Goal: Transaction & Acquisition: Purchase product/service

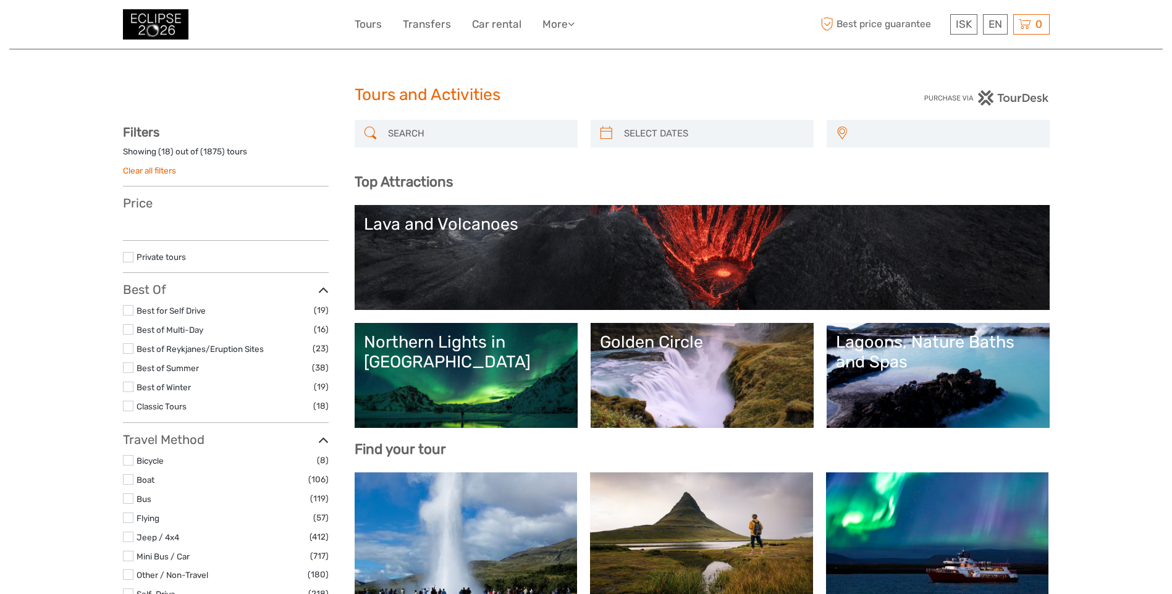
select select
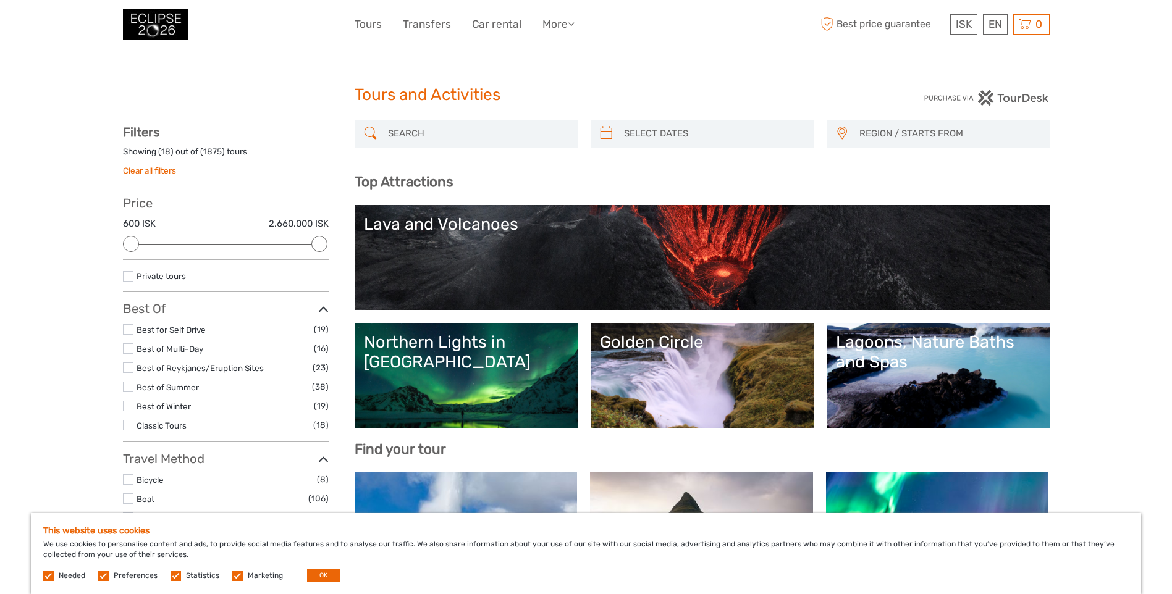
click at [457, 112] on div "Tours and Activities" at bounding box center [586, 100] width 463 height 40
click at [687, 113] on div "Tours and Activities" at bounding box center [586, 100] width 463 height 40
click at [688, 121] on div at bounding box center [702, 134] width 223 height 28
type input "[DATE]"
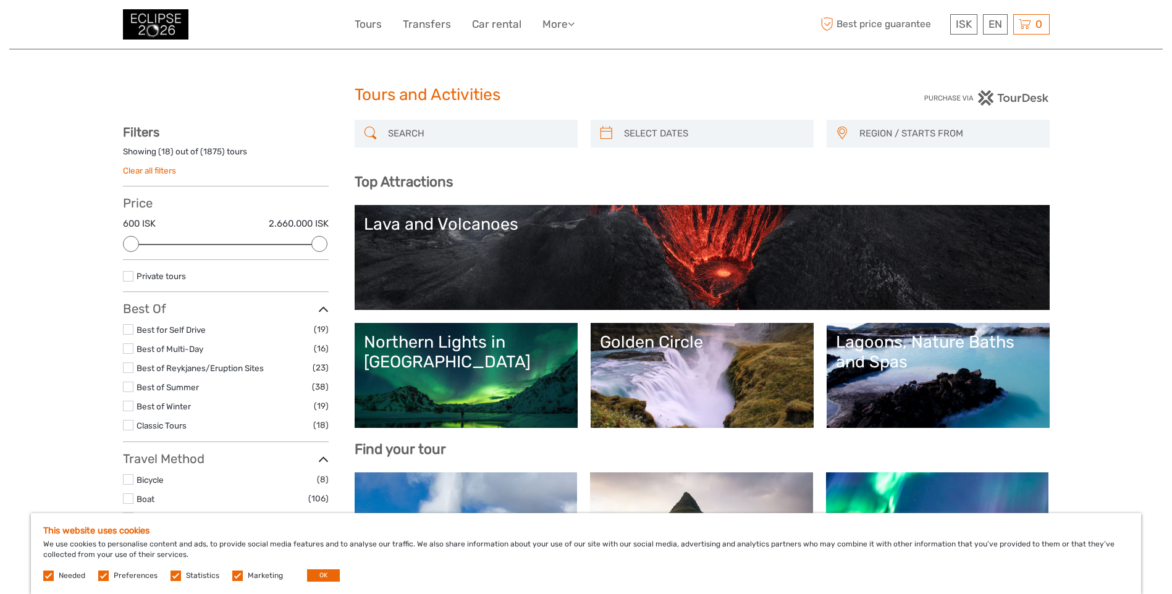
click at [692, 135] on input "search" at bounding box center [713, 134] width 188 height 22
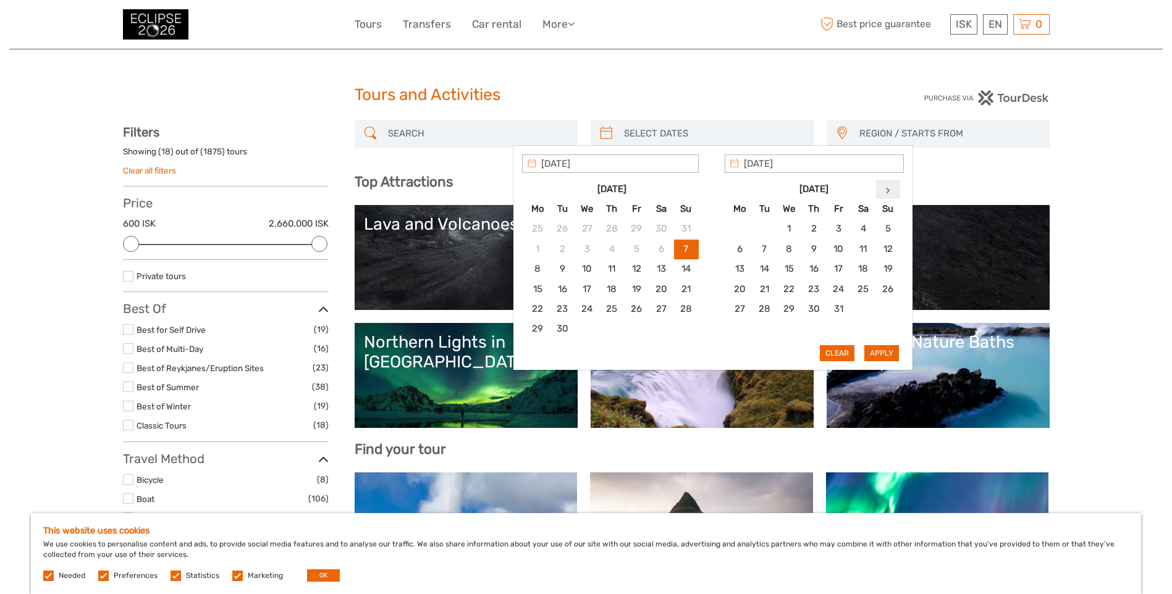
click at [889, 188] on icon at bounding box center [888, 190] width 4 height 6
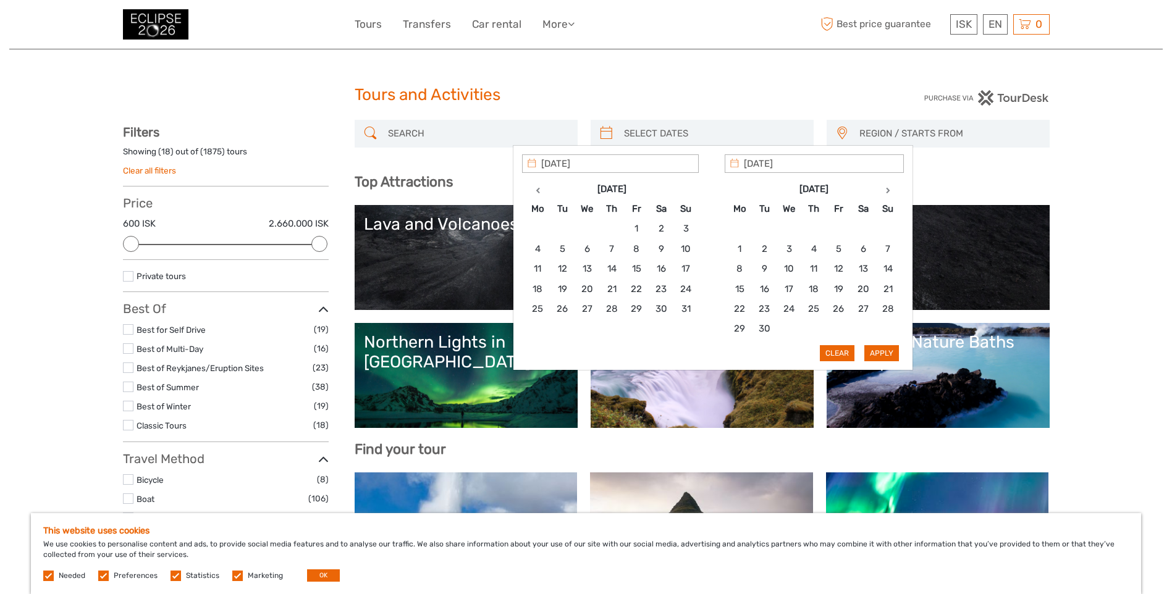
click at [889, 188] on icon at bounding box center [888, 190] width 4 height 6
type input "12/08/2026"
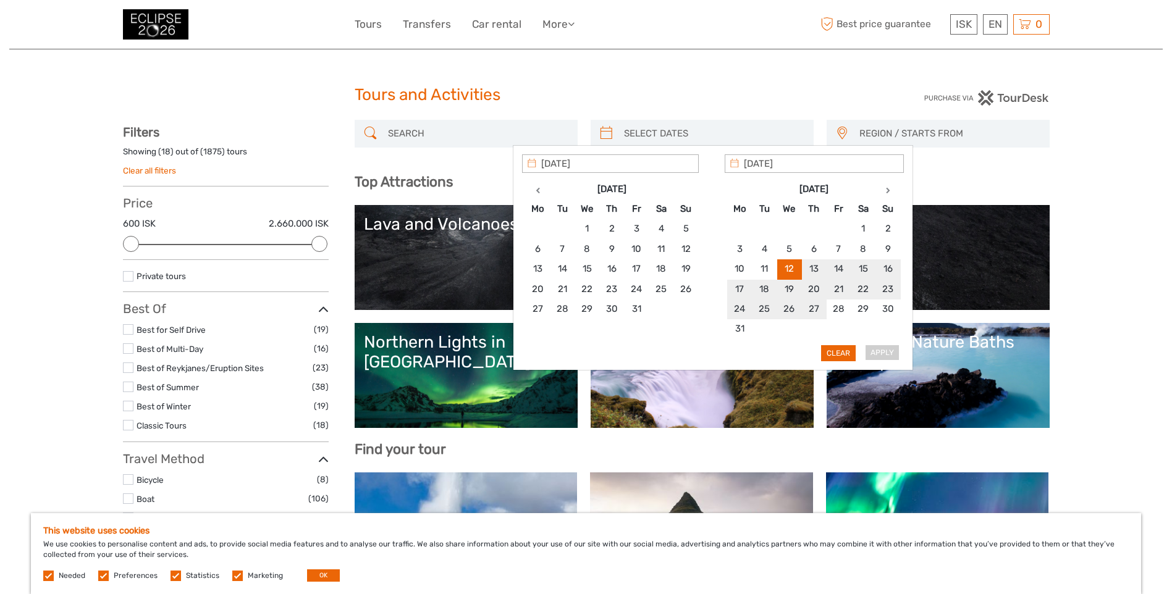
type input "12/08/2026"
click at [882, 352] on button "Apply" at bounding box center [882, 353] width 35 height 16
type input "12/08/2026 - 12/08/2026"
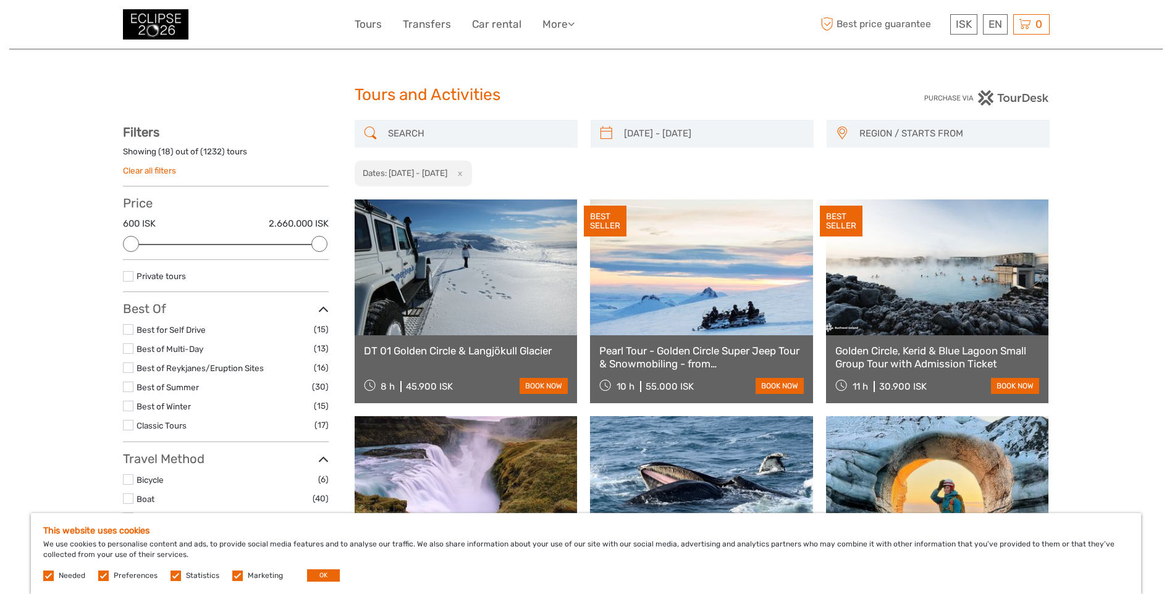
click at [888, 143] on span "REGION / STARTS FROM" at bounding box center [949, 134] width 190 height 20
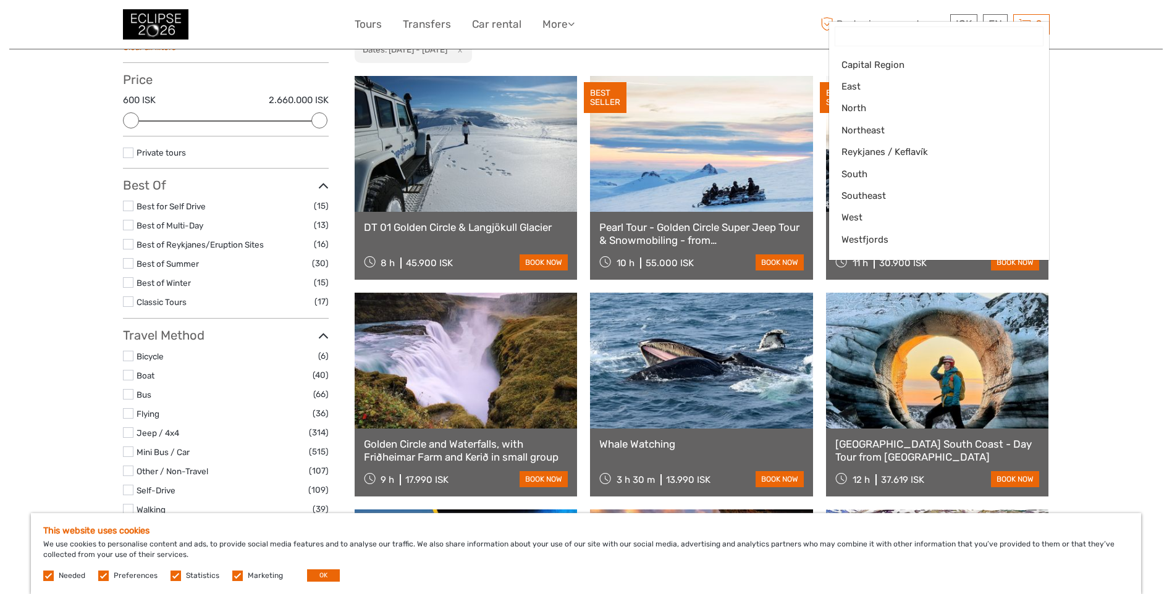
scroll to position [62, 0]
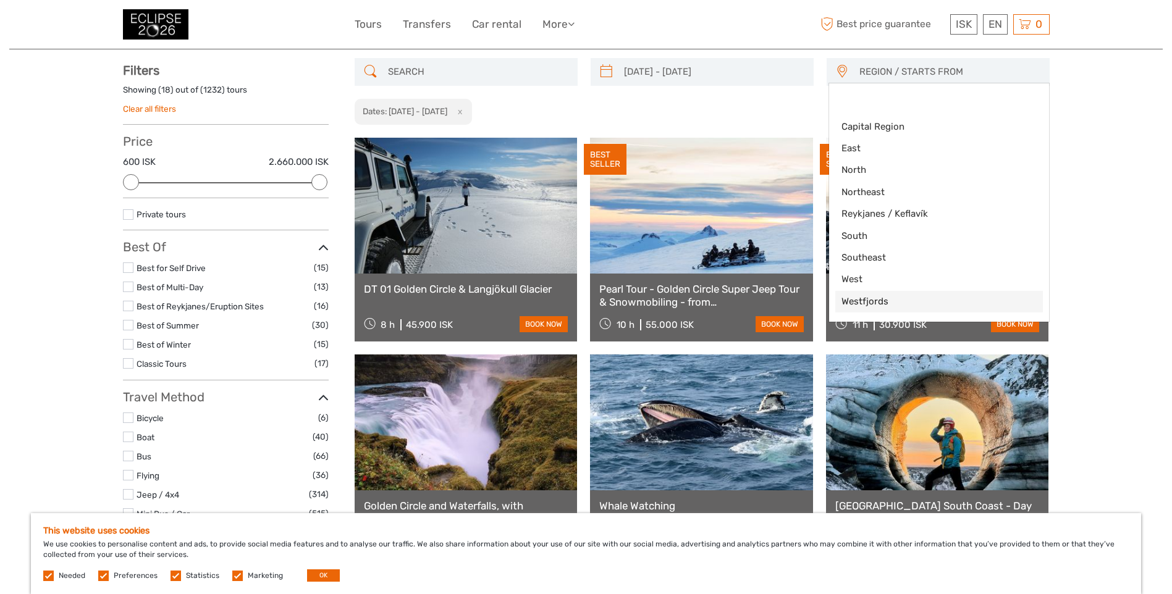
click at [895, 302] on span "Westfjords" at bounding box center [929, 301] width 174 height 13
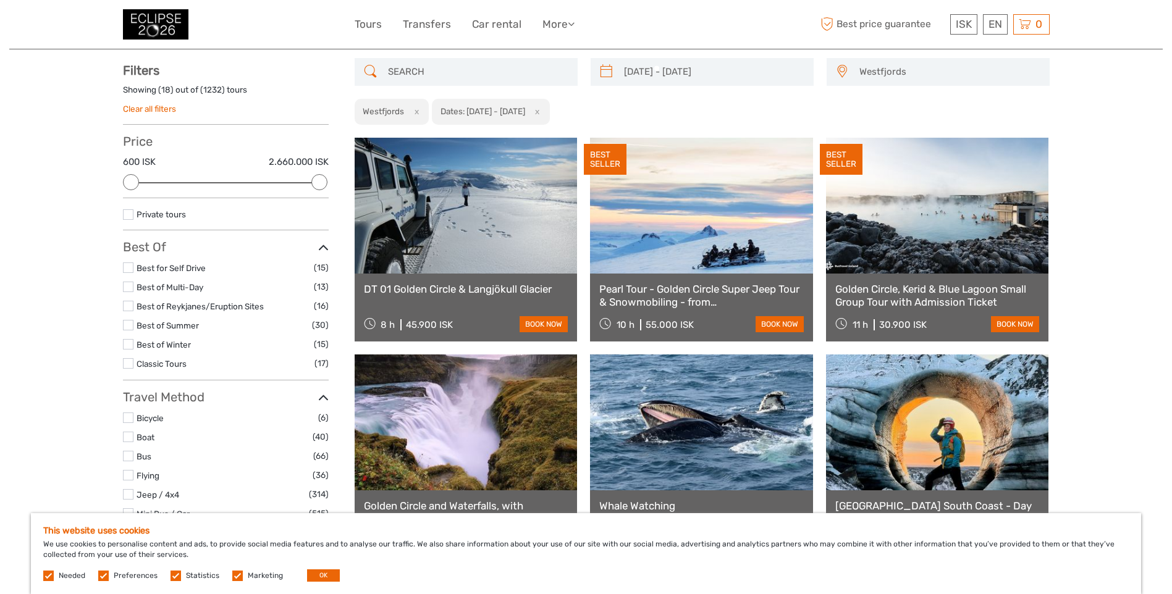
scroll to position [85, 0]
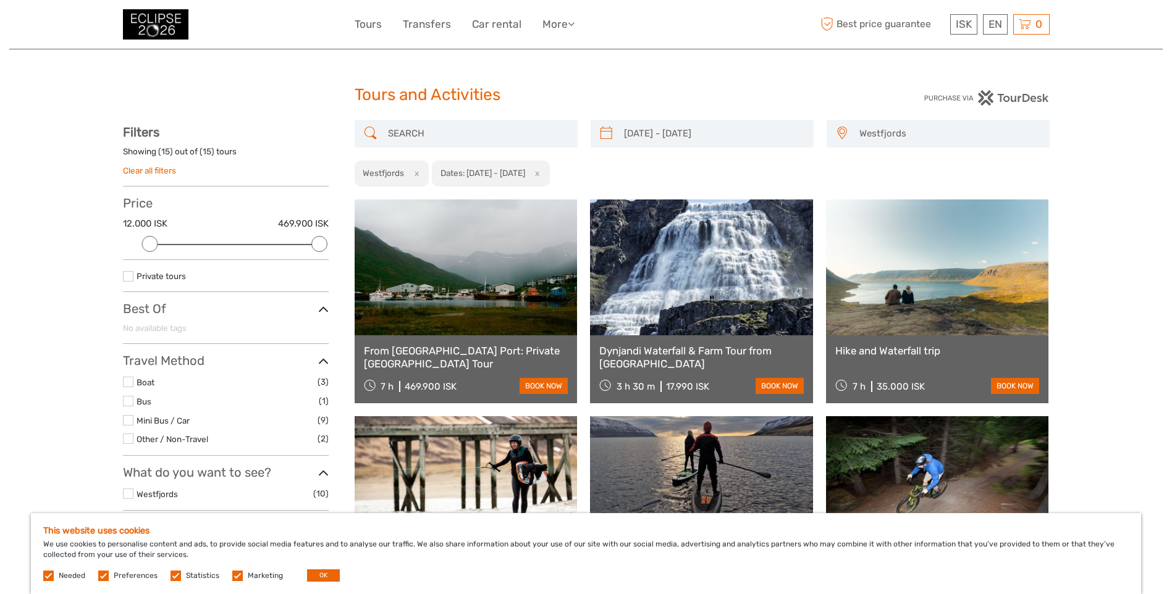
click at [869, 138] on span "Westfjords" at bounding box center [949, 134] width 190 height 20
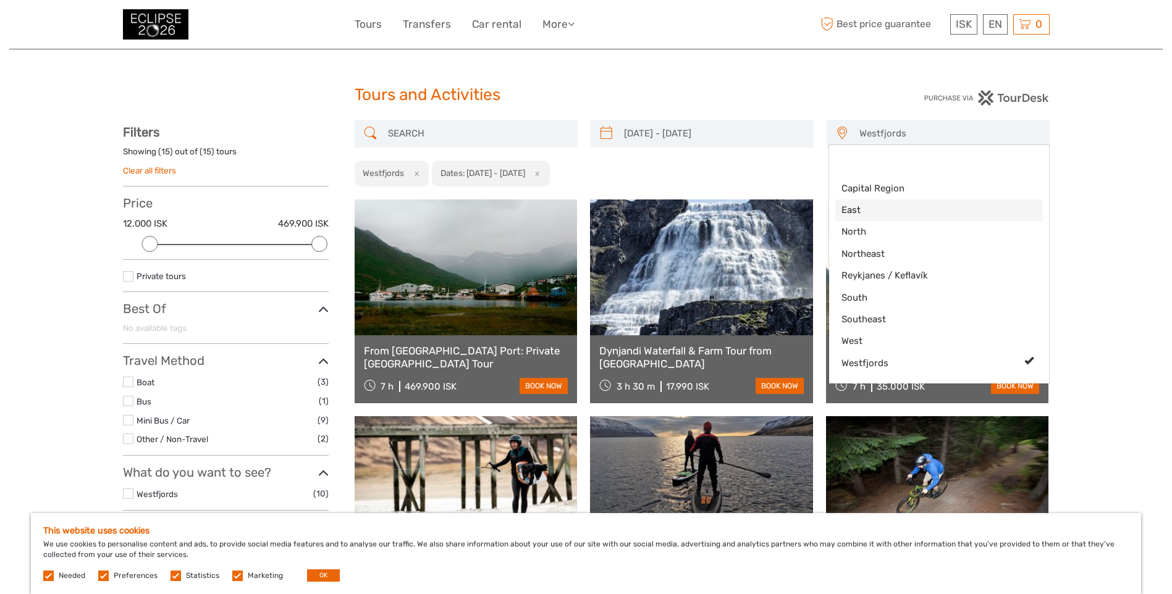
click at [871, 204] on span "East" at bounding box center [929, 210] width 174 height 13
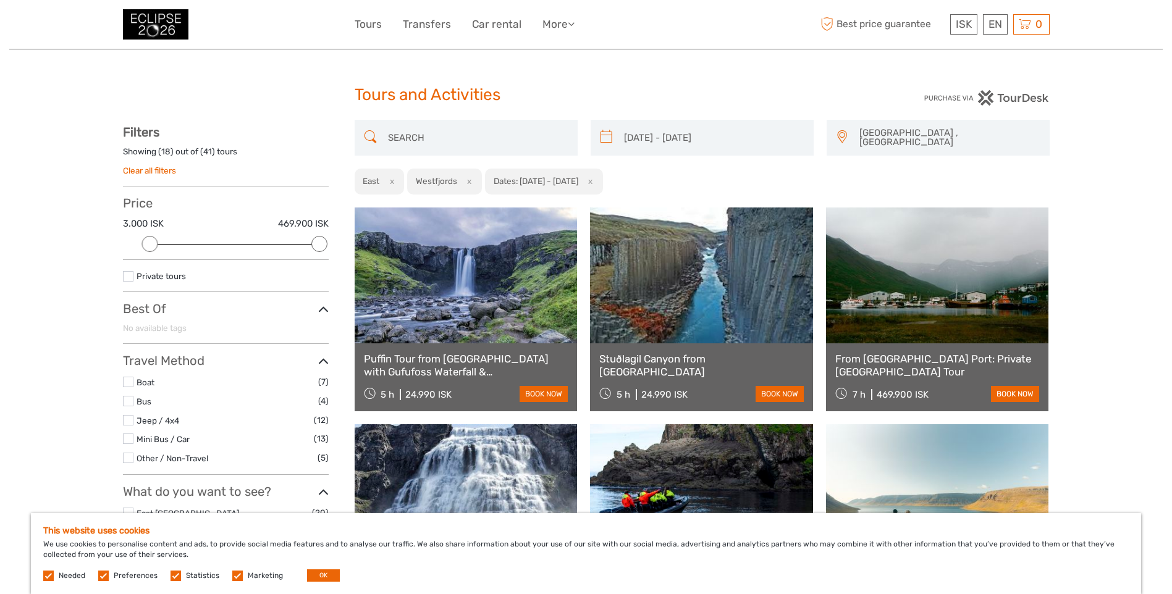
click at [952, 132] on span "East , Westfjords" at bounding box center [949, 138] width 190 height 30
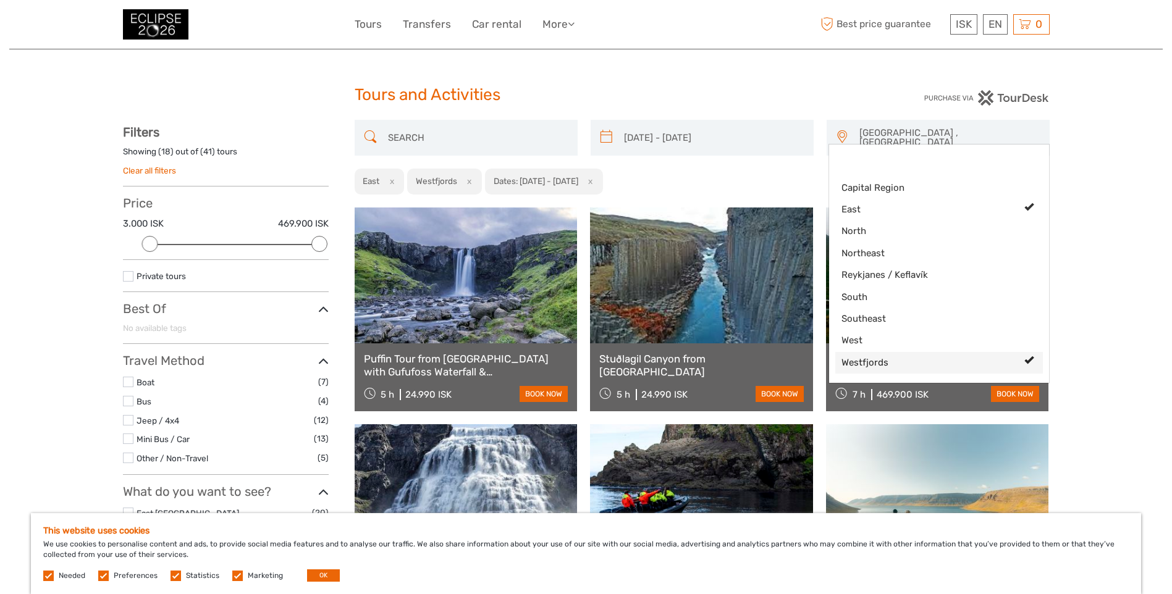
click at [939, 361] on span "Westfjords" at bounding box center [929, 363] width 174 height 13
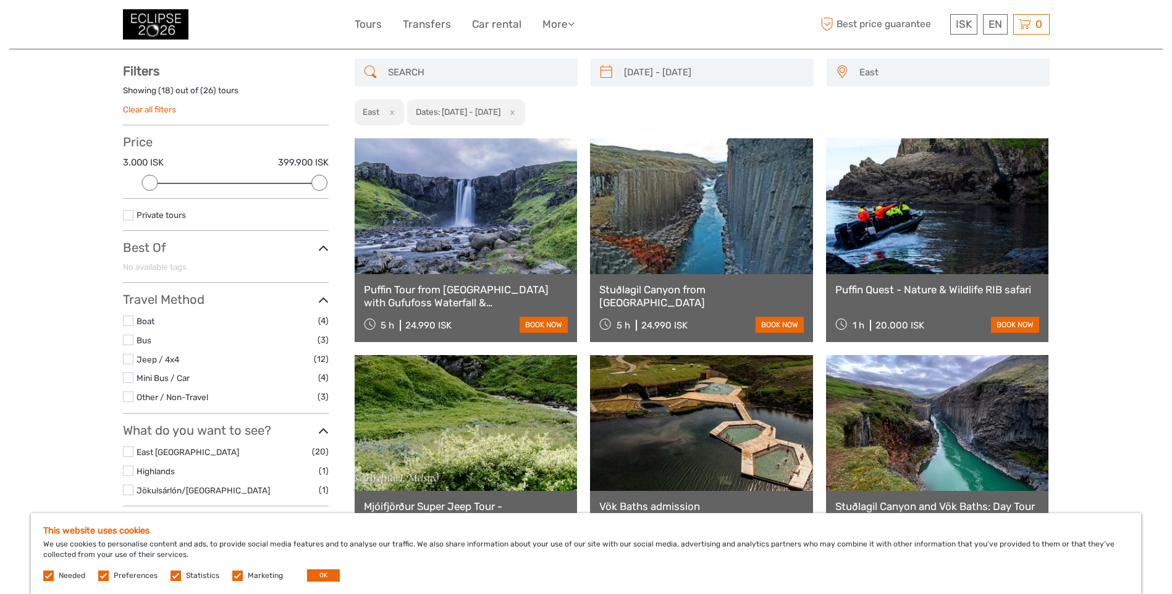
scroll to position [70, 0]
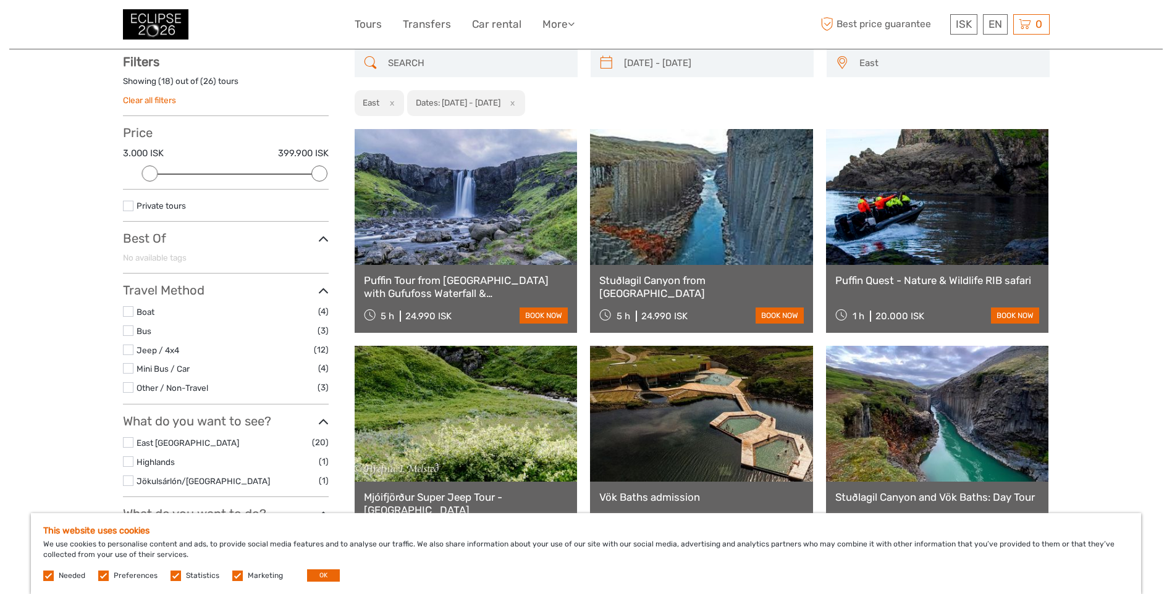
click at [918, 57] on span "East" at bounding box center [949, 63] width 190 height 20
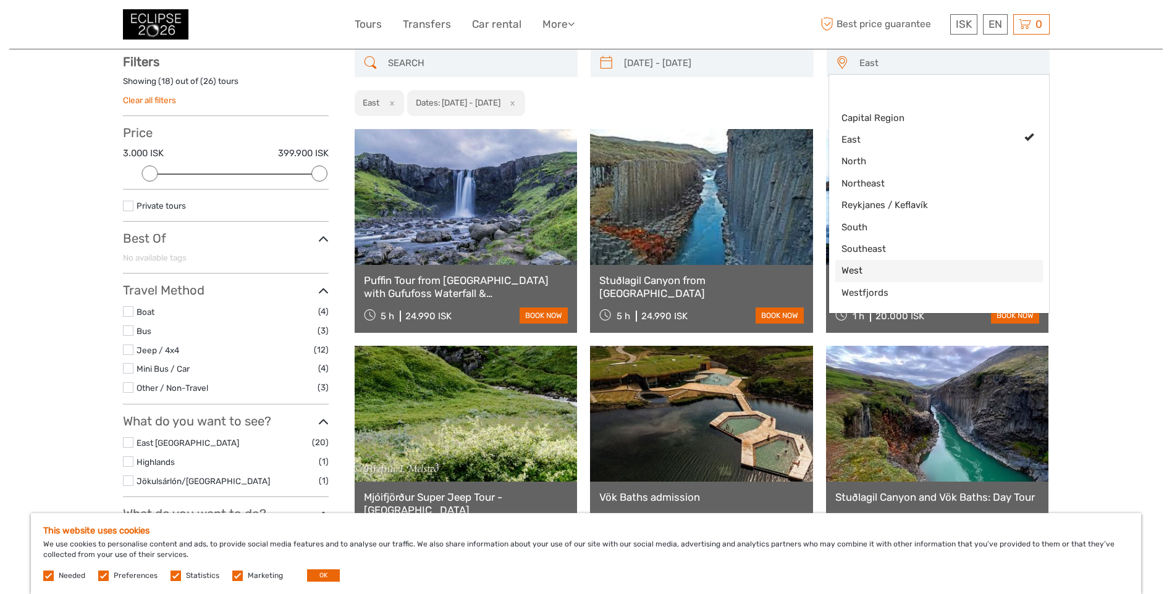
click at [882, 274] on span "West" at bounding box center [929, 270] width 174 height 13
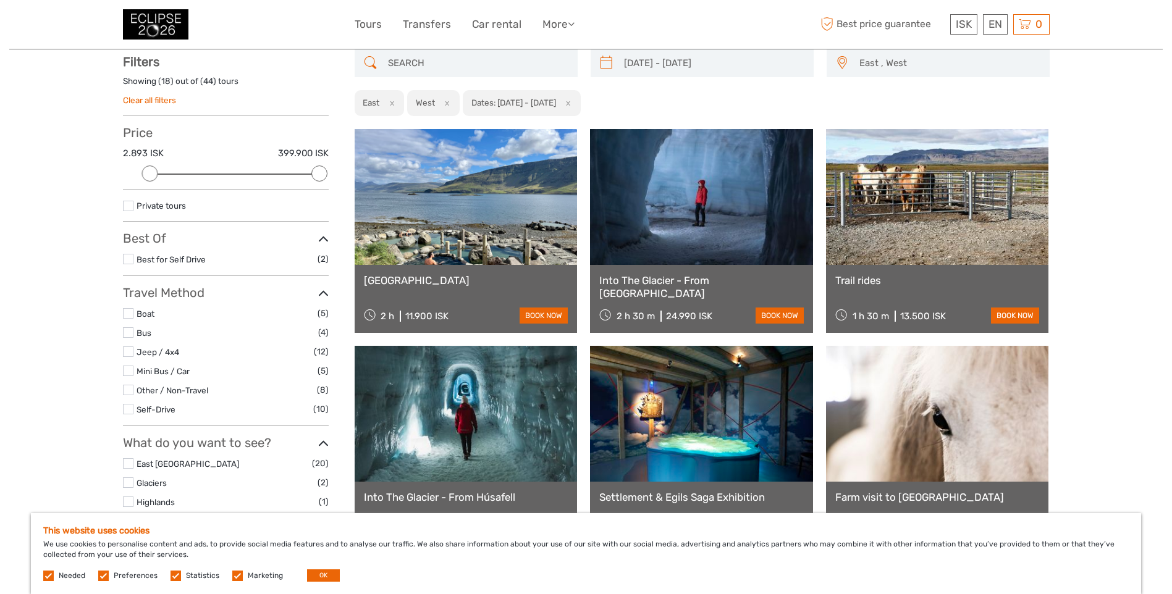
click at [890, 62] on span "East , West" at bounding box center [949, 63] width 190 height 20
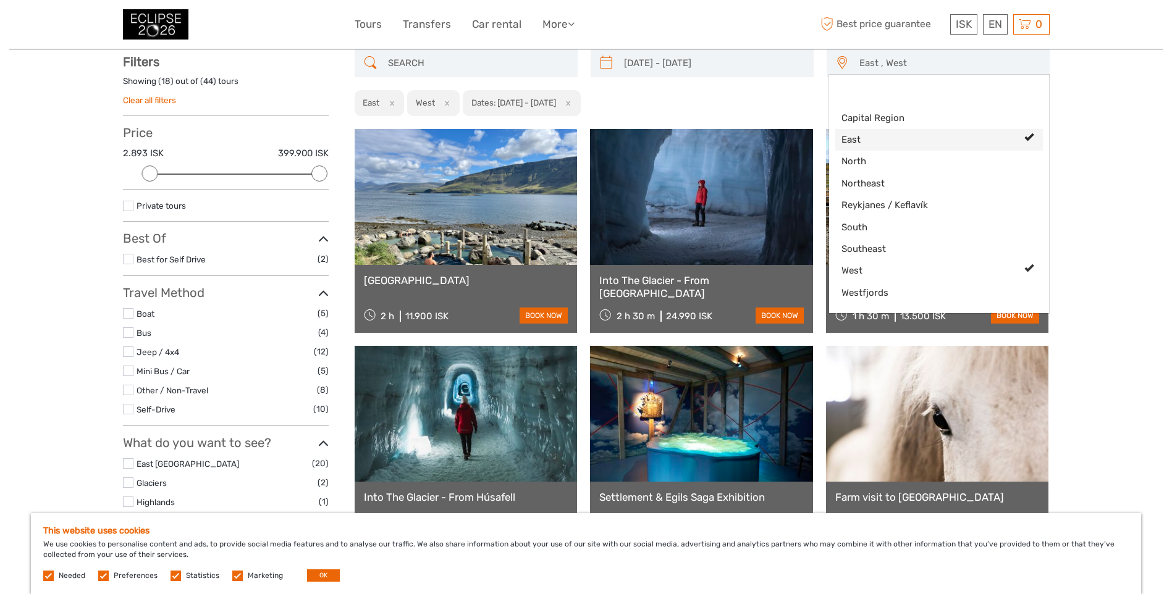
click at [892, 138] on span "East" at bounding box center [929, 139] width 174 height 13
select select "West"
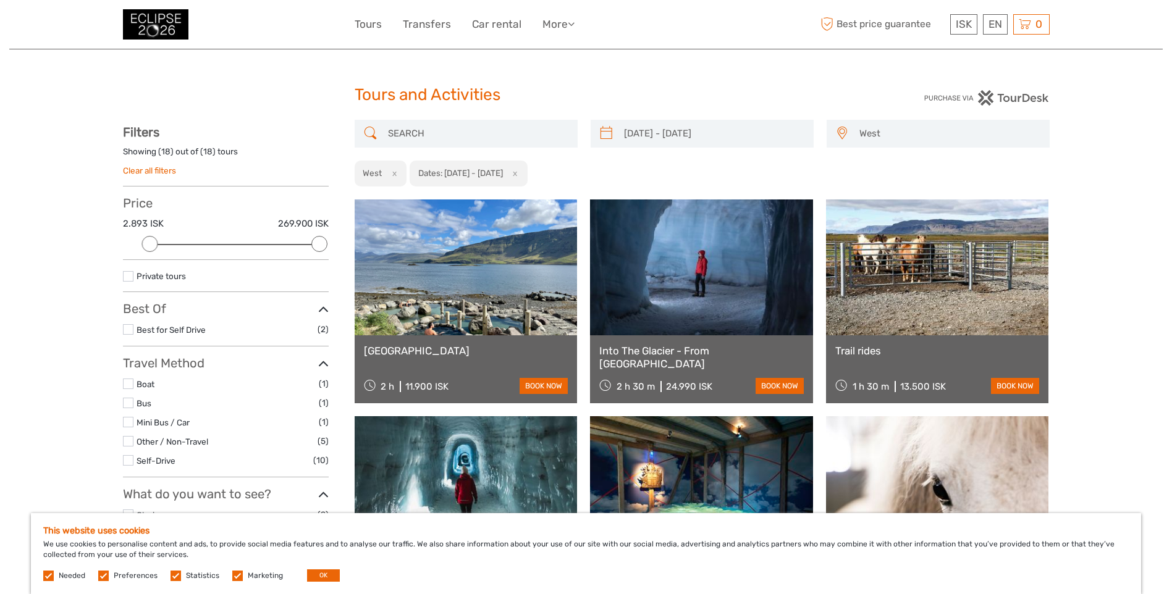
click at [167, 30] on img at bounding box center [156, 24] width 66 height 30
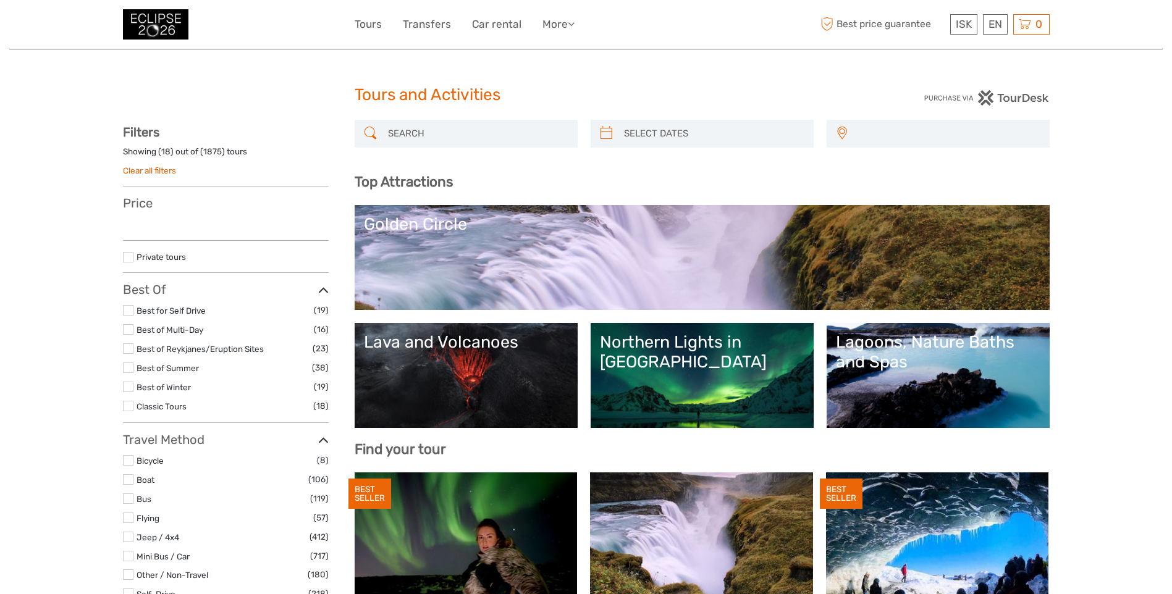
select select
click at [366, 32] on link "Tours" at bounding box center [368, 24] width 27 height 18
select select
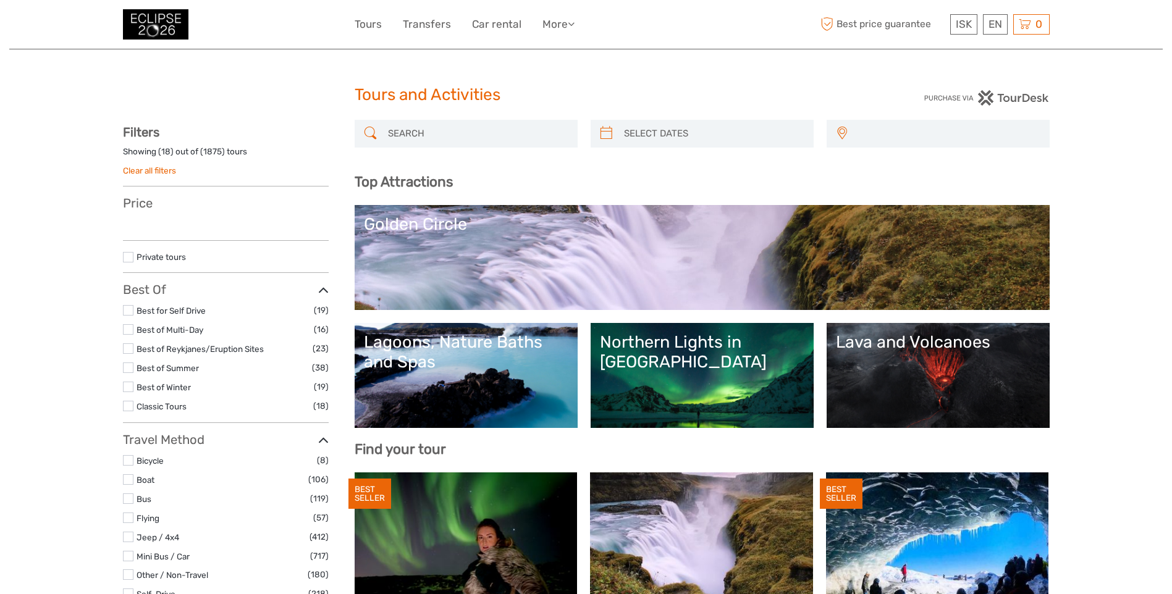
select select
click at [374, 25] on link "Tours" at bounding box center [368, 24] width 27 height 18
select select
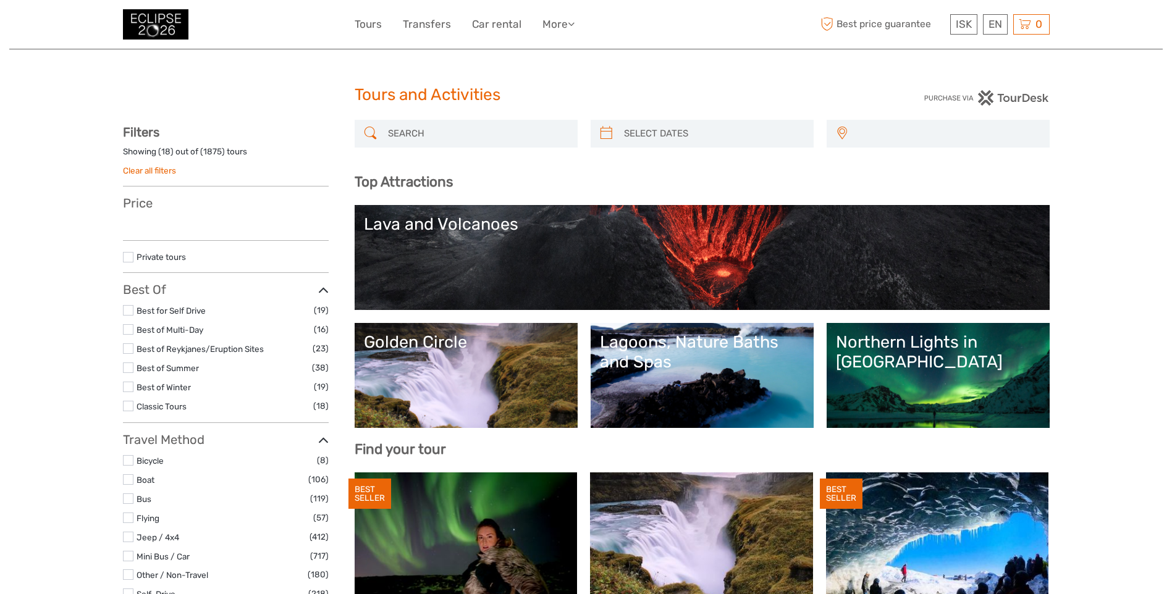
select select
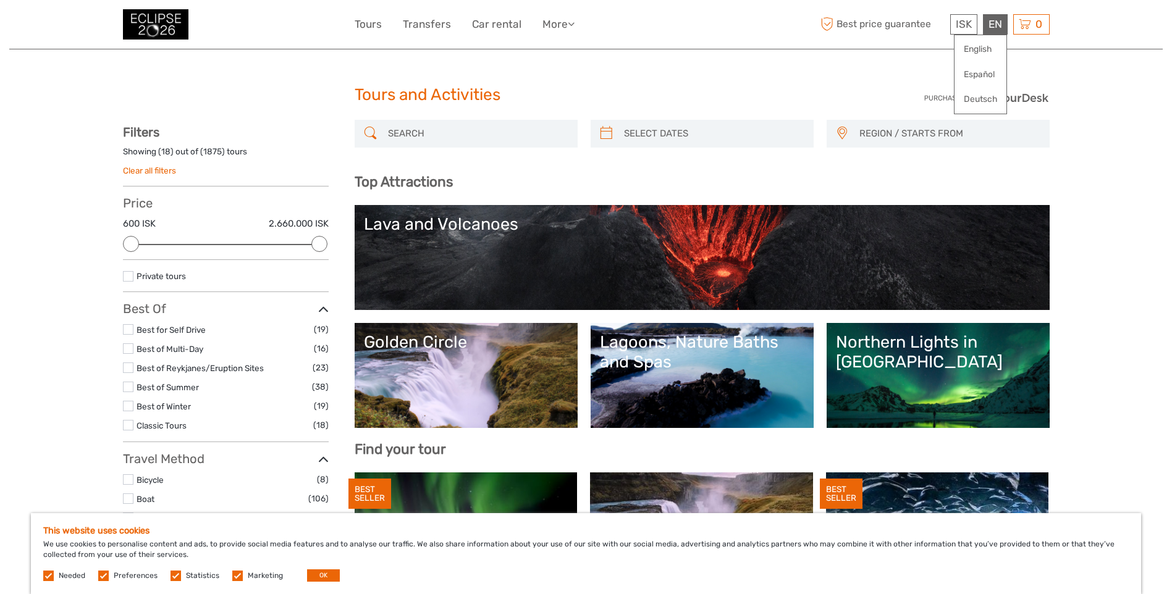
click at [991, 25] on div "EN English Español Deutsch" at bounding box center [995, 24] width 25 height 20
click at [983, 41] on link "English" at bounding box center [981, 49] width 52 height 22
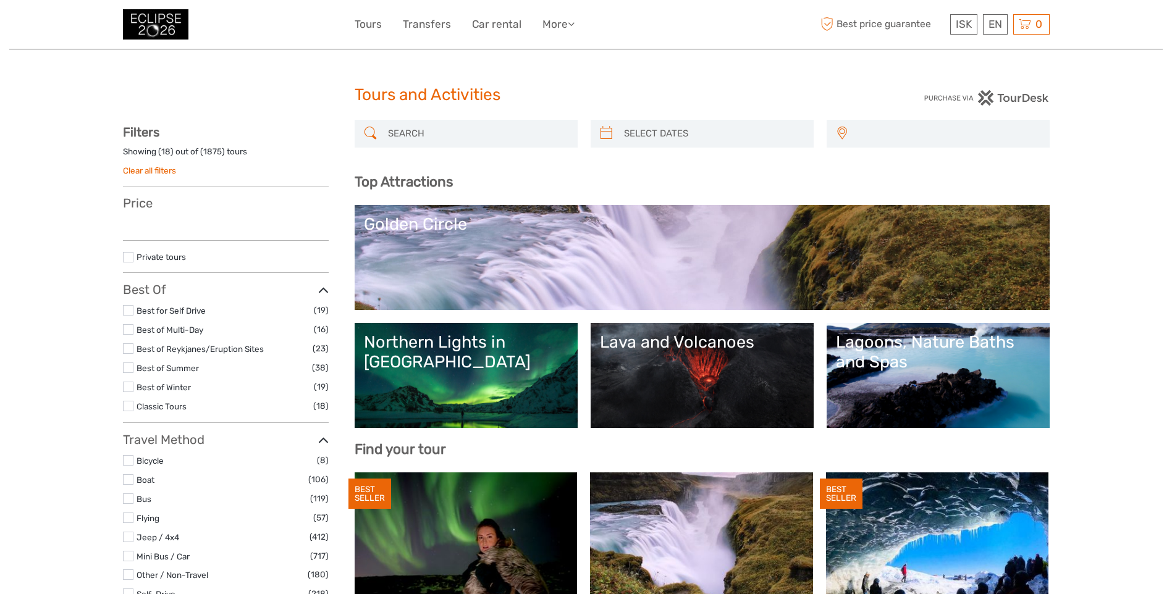
select select
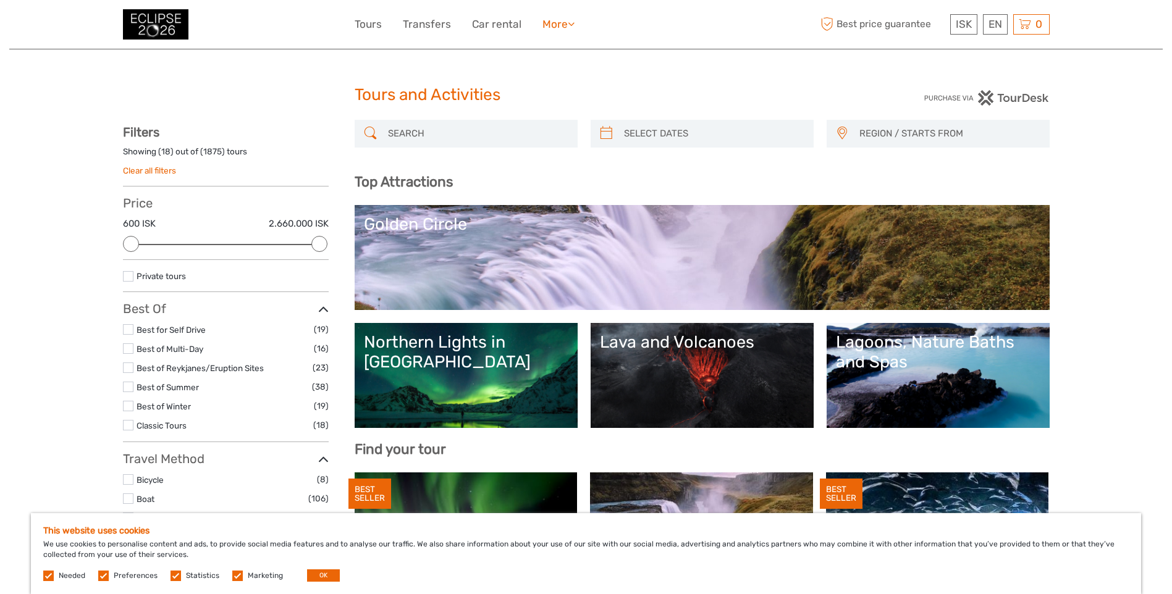
click at [571, 22] on icon at bounding box center [571, 24] width 7 height 11
click at [327, 11] on div at bounding box center [239, 24] width 232 height 30
click at [381, 28] on link "Tours" at bounding box center [368, 24] width 27 height 18
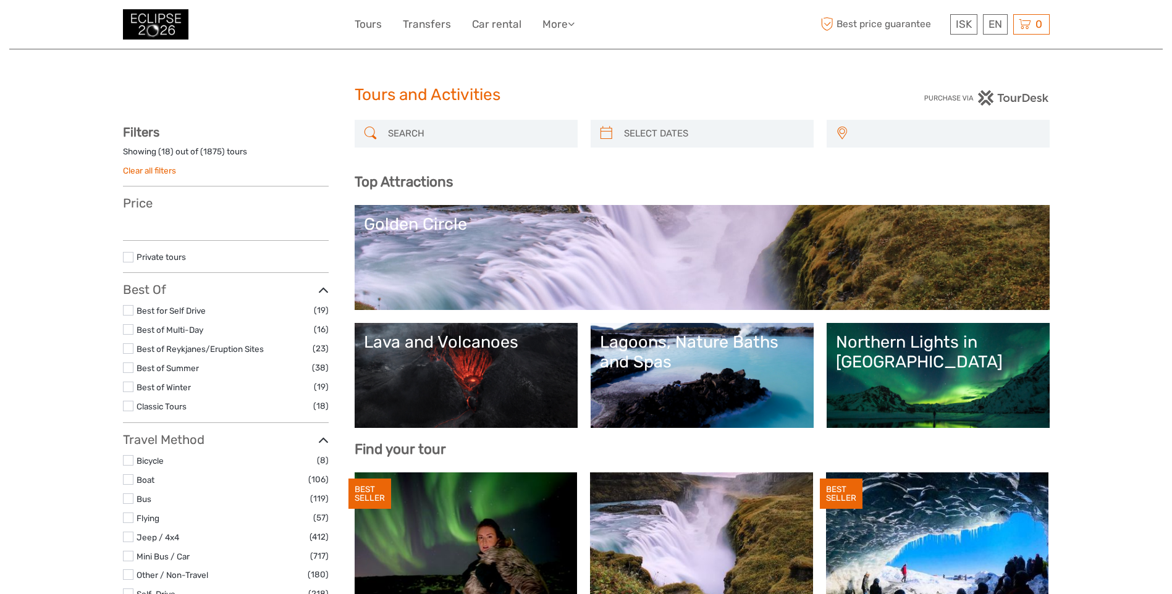
select select
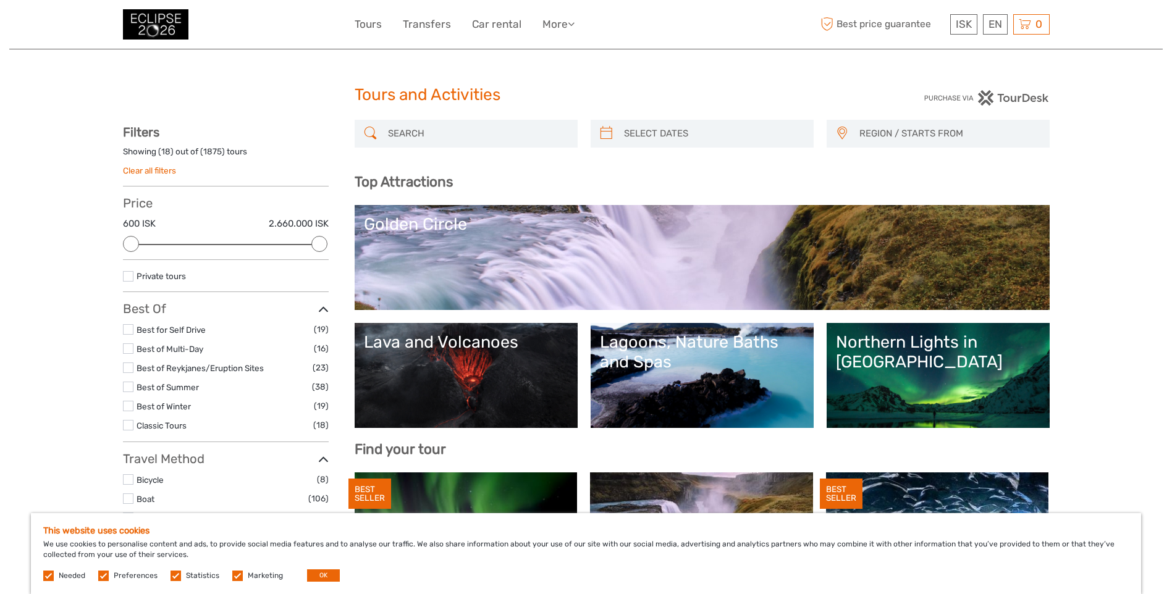
click at [684, 117] on div "Tours and Activities" at bounding box center [586, 100] width 463 height 40
type input "[DATE]"
click at [684, 128] on input "search" at bounding box center [713, 134] width 188 height 22
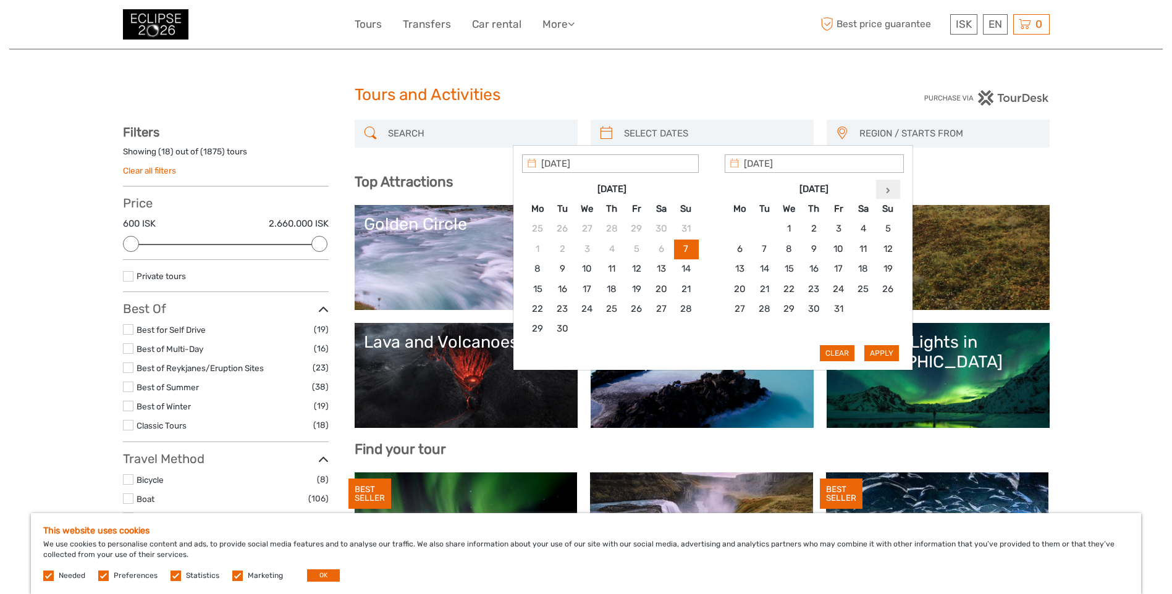
click at [886, 185] on th at bounding box center [888, 189] width 25 height 20
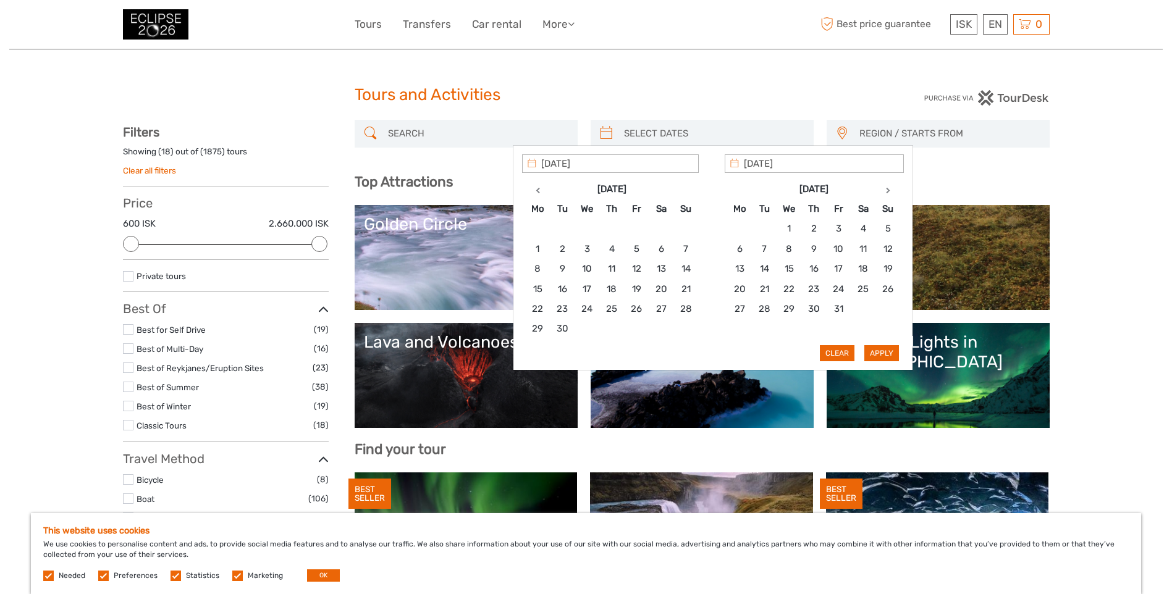
click at [886, 185] on th at bounding box center [888, 189] width 25 height 20
type input "12/08/2026"
drag, startPoint x: 793, startPoint y: 270, endPoint x: 868, endPoint y: 347, distance: 107.1
click at [868, 345] on button "Apply" at bounding box center [882, 353] width 35 height 16
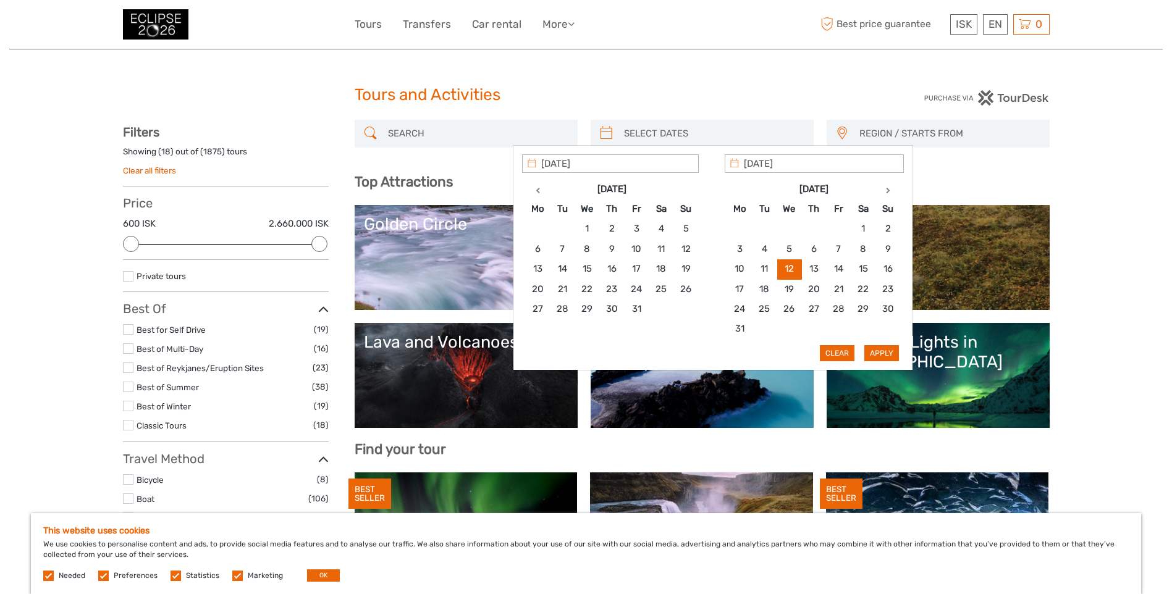
type input "12/08/2026 - 12/08/2026"
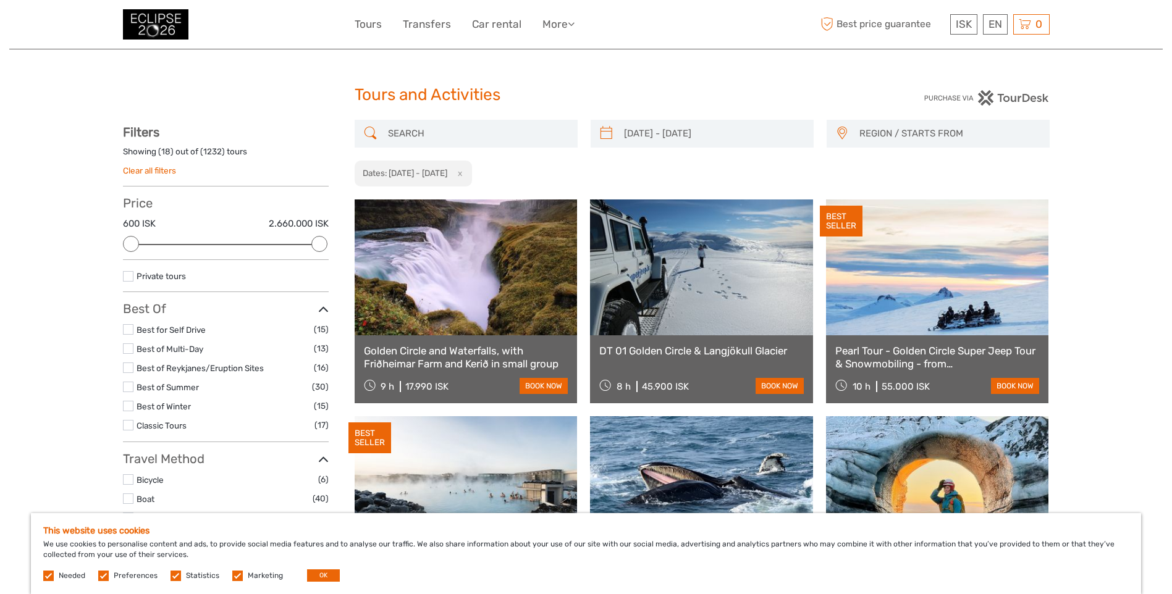
click at [898, 128] on span "REGION / STARTS FROM" at bounding box center [949, 134] width 190 height 20
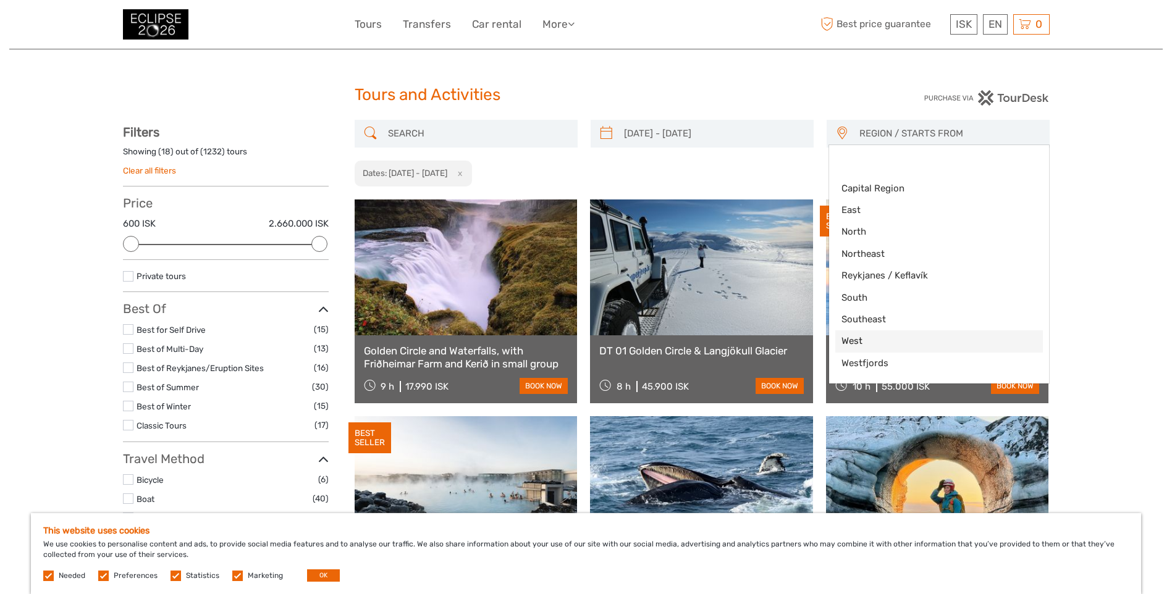
click at [928, 349] on link "West" at bounding box center [939, 342] width 208 height 22
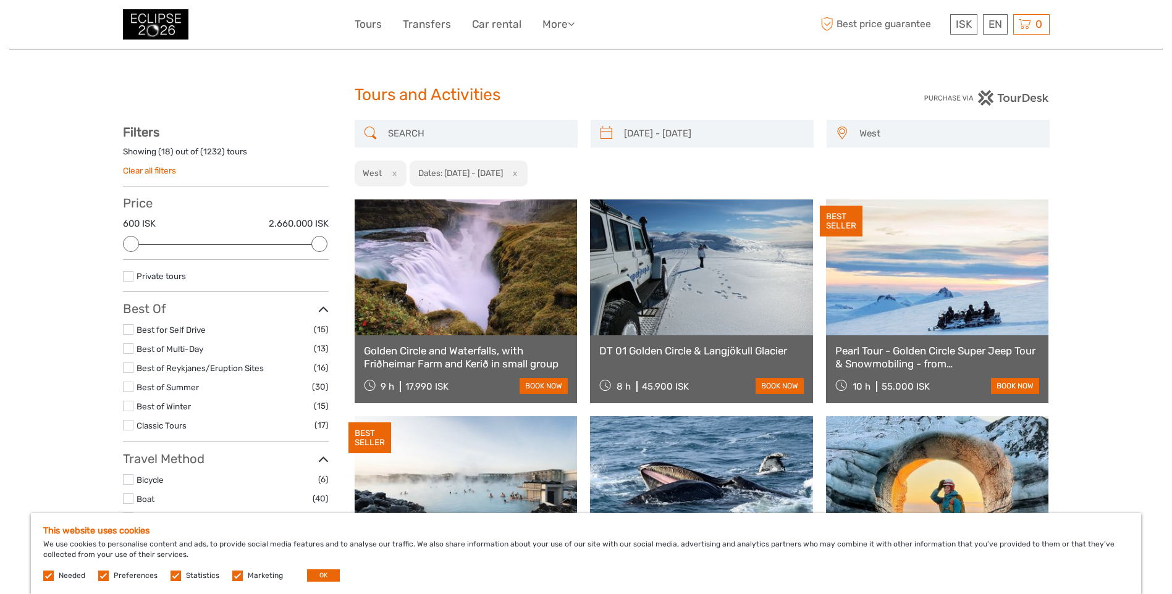
scroll to position [74, 0]
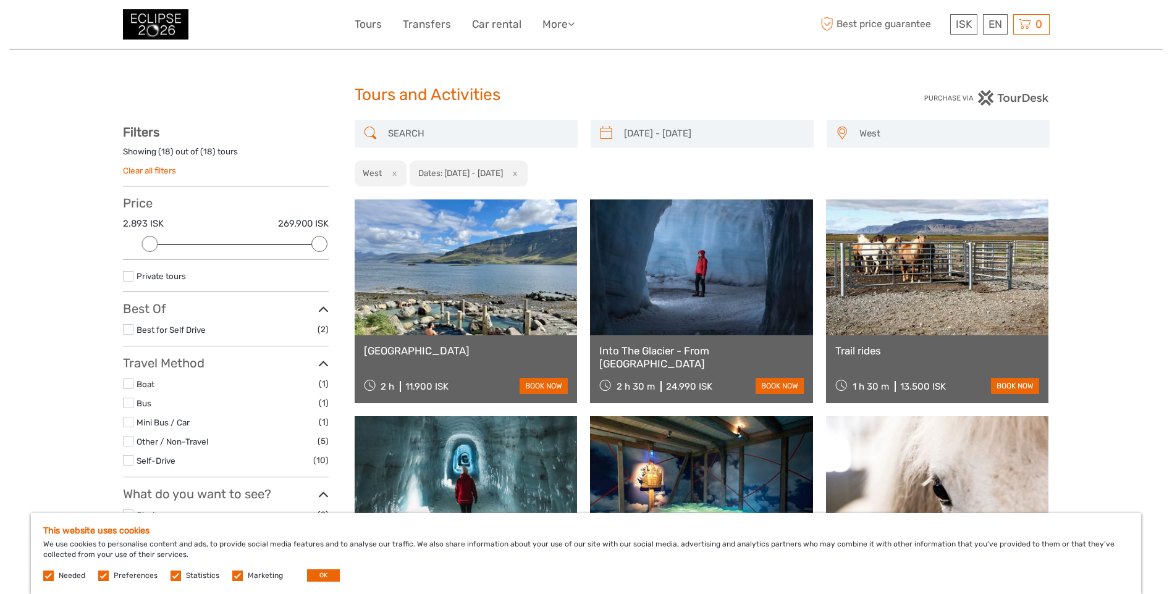
click at [942, 130] on span "West" at bounding box center [949, 134] width 190 height 20
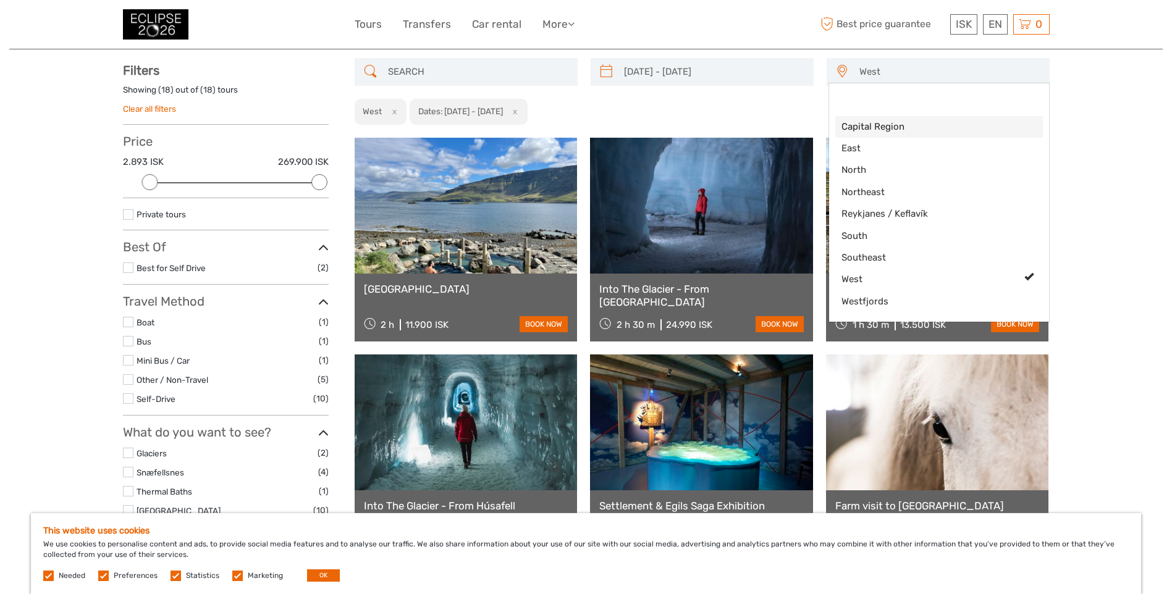
click at [887, 125] on span "Capital Region" at bounding box center [929, 126] width 174 height 13
select select "Capital Region"
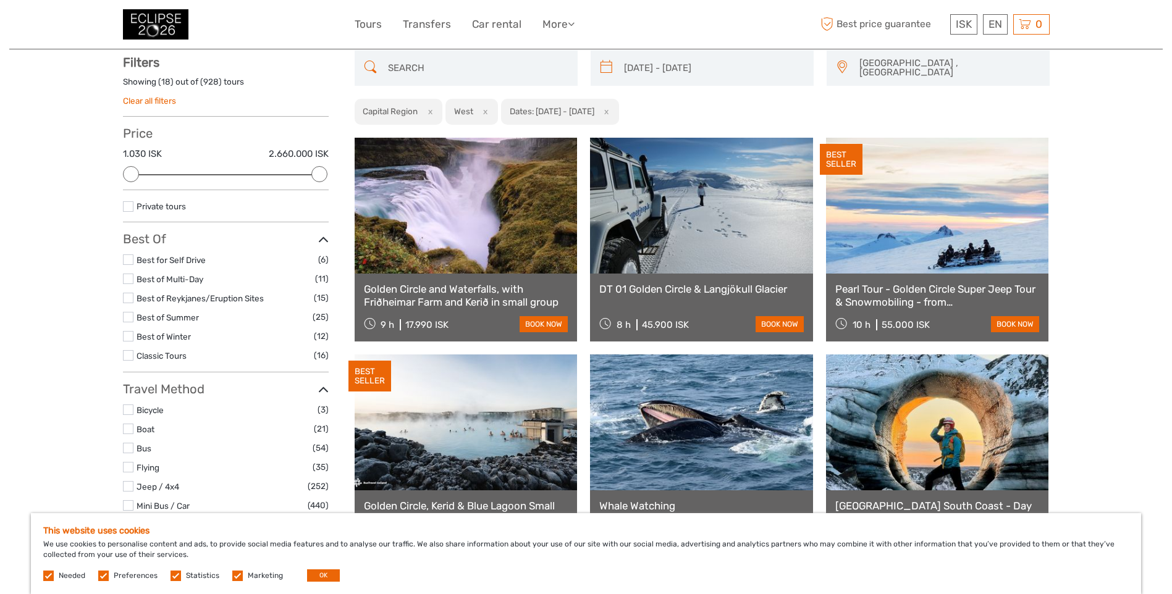
scroll to position [70, 0]
click at [915, 62] on span "Capital Region , West" at bounding box center [949, 68] width 190 height 30
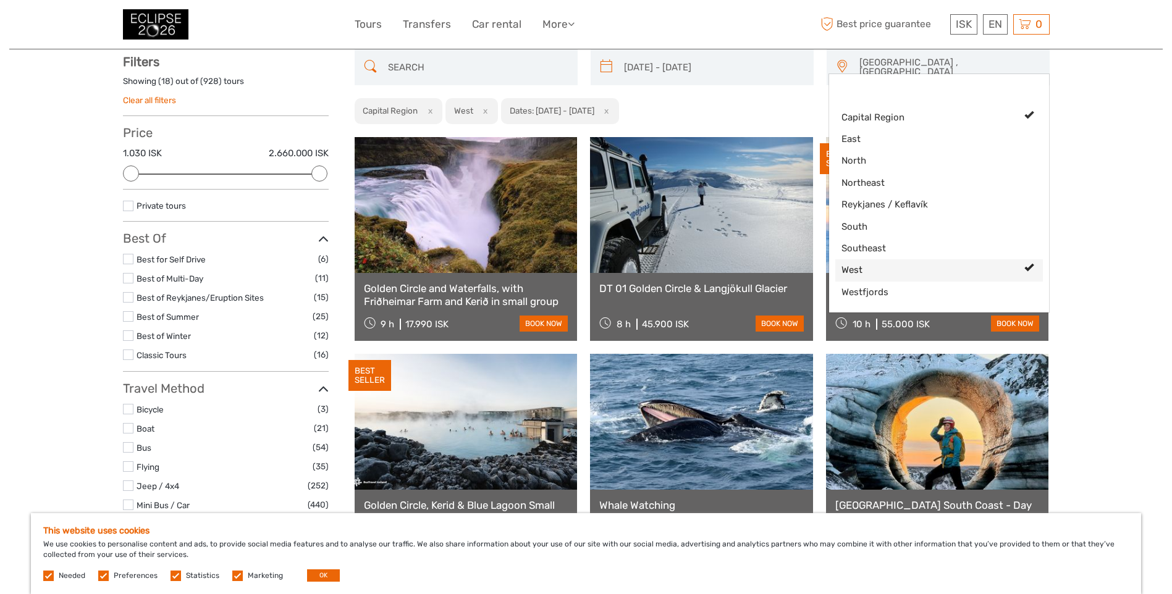
click at [915, 269] on span "West" at bounding box center [929, 270] width 174 height 13
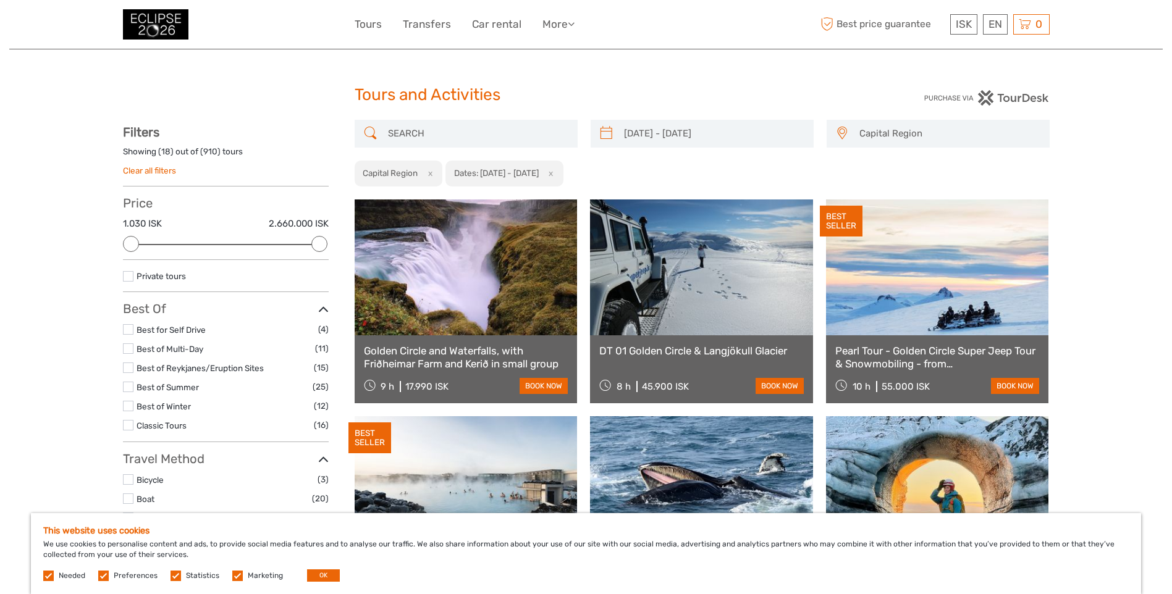
click at [687, 137] on input "12/08/2026 - 12/08/2026" at bounding box center [713, 134] width 188 height 22
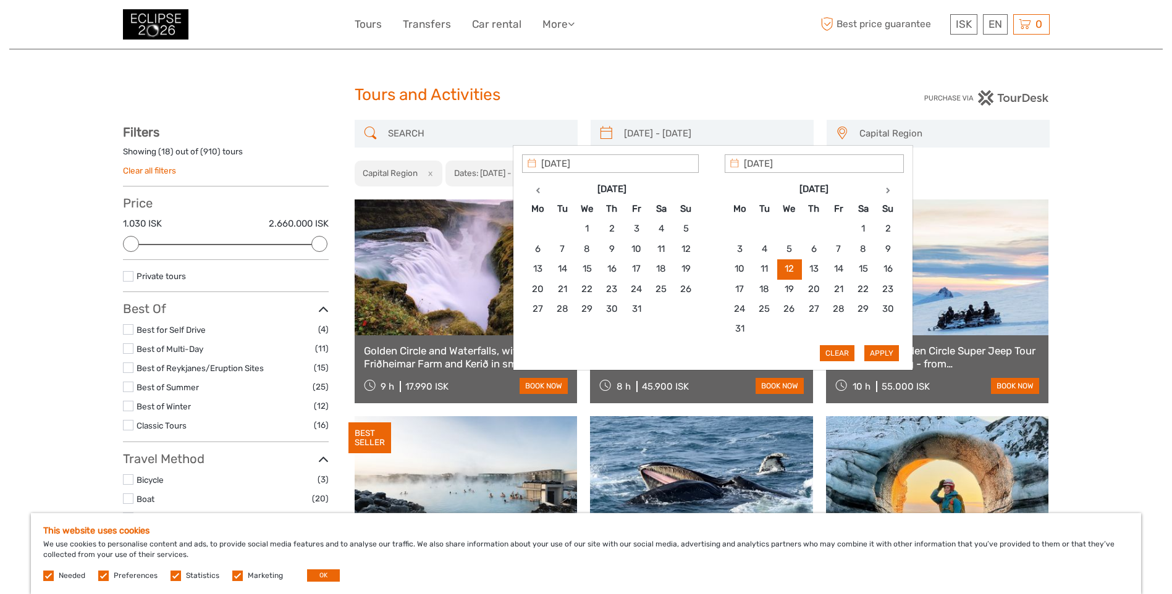
click at [718, 109] on div "Tours and Activities" at bounding box center [586, 100] width 463 height 40
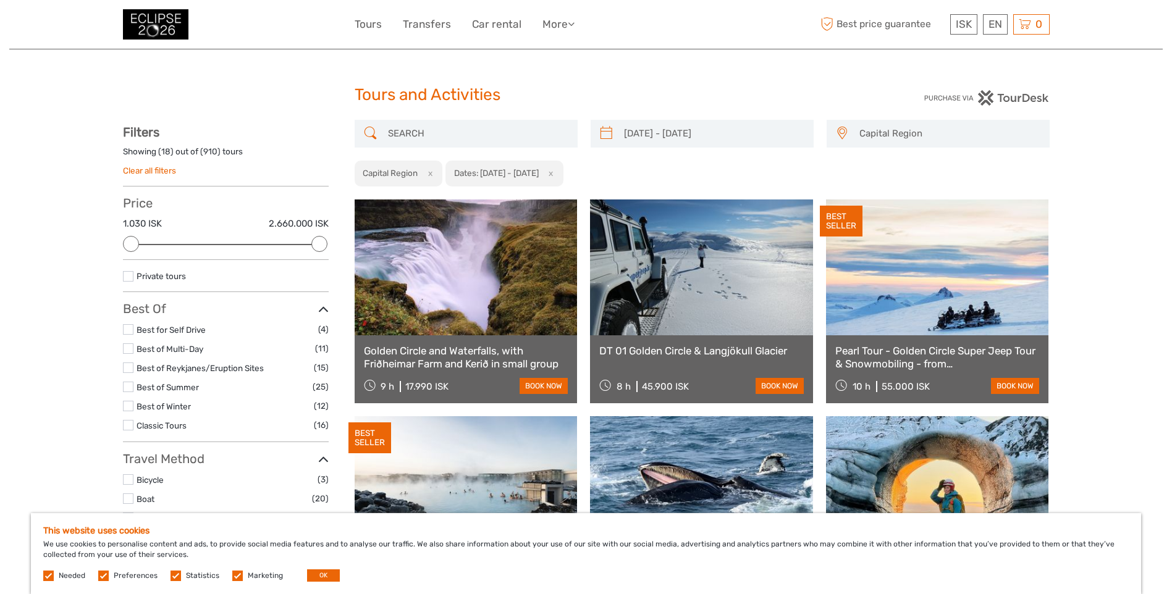
click at [477, 145] on div at bounding box center [466, 134] width 223 height 28
click at [476, 141] on input "search" at bounding box center [477, 134] width 188 height 22
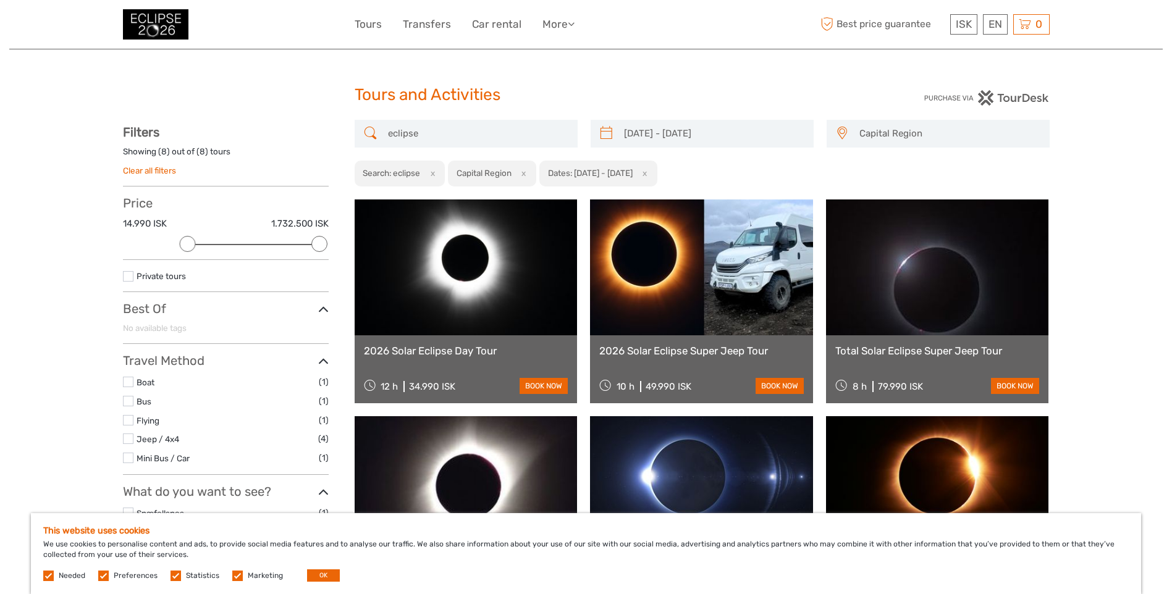
type input "eclipse"
click at [922, 138] on span "Capital Region" at bounding box center [949, 134] width 190 height 20
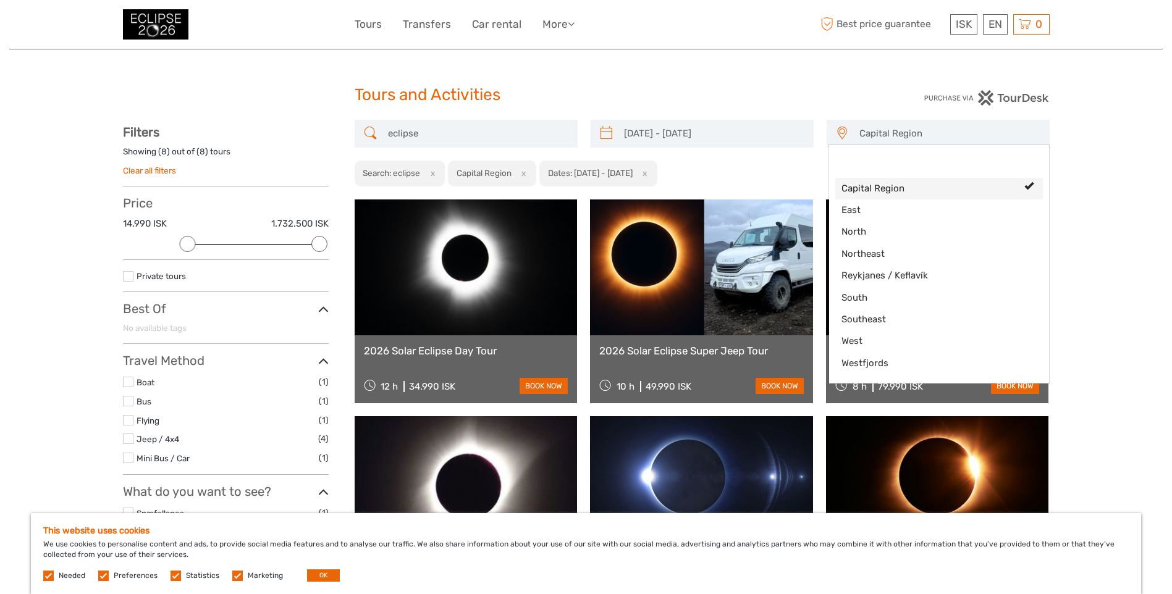
click at [873, 195] on link "Capital Region" at bounding box center [939, 189] width 208 height 22
select select
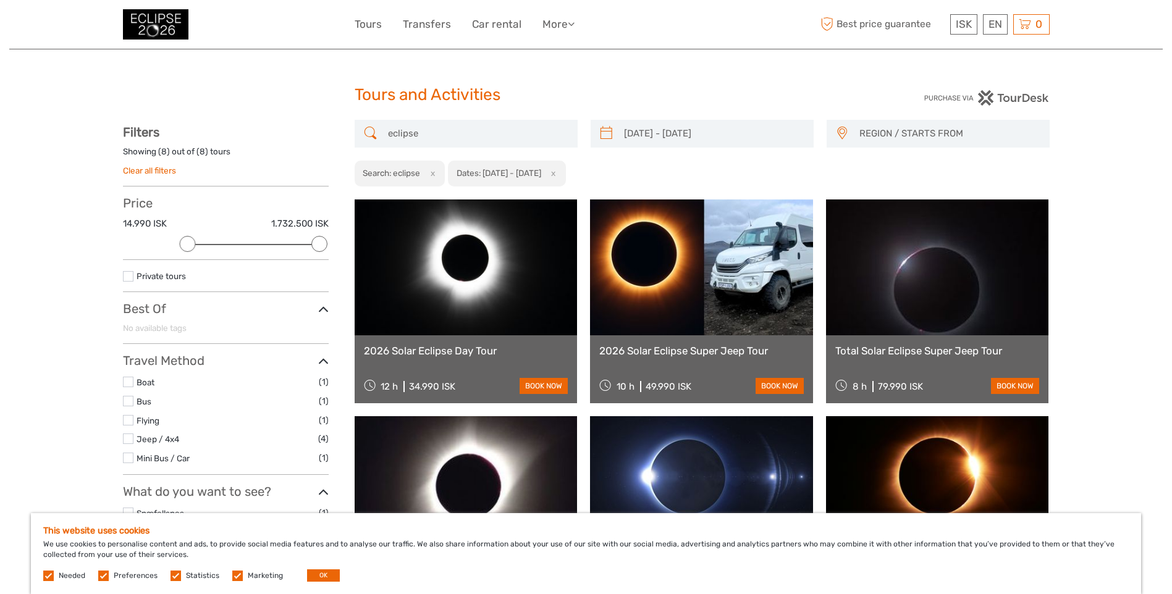
click at [424, 137] on input "eclipse" at bounding box center [477, 134] width 188 height 22
drag, startPoint x: 428, startPoint y: 129, endPoint x: 420, endPoint y: 131, distance: 7.6
click at [420, 131] on input "eclipse" at bounding box center [477, 134] width 188 height 22
click at [422, 131] on input "eclipse" at bounding box center [477, 134] width 188 height 22
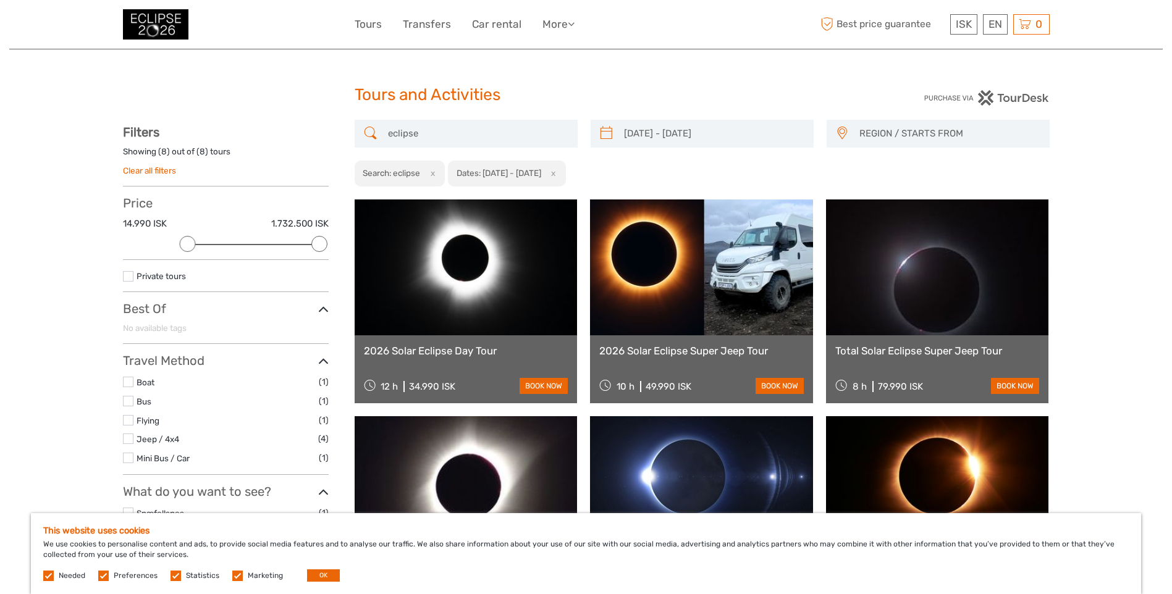
drag, startPoint x: 422, startPoint y: 131, endPoint x: 413, endPoint y: 132, distance: 8.7
click at [417, 131] on input "eclipse" at bounding box center [477, 134] width 188 height 22
paste input "Snæfellsnes"
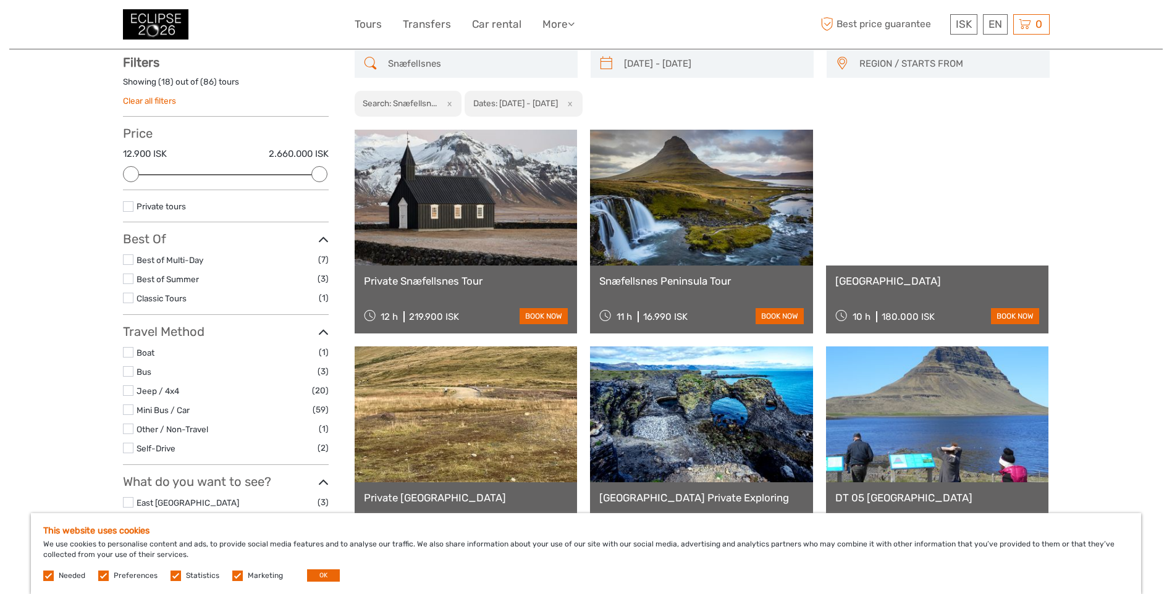
scroll to position [70, 0]
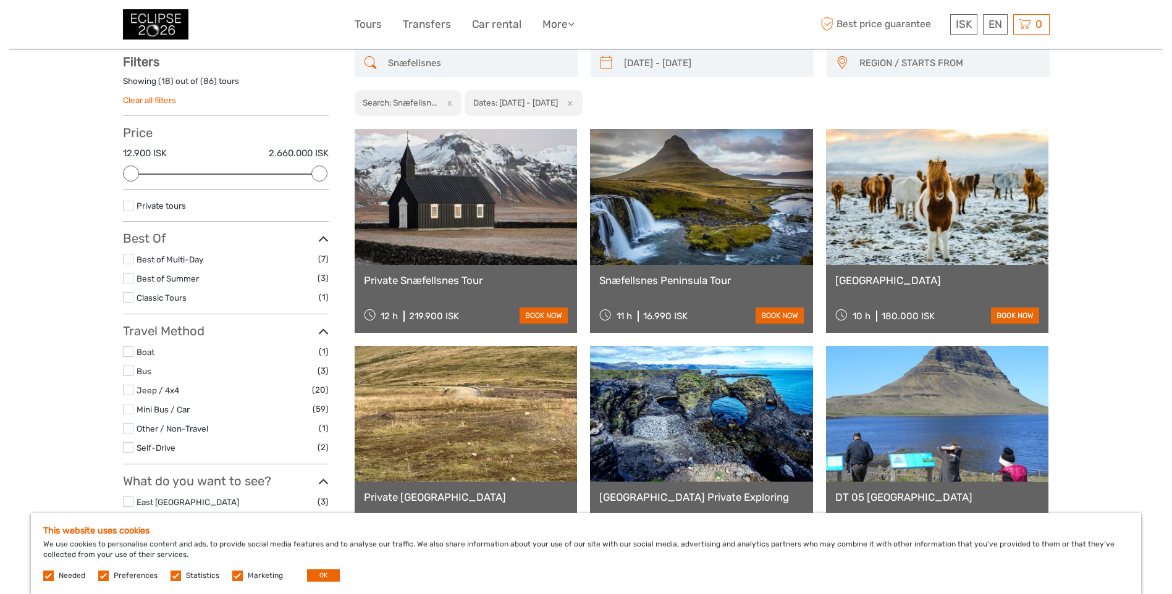
type input "Snæfellsnes"
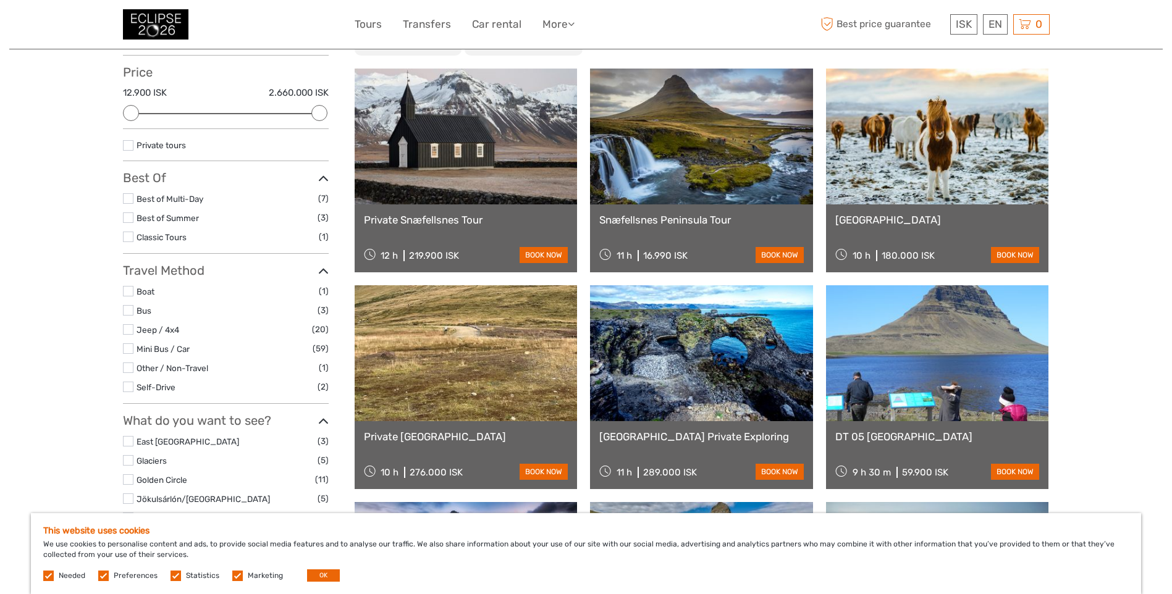
scroll to position [0, 0]
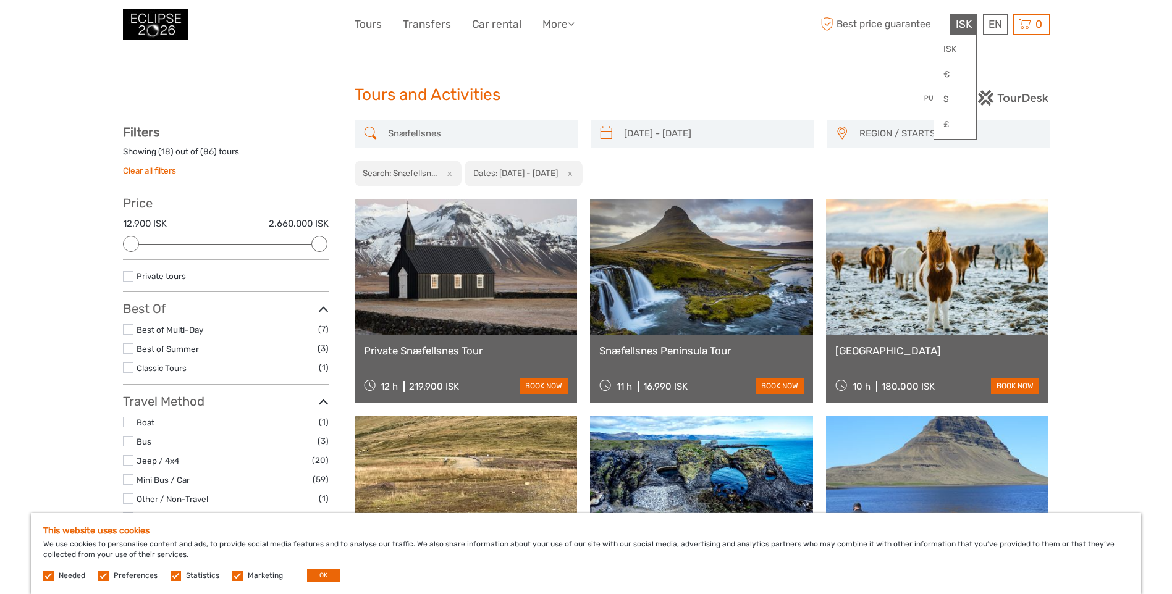
click at [971, 21] on div "ISK ISK € $ £" at bounding box center [963, 24] width 27 height 20
click at [952, 124] on link "£" at bounding box center [955, 125] width 42 height 22
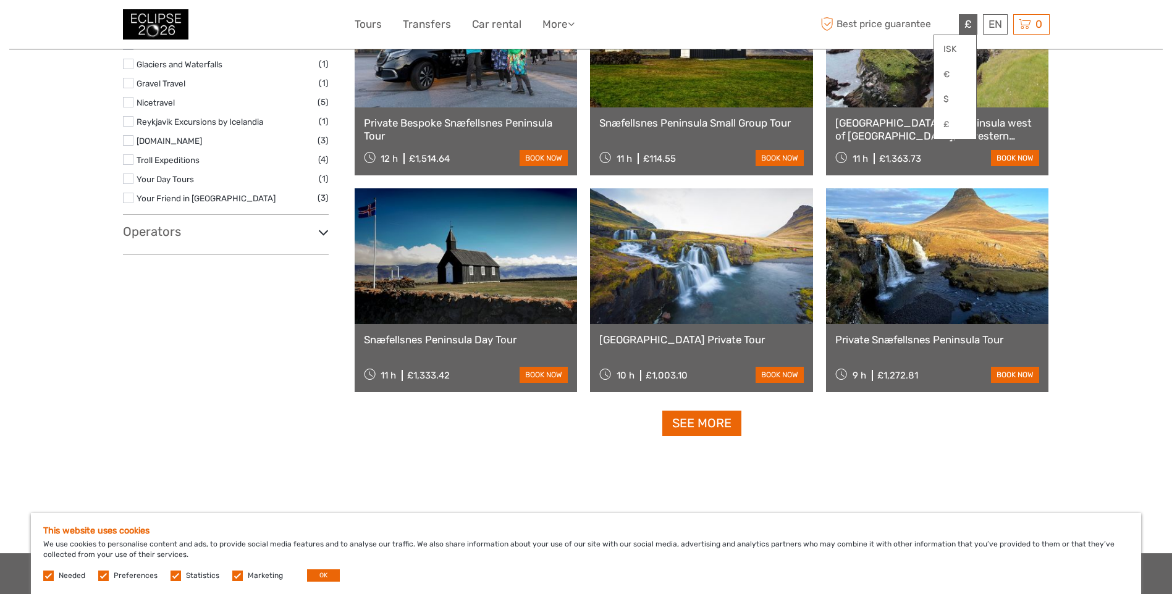
scroll to position [1112, 0]
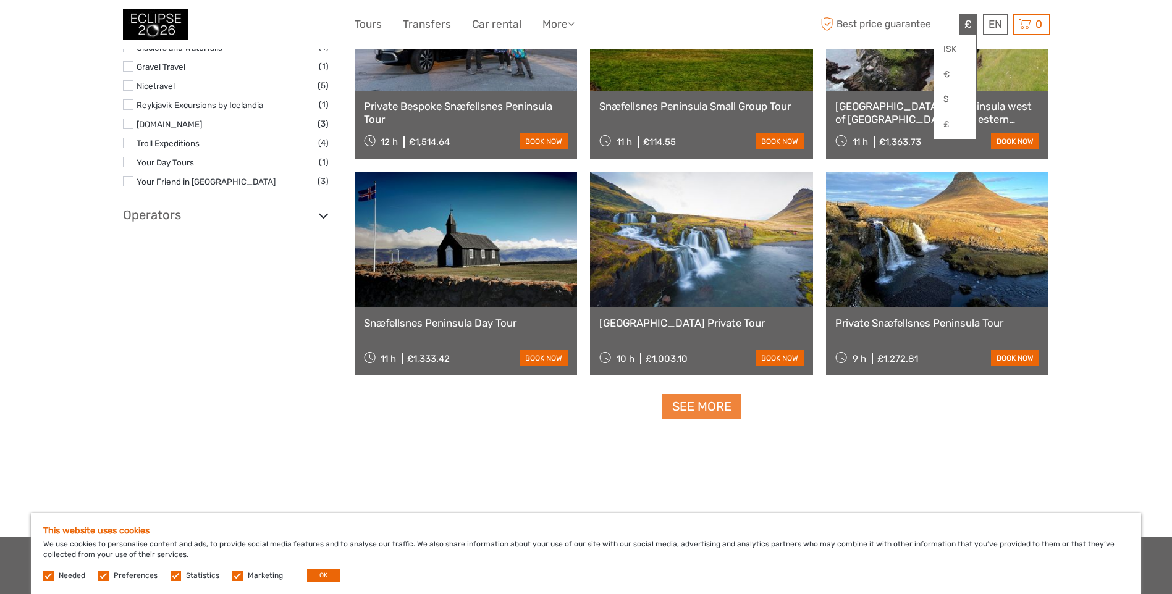
click at [676, 412] on link "See more" at bounding box center [701, 406] width 79 height 25
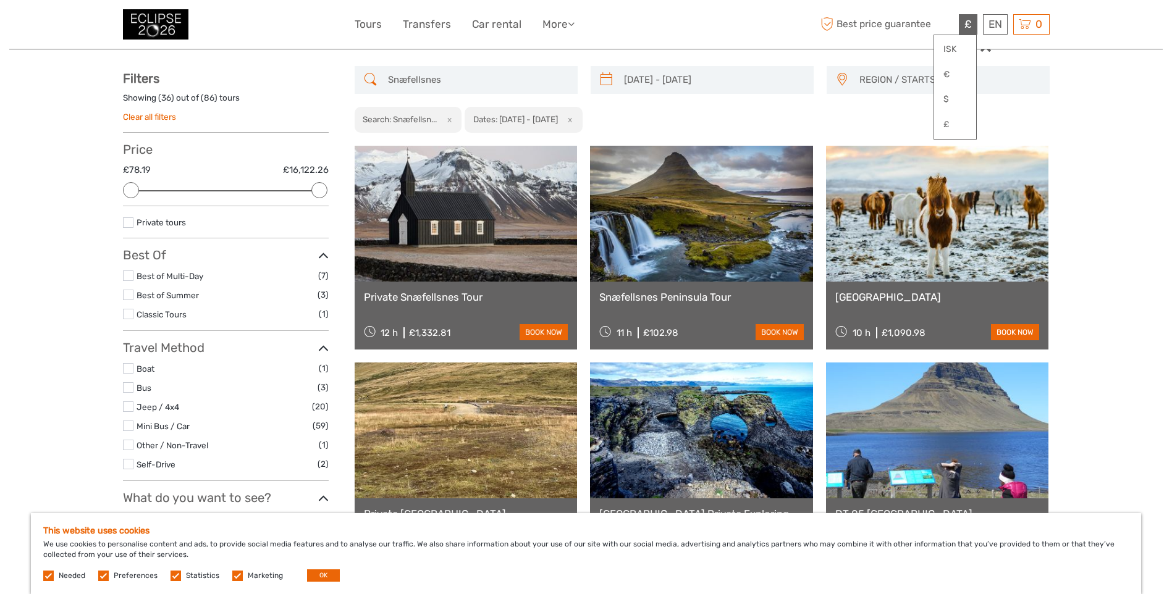
scroll to position [0, 0]
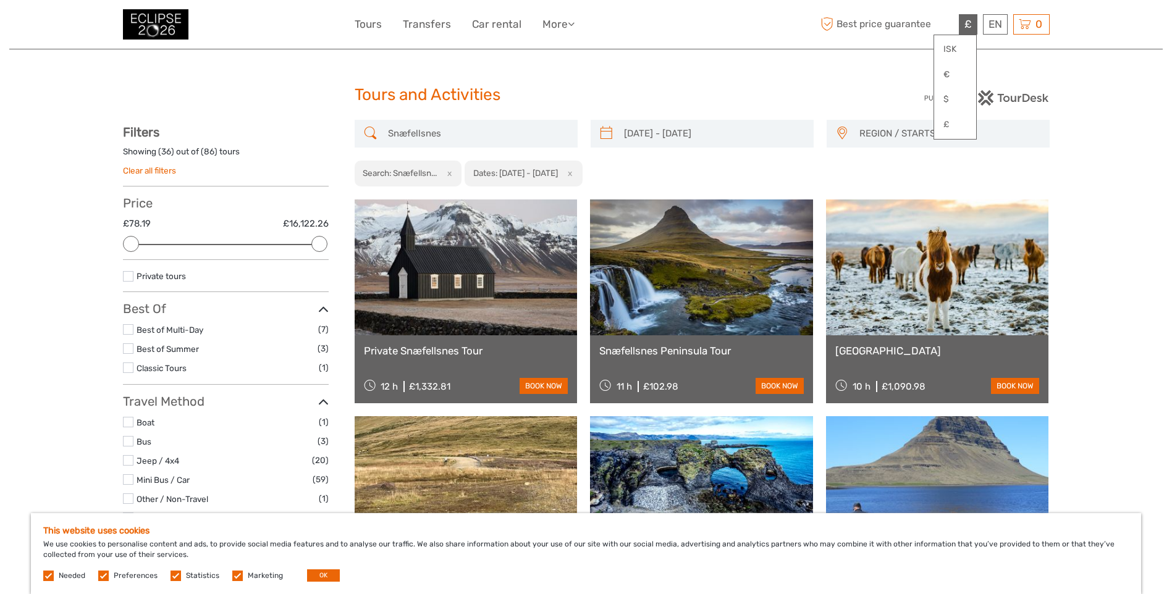
click at [419, 167] on div "Search: Snæfellsn... x" at bounding box center [409, 174] width 108 height 27
click at [962, 25] on div "£ ISK € $ £" at bounding box center [968, 24] width 19 height 20
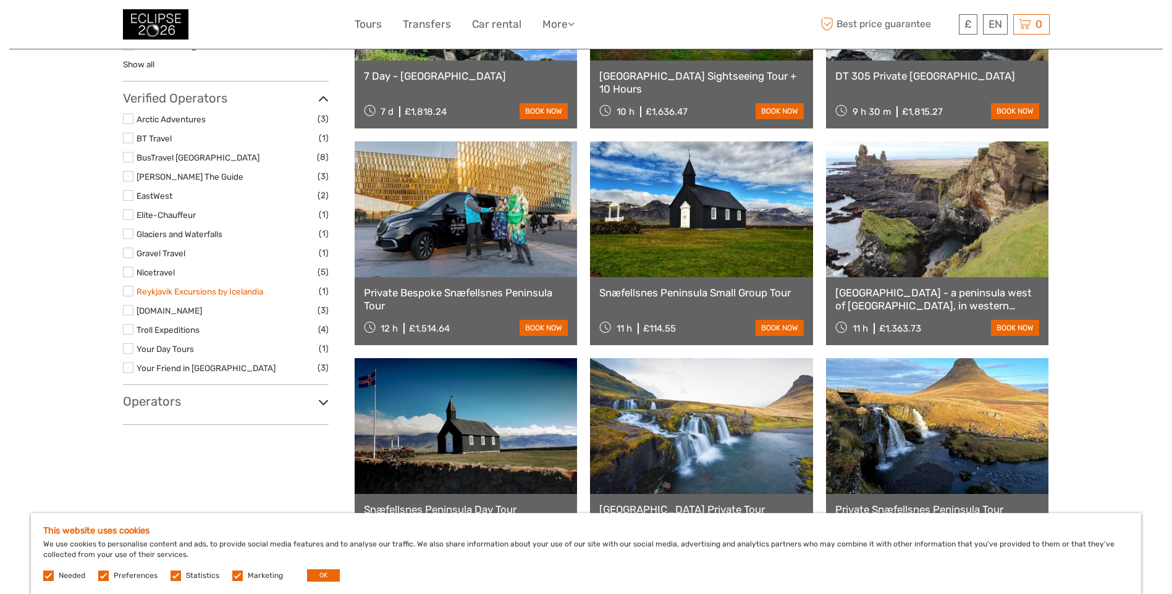
scroll to position [927, 0]
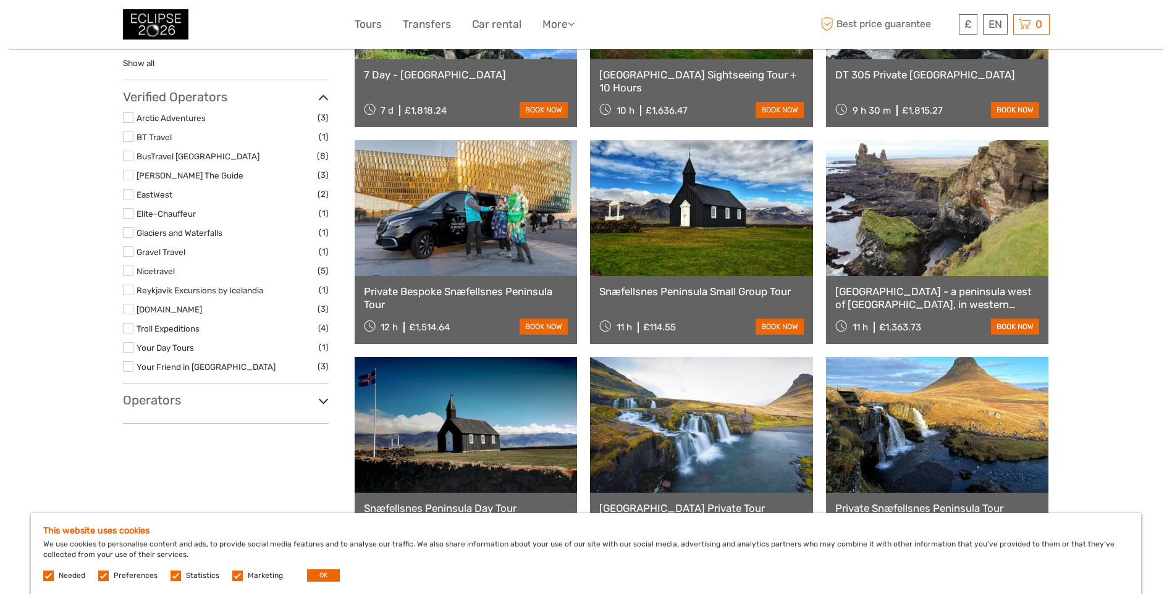
click at [235, 412] on div "Operators Absorb Iceland (2) Áfram Iceland Tours (1) Arctic Journeys (1) Atlas …" at bounding box center [226, 408] width 206 height 31
click at [237, 404] on h3 "Operators" at bounding box center [226, 400] width 206 height 15
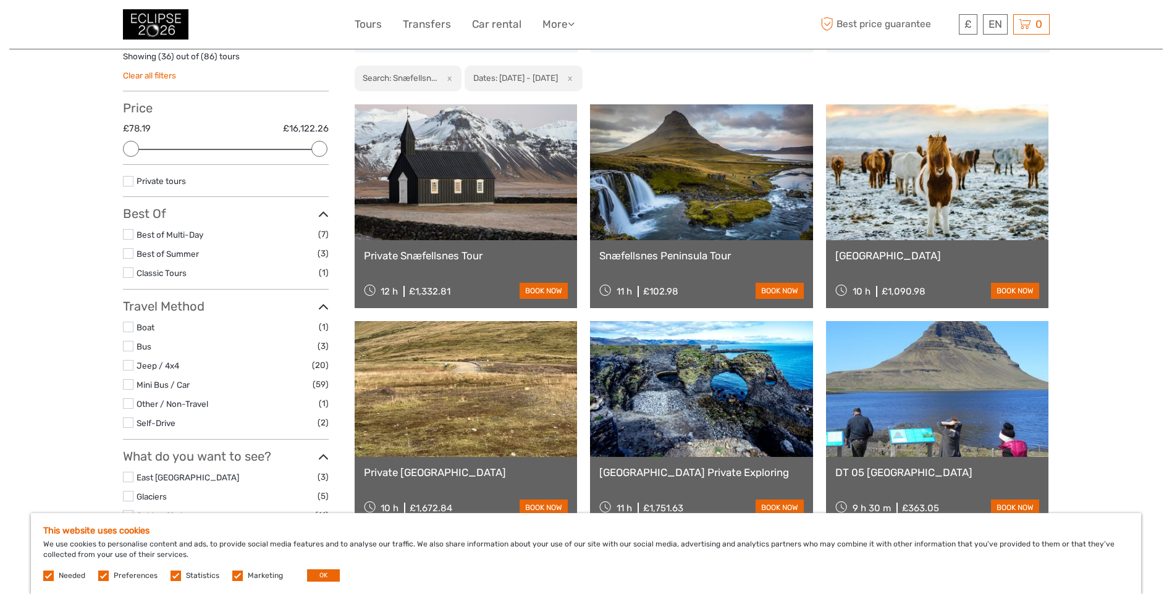
scroll to position [0, 0]
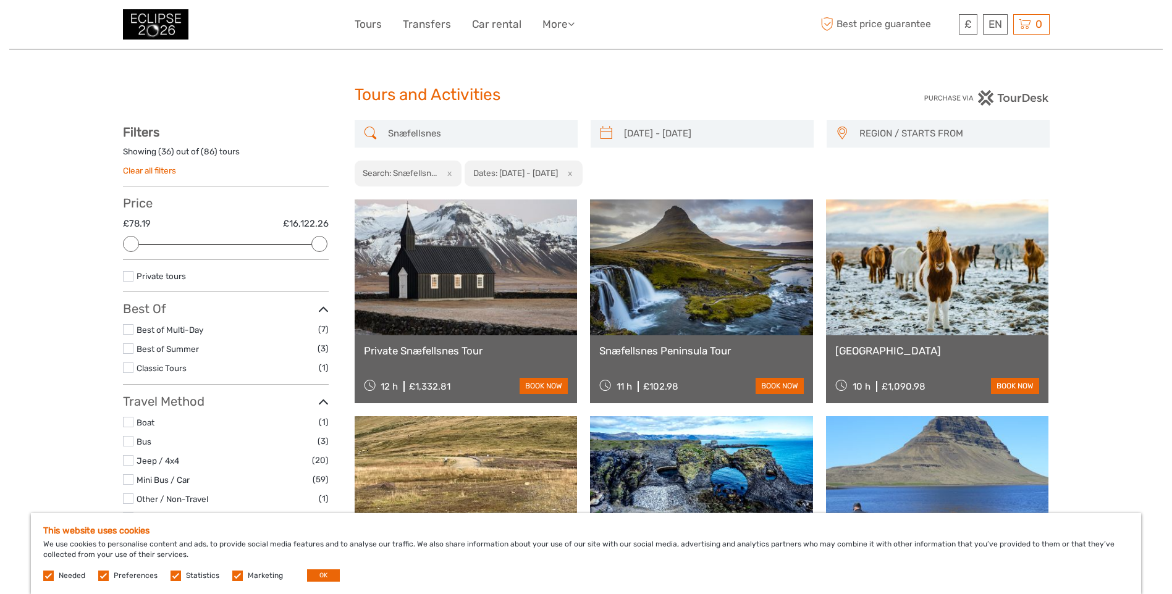
click at [483, 126] on input "Snæfellsnes" at bounding box center [477, 134] width 188 height 22
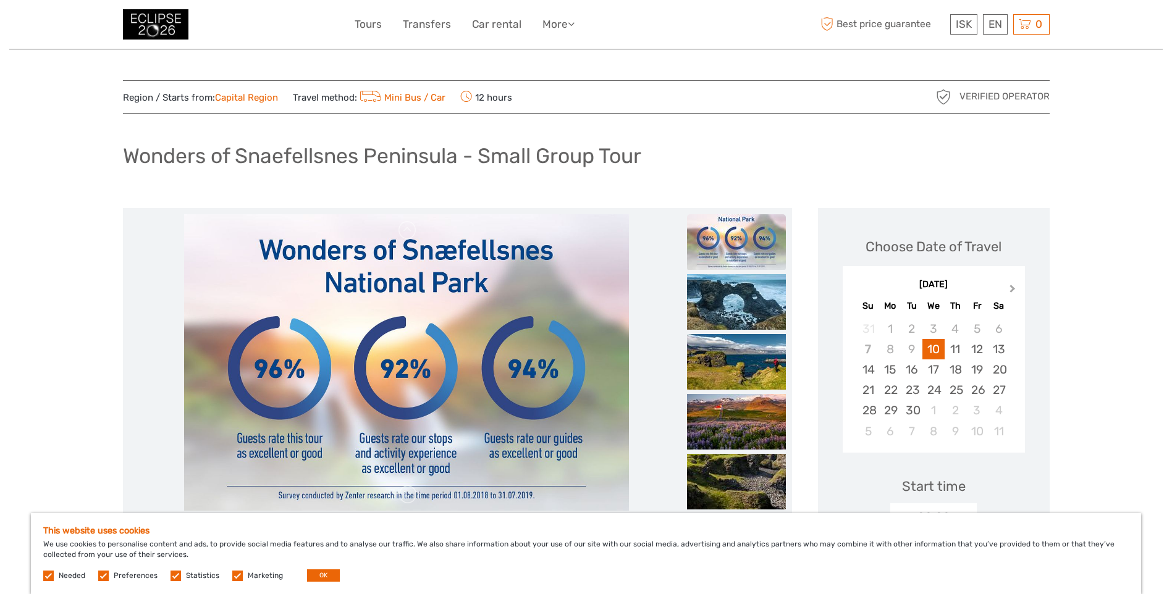
click at [1004, 291] on button "Next Month" at bounding box center [1014, 292] width 20 height 20
click at [1004, 290] on button "Next Month" at bounding box center [1014, 292] width 20 height 20
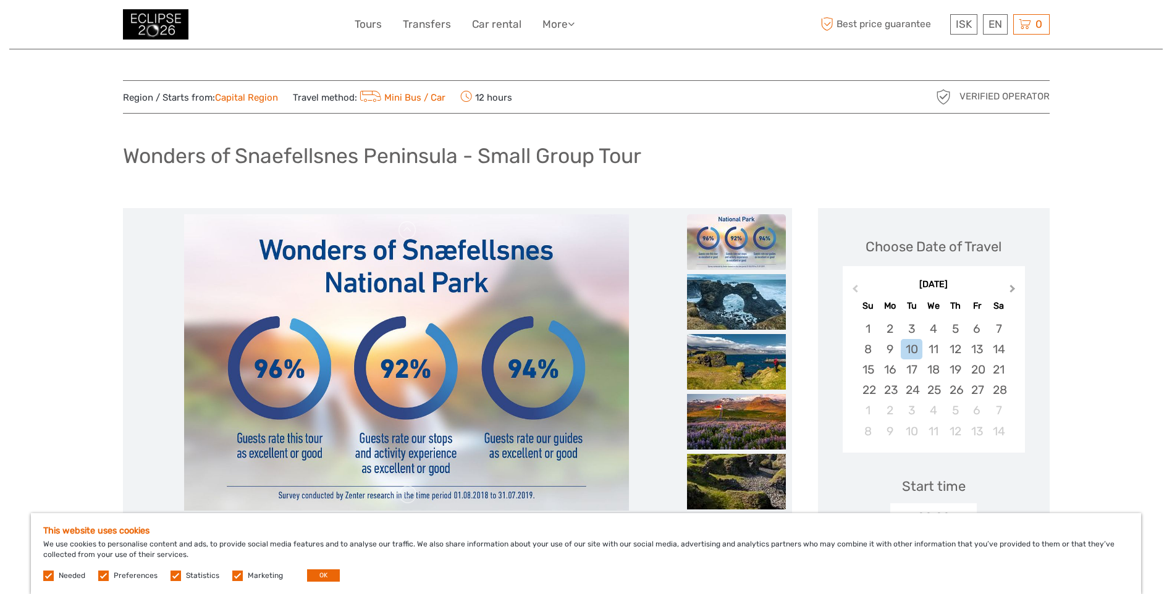
click at [1004, 290] on button "Next Month" at bounding box center [1014, 292] width 20 height 20
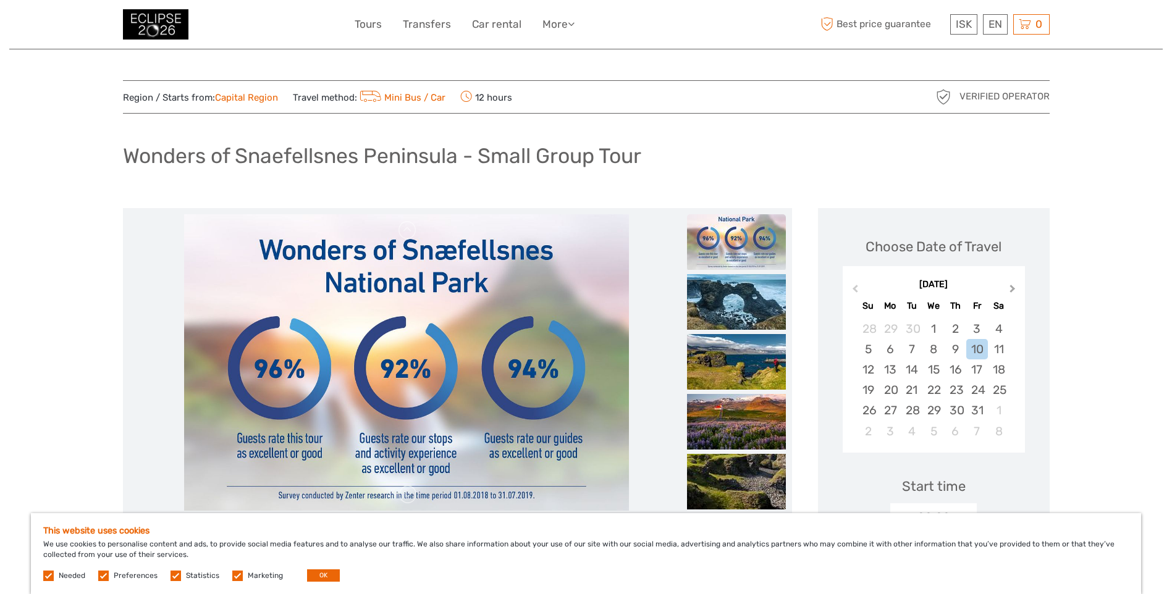
click at [1004, 290] on button "Next Month" at bounding box center [1014, 292] width 20 height 20
click at [852, 294] on button "Previous Month" at bounding box center [854, 292] width 20 height 20
click at [932, 374] on div "12" at bounding box center [934, 370] width 22 height 20
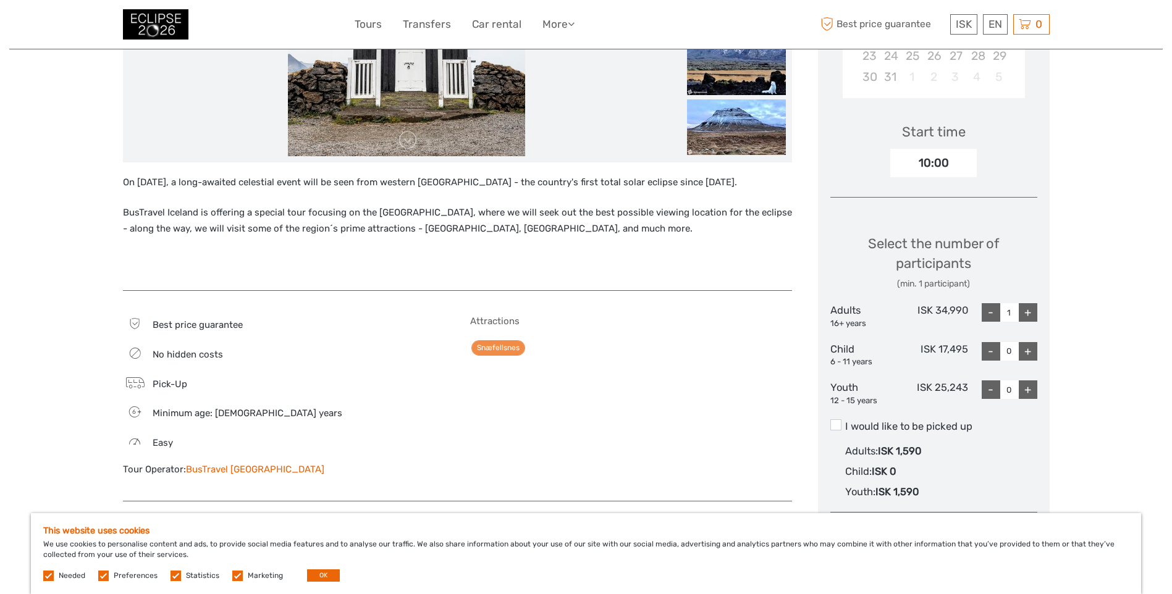
scroll to position [309, 0]
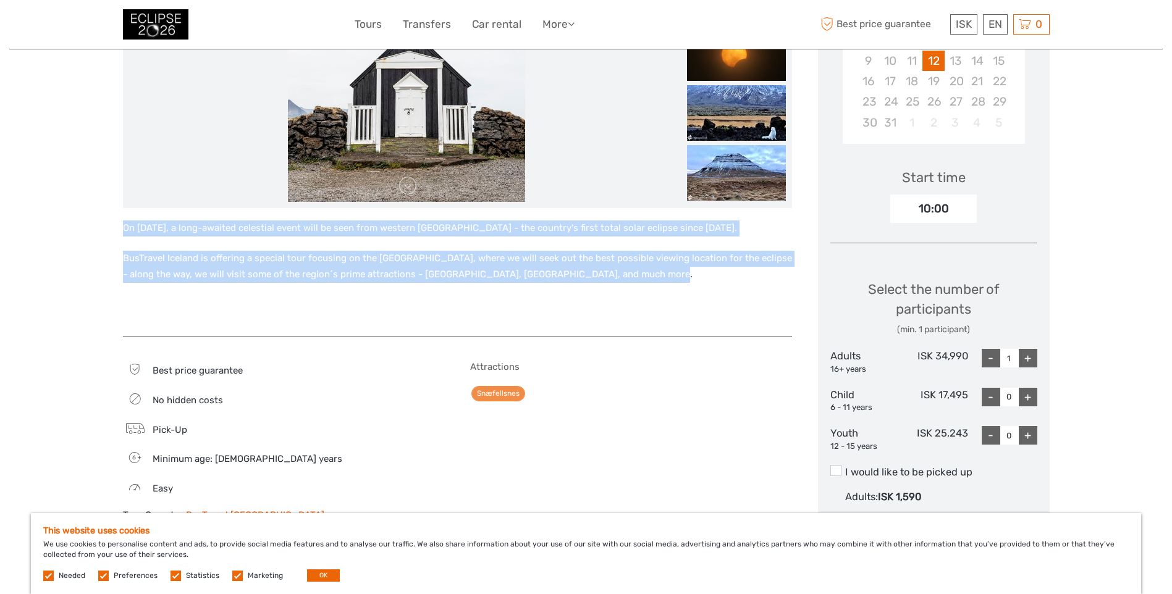
drag, startPoint x: 566, startPoint y: 267, endPoint x: 111, endPoint y: 234, distance: 456.6
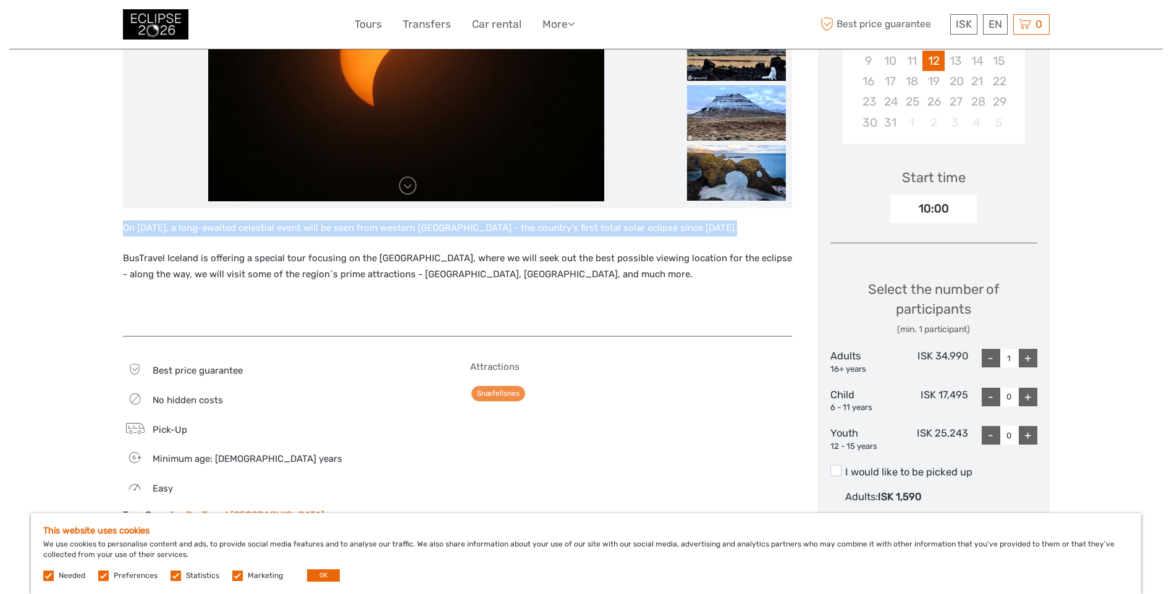
drag, startPoint x: 182, startPoint y: 247, endPoint x: 591, endPoint y: 298, distance: 411.6
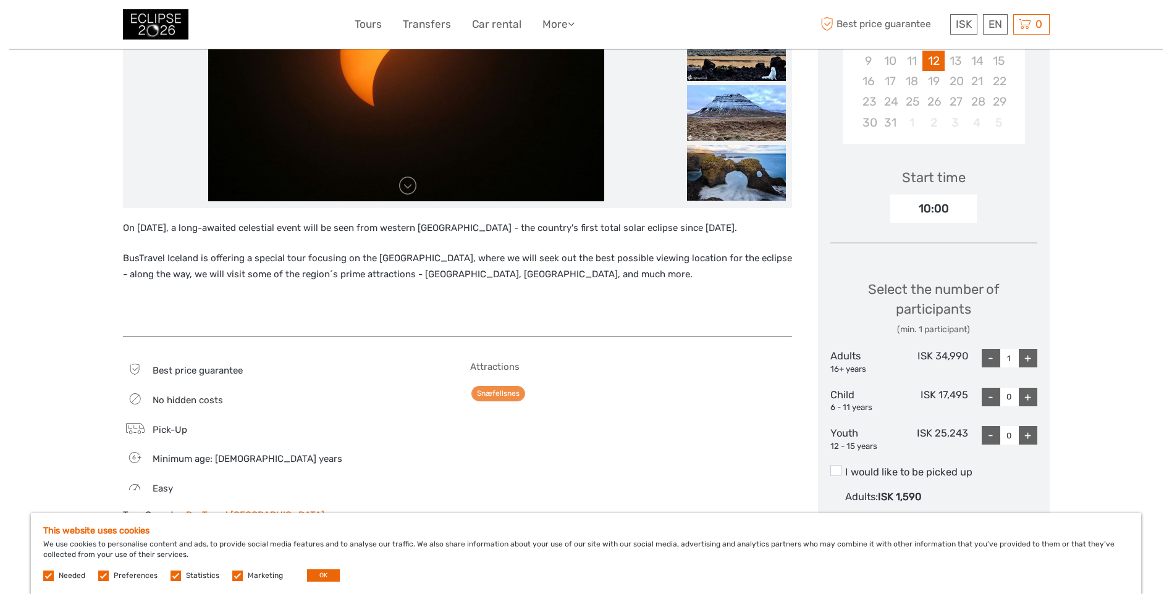
drag, startPoint x: 591, startPoint y: 298, endPoint x: 606, endPoint y: 344, distance: 48.1
click at [606, 344] on div "On August 12th, 2026, a long-awaited celestial event will be seen from western …" at bounding box center [457, 359] width 669 height 920
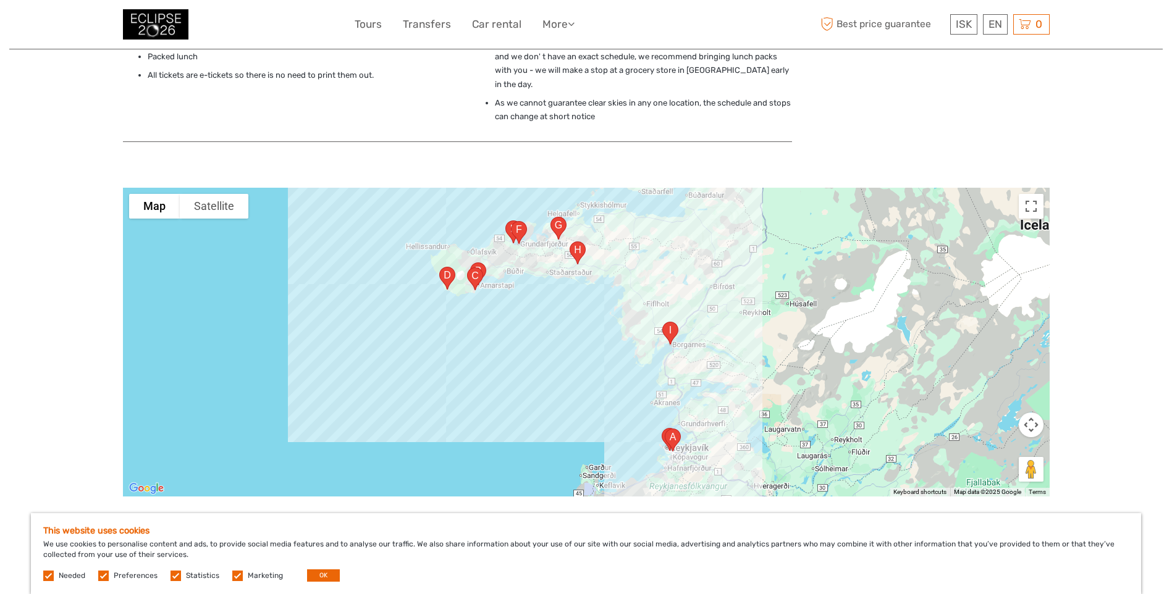
scroll to position [989, 0]
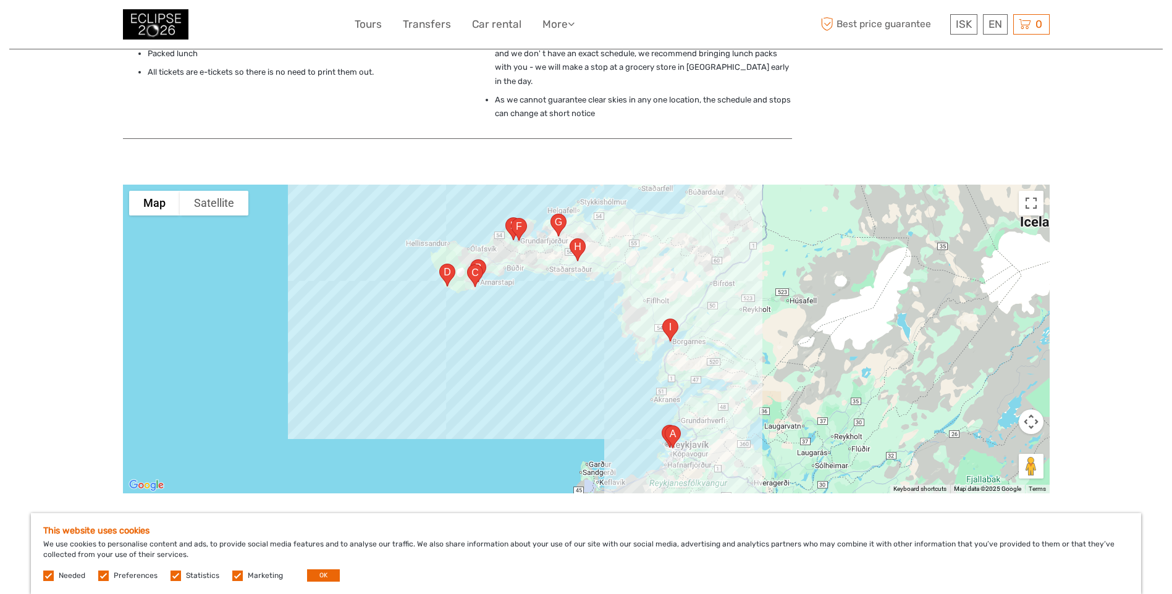
click at [446, 259] on img "572, 356, Iceland" at bounding box center [447, 275] width 26 height 33
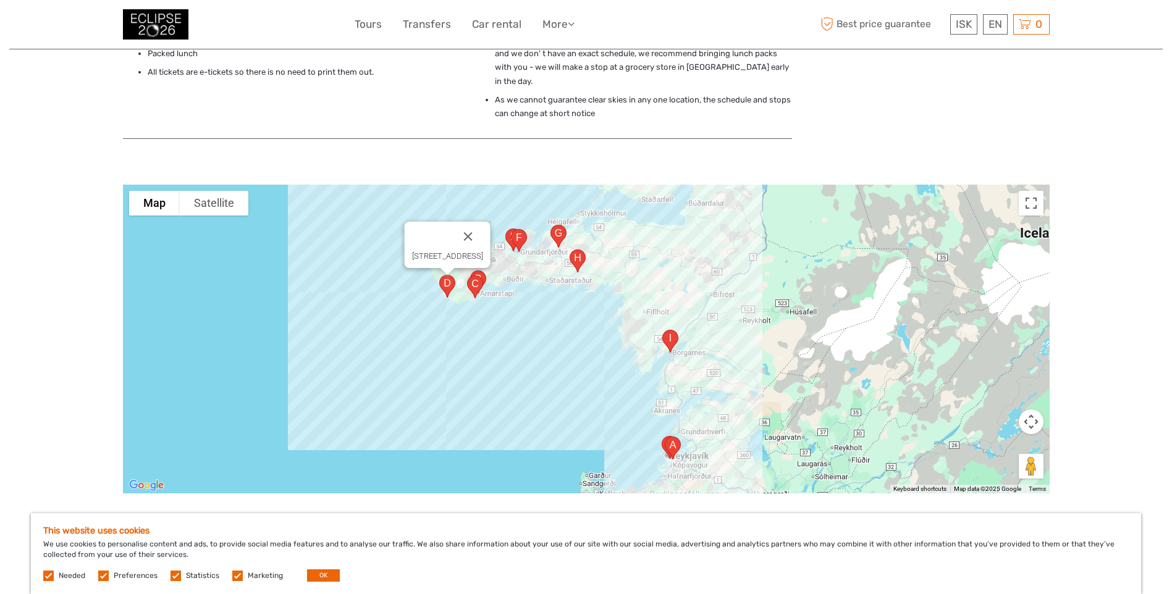
click at [470, 271] on img "Brekkustígur 21, 356, Iceland" at bounding box center [475, 287] width 26 height 33
click at [480, 273] on img "Brekkustígur 21, 356, Iceland" at bounding box center [475, 287] width 26 height 33
click at [558, 332] on div "Brekkustígur 21, 356, Iceland" at bounding box center [586, 339] width 927 height 309
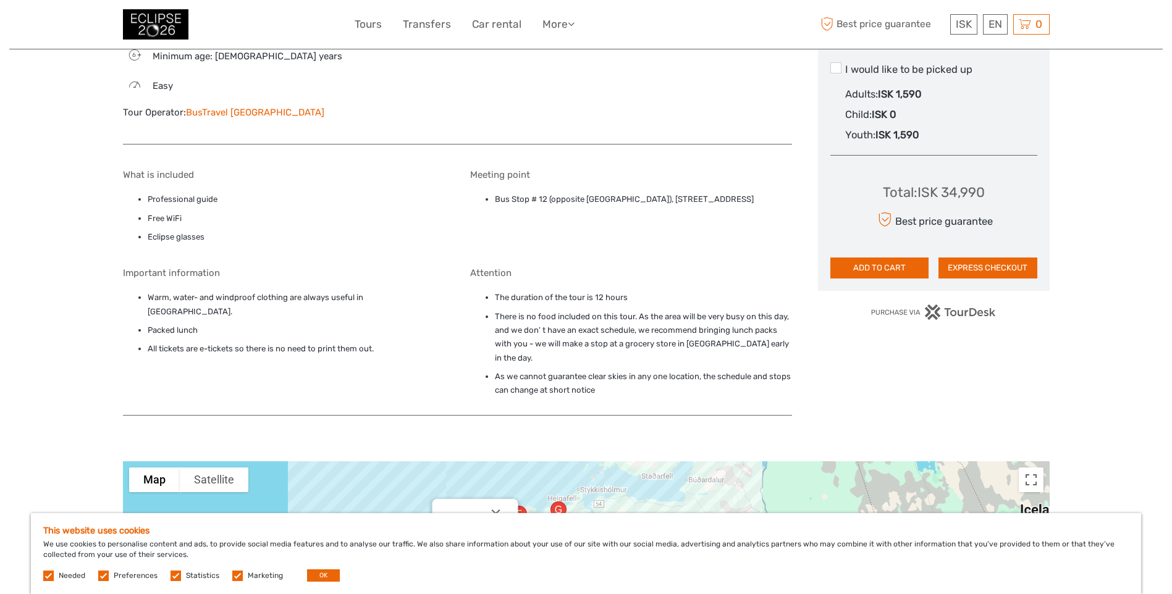
scroll to position [680, 0]
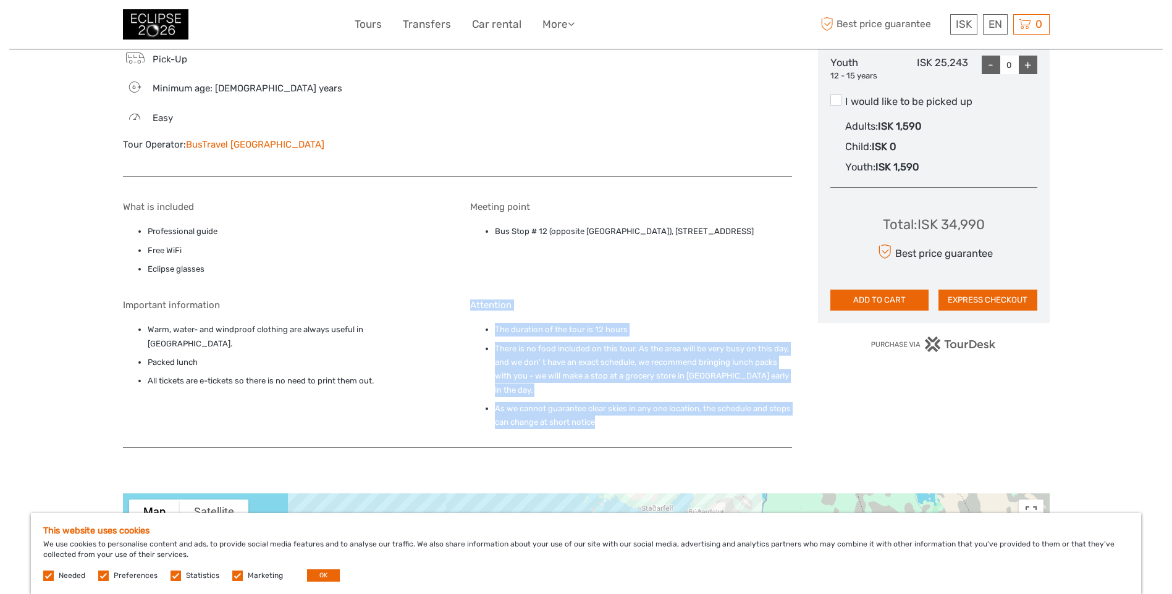
drag, startPoint x: 621, startPoint y: 405, endPoint x: 459, endPoint y: 305, distance: 190.4
click at [459, 305] on div "What is included Professional guide Free WiFi Eclipse glasses Meeting point Bus…" at bounding box center [457, 318] width 669 height 258
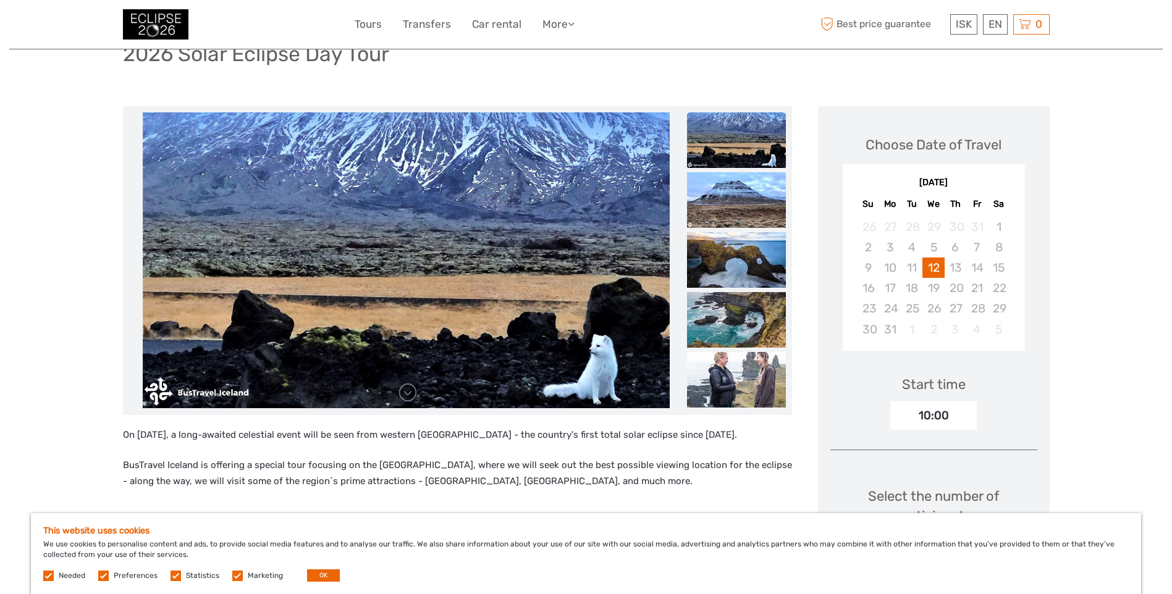
scroll to position [124, 0]
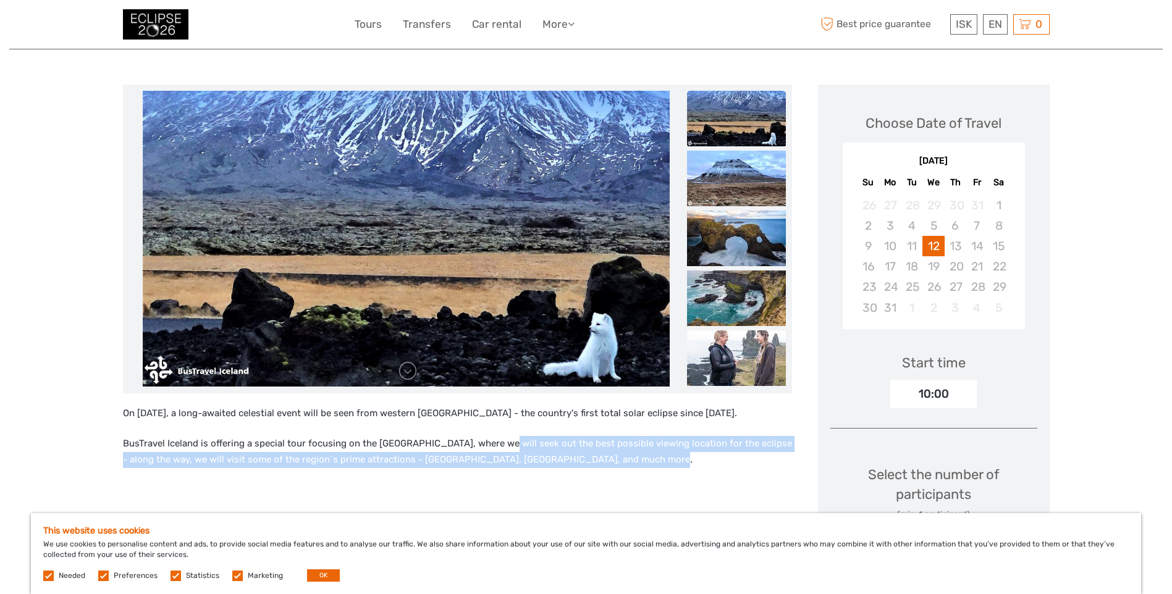
drag, startPoint x: 666, startPoint y: 457, endPoint x: 497, endPoint y: 433, distance: 169.9
click at [497, 433] on div "On August 12th, 2026, a long-awaited celestial event will be seen from western …" at bounding box center [457, 457] width 669 height 103
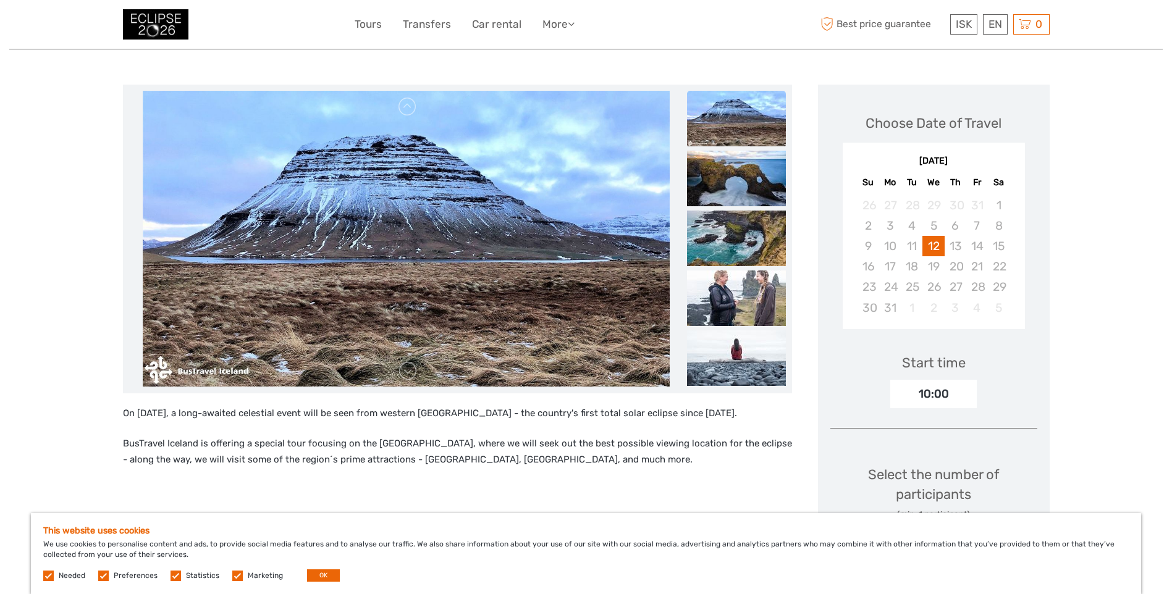
click at [235, 569] on div "This website uses cookies We use cookies to personalise content and ads, to pro…" at bounding box center [586, 554] width 1110 height 81
click at [235, 576] on label at bounding box center [237, 576] width 11 height 11
click at [0, 0] on input "checkbox" at bounding box center [0, 0] width 0 height 0
click at [182, 581] on div "Needed Preferences Statistics Marketing OK" at bounding box center [193, 576] width 300 height 12
click at [148, 578] on label "Preferences" at bounding box center [136, 576] width 44 height 11
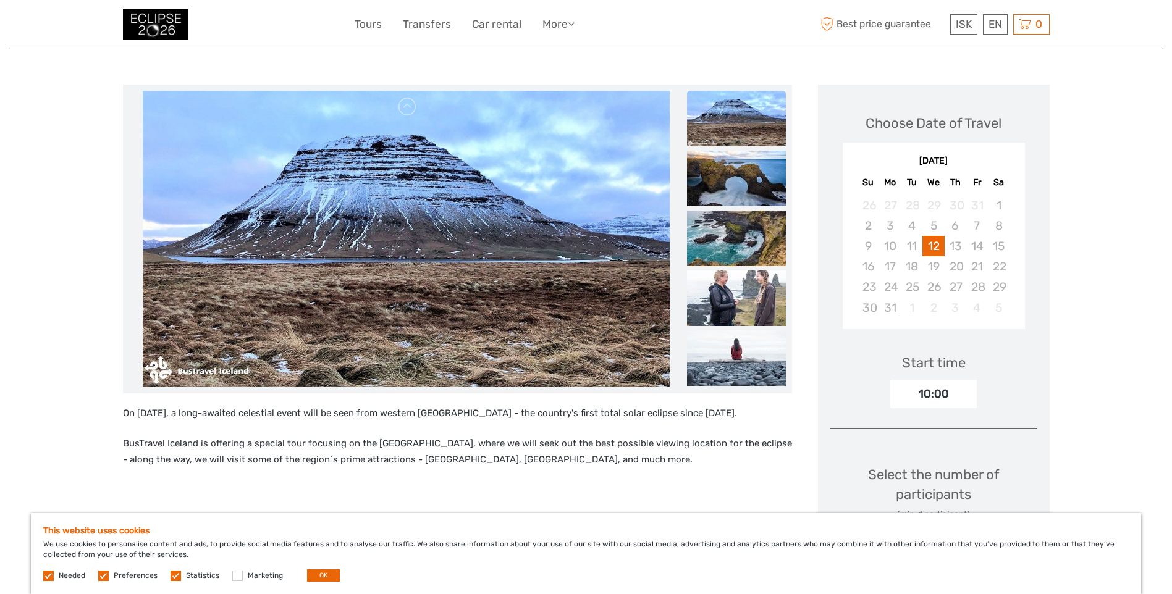
click at [0, 0] on input "checkbox" at bounding box center [0, 0] width 0 height 0
click at [165, 577] on div "Needed Preferences Statistics Marketing OK" at bounding box center [193, 576] width 300 height 12
click at [174, 576] on label at bounding box center [176, 576] width 11 height 11
click at [0, 0] on input "checkbox" at bounding box center [0, 0] width 0 height 0
click at [314, 570] on button "OK" at bounding box center [323, 576] width 33 height 12
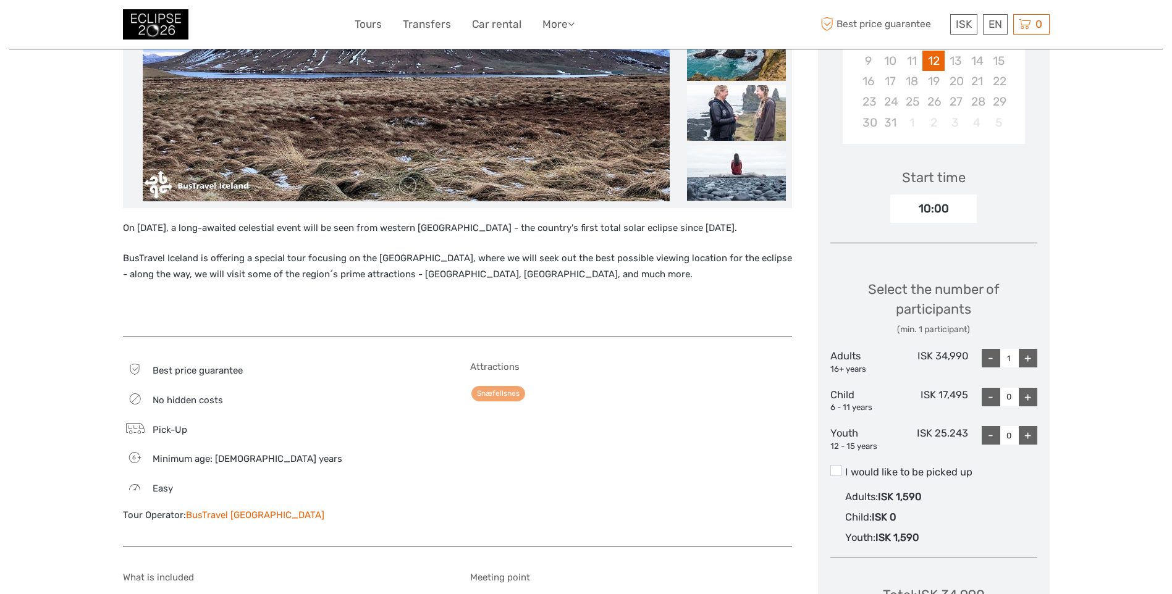
scroll to position [371, 0]
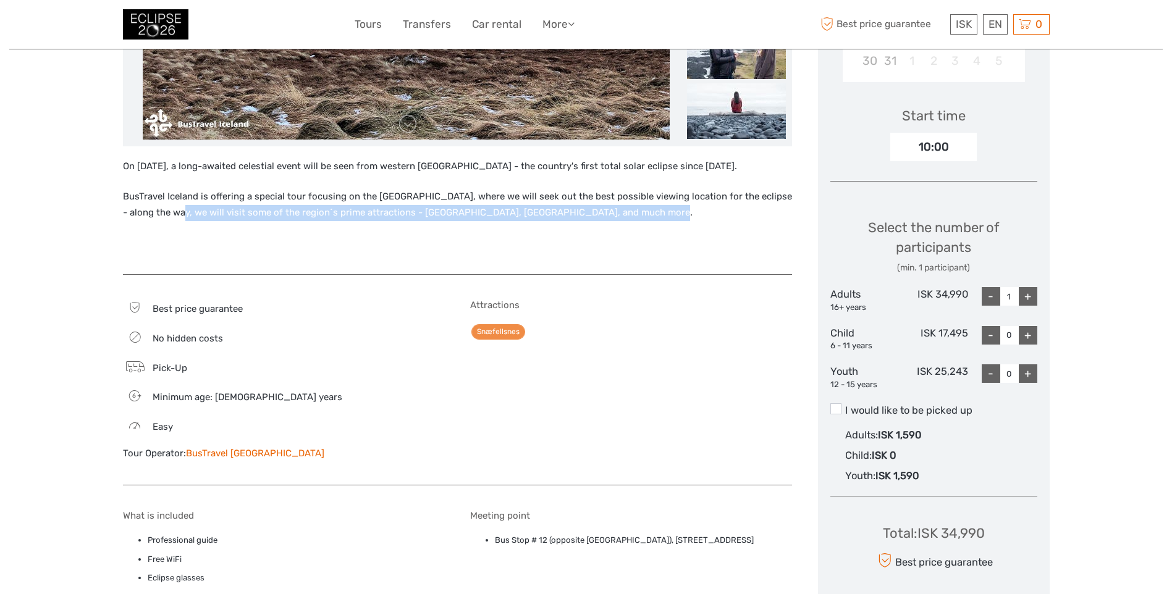
drag, startPoint x: 570, startPoint y: 219, endPoint x: 145, endPoint y: 217, distance: 425.2
click at [145, 217] on p "BusTravel Iceland is offering a special tour focusing on the Snæfellsnes Penins…" at bounding box center [457, 205] width 669 height 32
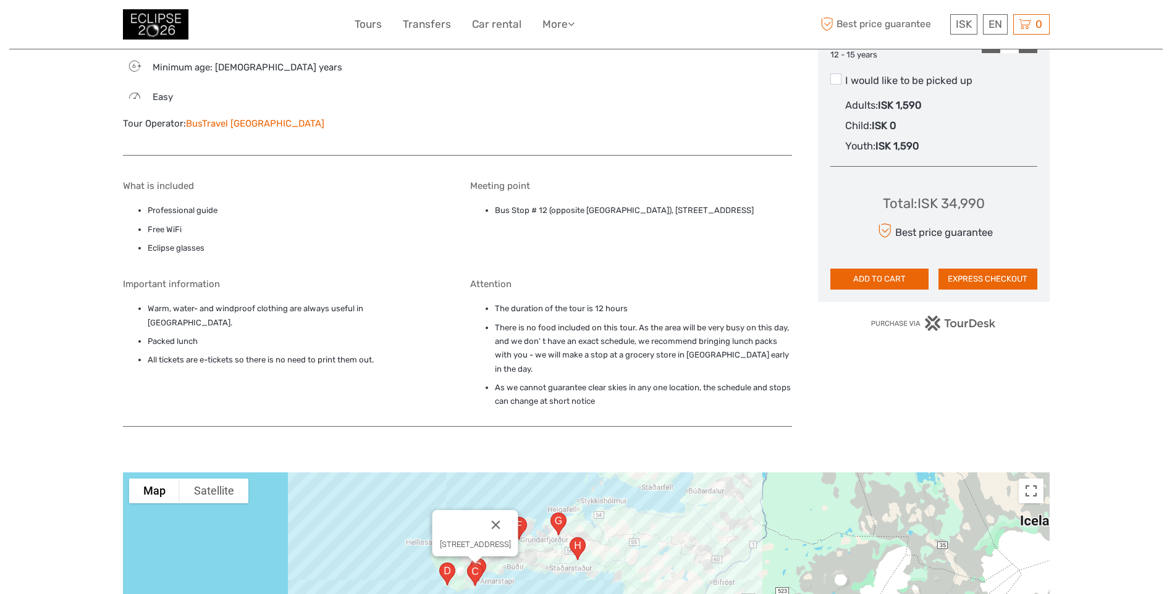
scroll to position [742, 0]
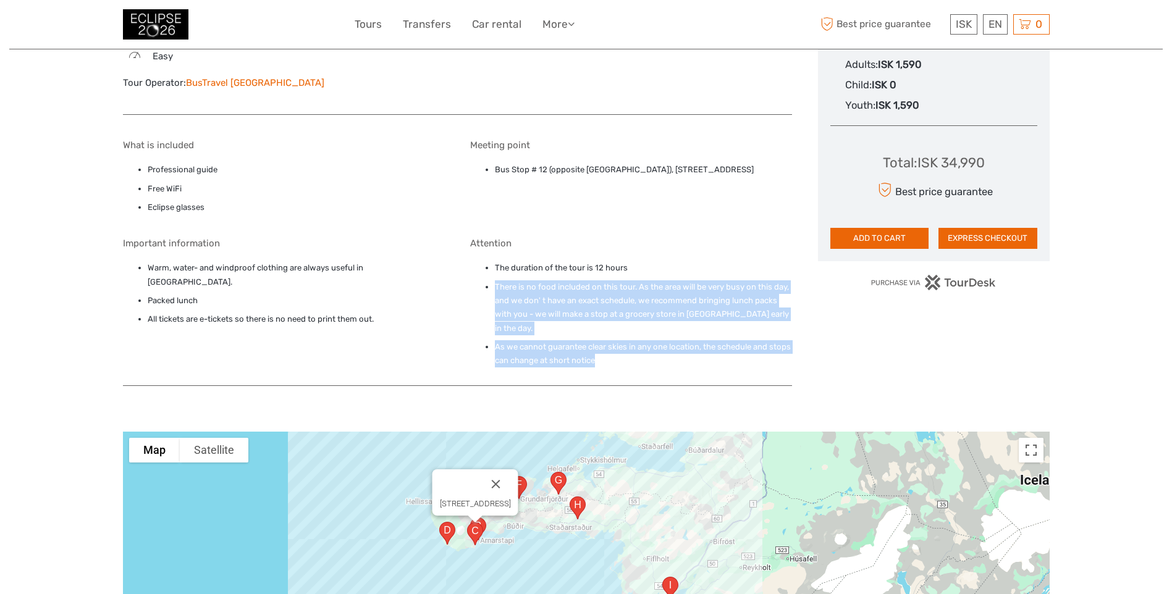
drag, startPoint x: 496, startPoint y: 283, endPoint x: 664, endPoint y: 349, distance: 179.8
click at [664, 349] on ul "The duration of the tour is 12 hours There is no food included on this tour. As…" at bounding box center [631, 314] width 322 height 106
click at [664, 349] on li "As we cannot guarantee clear skies in any one location, the schedule and stops …" at bounding box center [643, 354] width 297 height 28
drag, startPoint x: 655, startPoint y: 350, endPoint x: 479, endPoint y: 255, distance: 200.2
click at [479, 255] on div "Attention The duration of the tour is 12 hours There is no food included on thi…" at bounding box center [631, 305] width 322 height 135
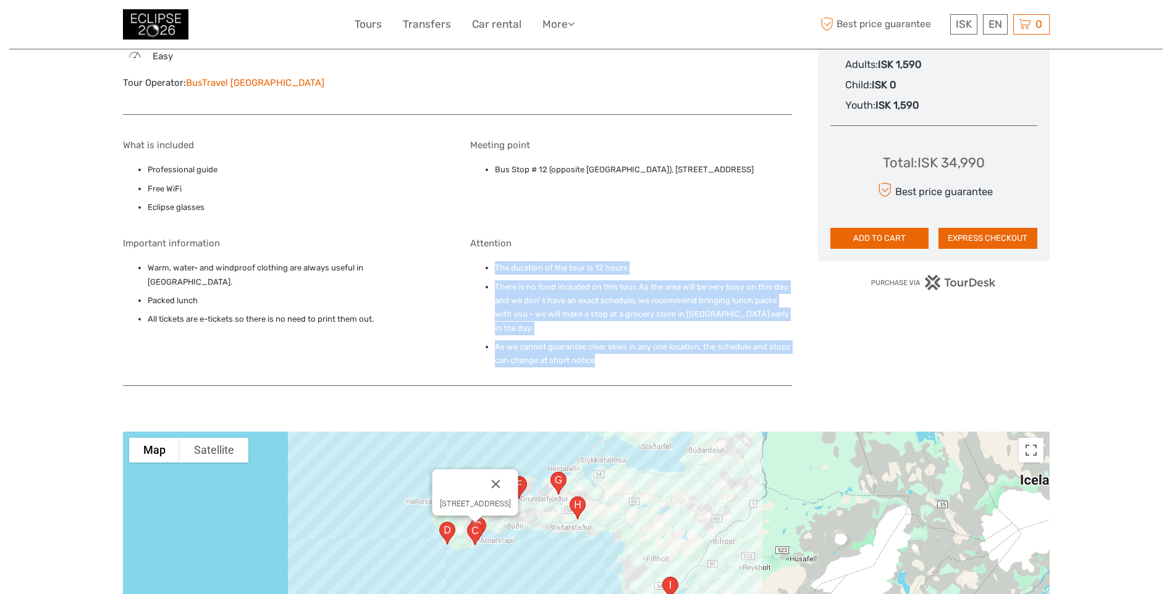
drag, startPoint x: 479, startPoint y: 255, endPoint x: 475, endPoint y: 268, distance: 13.5
click at [475, 268] on ul "The duration of the tour is 12 hours There is no food included on this tour. As…" at bounding box center [631, 314] width 322 height 106
drag, startPoint x: 523, startPoint y: 279, endPoint x: 635, endPoint y: 356, distance: 135.9
click at [635, 356] on div "Attention The duration of the tour is 12 hours There is no food included on thi…" at bounding box center [631, 305] width 322 height 135
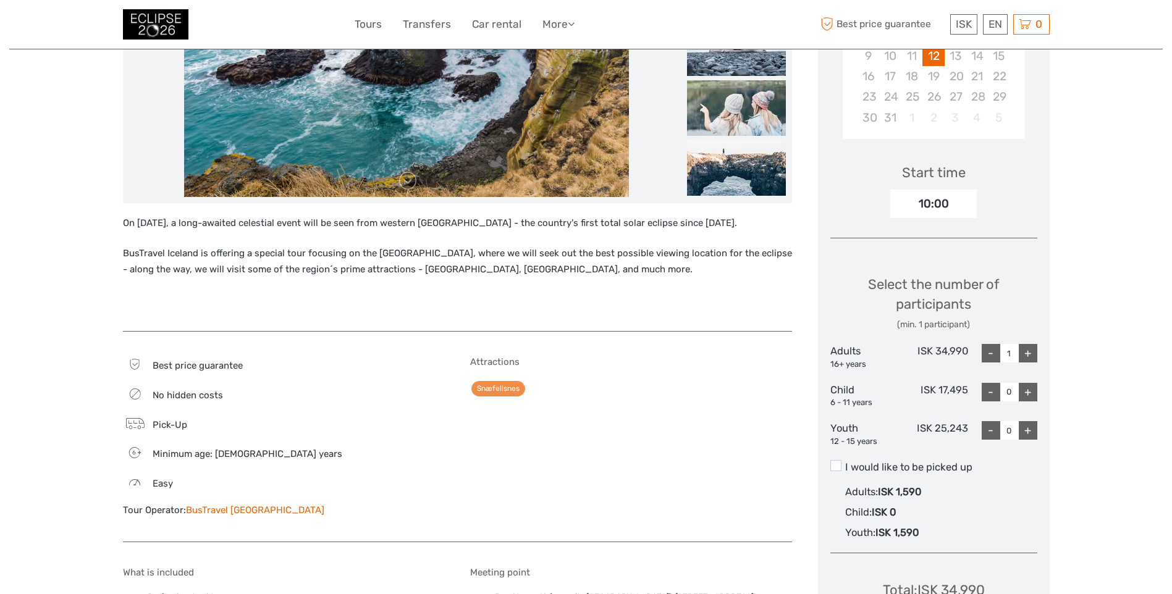
scroll to position [309, 0]
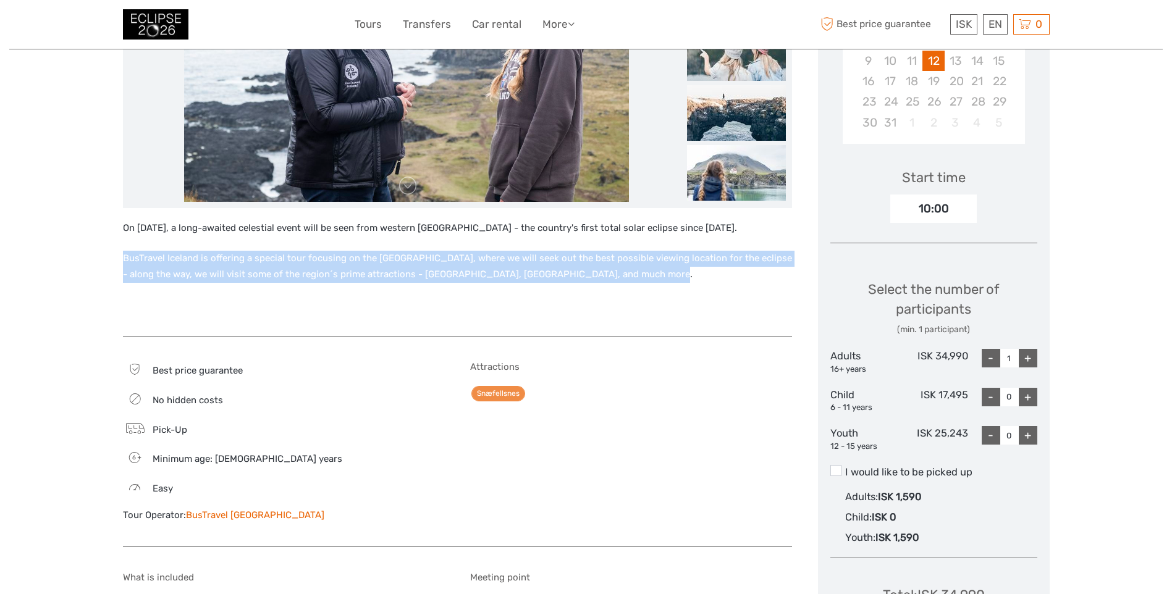
drag, startPoint x: 609, startPoint y: 279, endPoint x: 102, endPoint y: 260, distance: 507.7
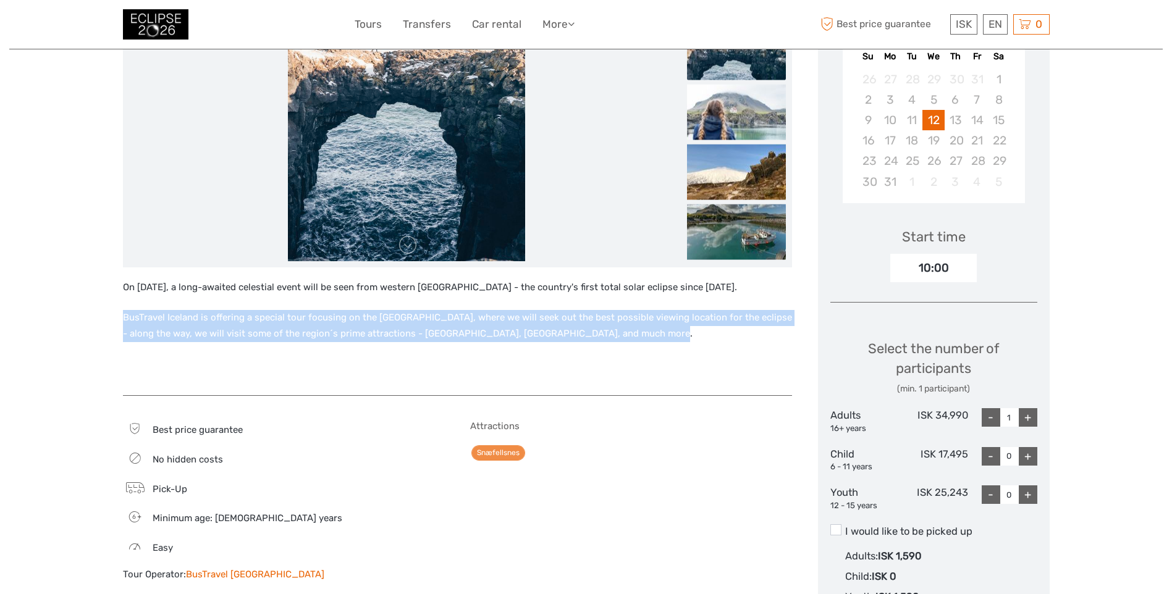
scroll to position [247, 0]
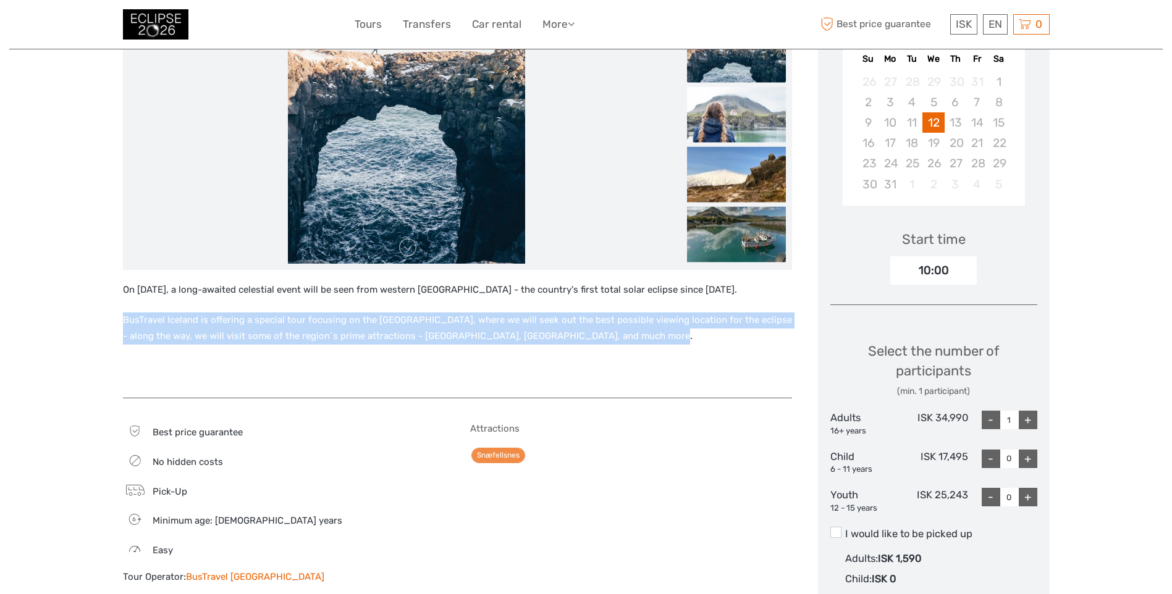
click at [294, 340] on p "BusTravel Iceland is offering a special tour focusing on the Snæfellsnes Penins…" at bounding box center [457, 329] width 669 height 32
click at [395, 317] on p "BusTravel Iceland is offering a special tour focusing on the Snæfellsnes Penins…" at bounding box center [457, 329] width 669 height 32
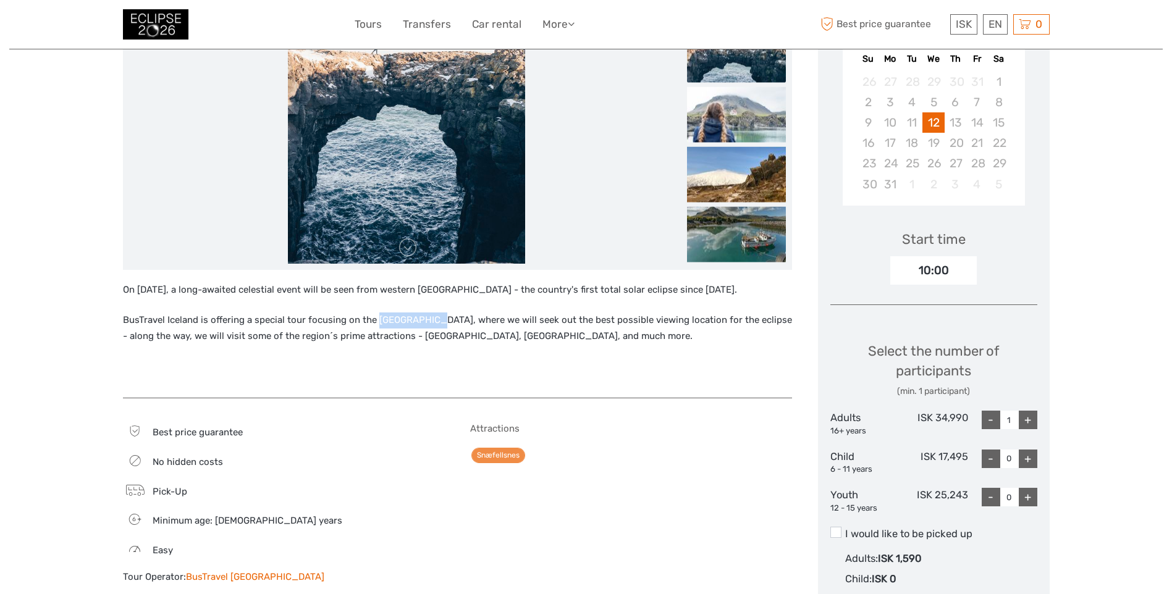
click at [395, 317] on p "BusTravel Iceland is offering a special tour focusing on the Snæfellsnes Penins…" at bounding box center [457, 329] width 669 height 32
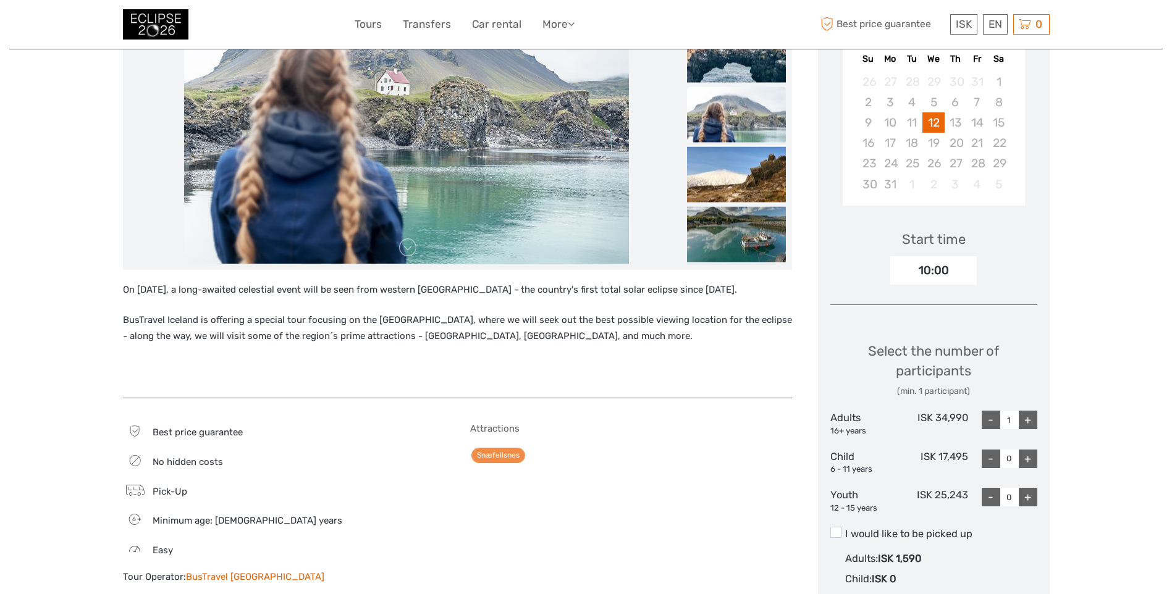
click at [921, 275] on div "10:00" at bounding box center [933, 270] width 87 height 28
drag, startPoint x: 973, startPoint y: 268, endPoint x: 970, endPoint y: 275, distance: 7.8
click at [973, 268] on div "10:00" at bounding box center [933, 270] width 87 height 28
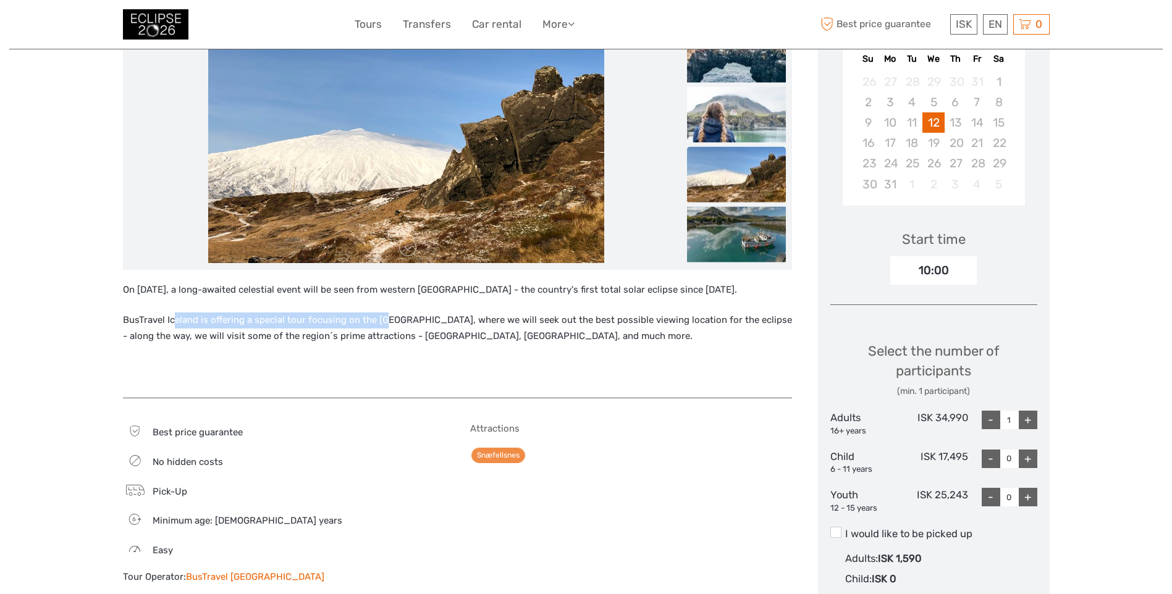
drag, startPoint x: 174, startPoint y: 321, endPoint x: 386, endPoint y: 315, distance: 211.4
click at [386, 315] on p "BusTravel Iceland is offering a special tour focusing on the Snæfellsnes Penins…" at bounding box center [457, 329] width 669 height 32
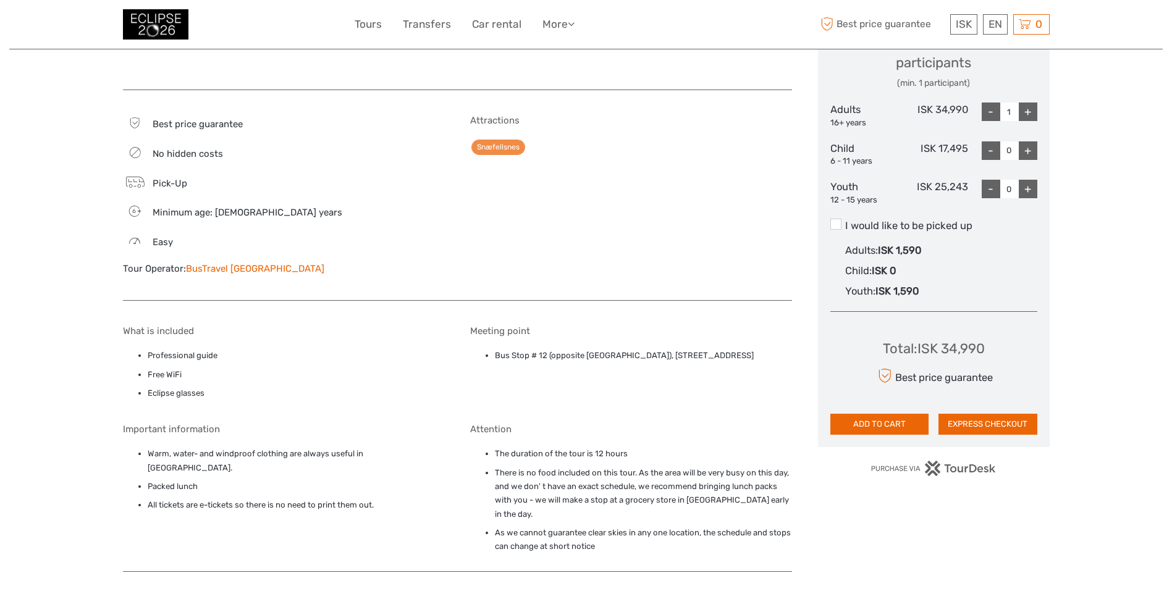
scroll to position [556, 0]
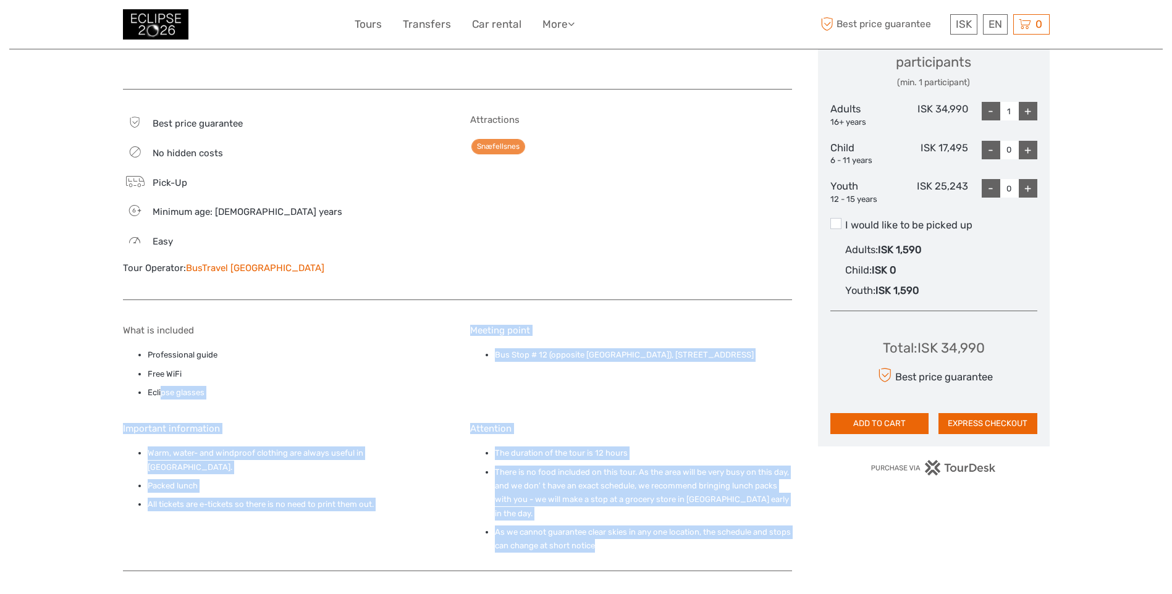
drag, startPoint x: 164, startPoint y: 405, endPoint x: 809, endPoint y: 539, distance: 658.8
click at [809, 539] on div "On August 12th, 2026, a long-awaited celestial event will be seen from western …" at bounding box center [470, 118] width 695 height 932
drag, startPoint x: 746, startPoint y: 546, endPoint x: 121, endPoint y: 305, distance: 670.0
click at [121, 305] on div "Region / Starts from: Capital Region Travel method: Bus 12 hours Verified Opera…" at bounding box center [586, 361] width 1154 height 1835
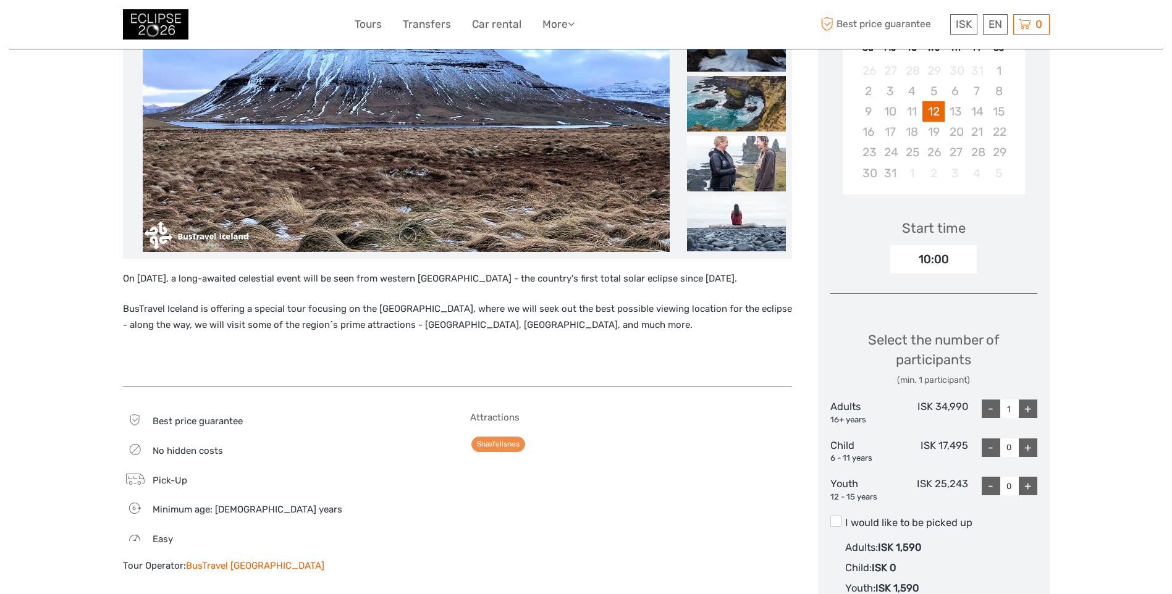
scroll to position [433, 0]
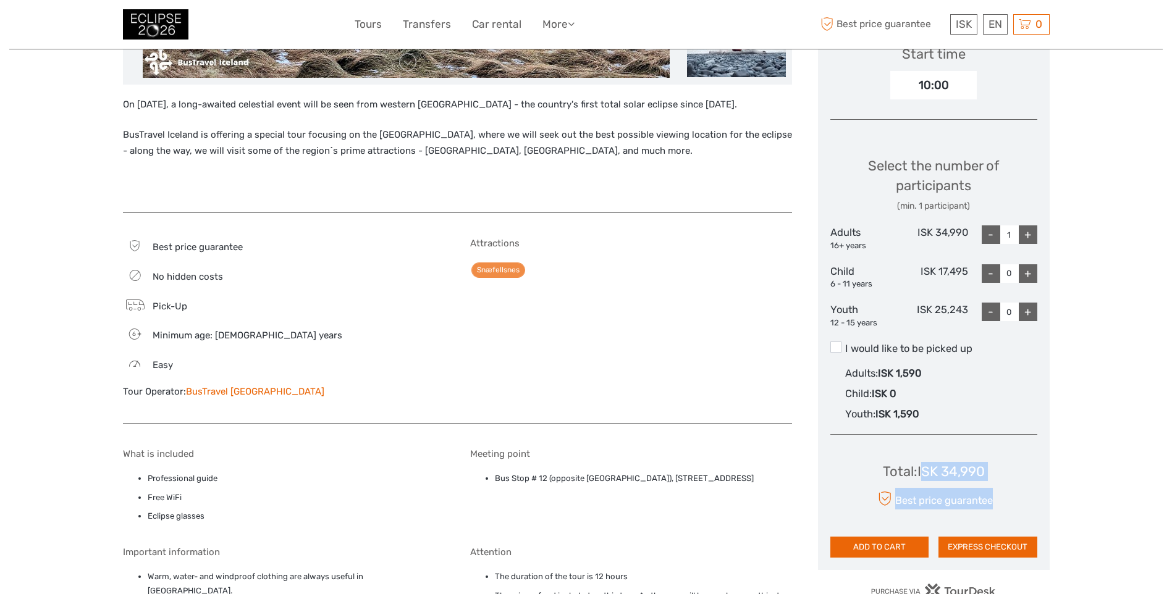
drag, startPoint x: 1008, startPoint y: 473, endPoint x: 924, endPoint y: 471, distance: 84.1
click at [924, 471] on div "Total : ISK 34,990 Best price guarantee ADD TO CART EXPRESS CHECKOUT" at bounding box center [934, 501] width 207 height 113
click at [924, 471] on div "Total : ISK 34,990" at bounding box center [934, 471] width 102 height 19
drag, startPoint x: 921, startPoint y: 470, endPoint x: 981, endPoint y: 473, distance: 59.4
click at [981, 473] on div "Total : ISK 34,990" at bounding box center [934, 471] width 102 height 19
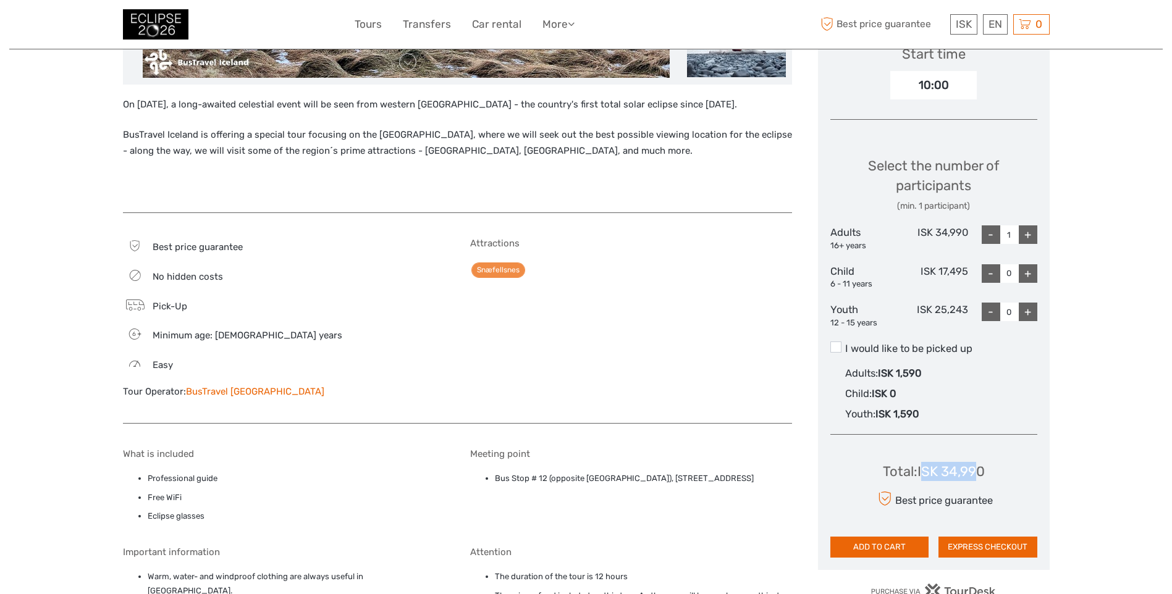
click at [981, 473] on div "Total : ISK 34,990" at bounding box center [934, 471] width 102 height 19
drag, startPoint x: 987, startPoint y: 473, endPoint x: 918, endPoint y: 467, distance: 68.9
click at [918, 467] on div "Total : ISK 34,990 Best price guarantee ADD TO CART EXPRESS CHECKOUT" at bounding box center [934, 501] width 207 height 113
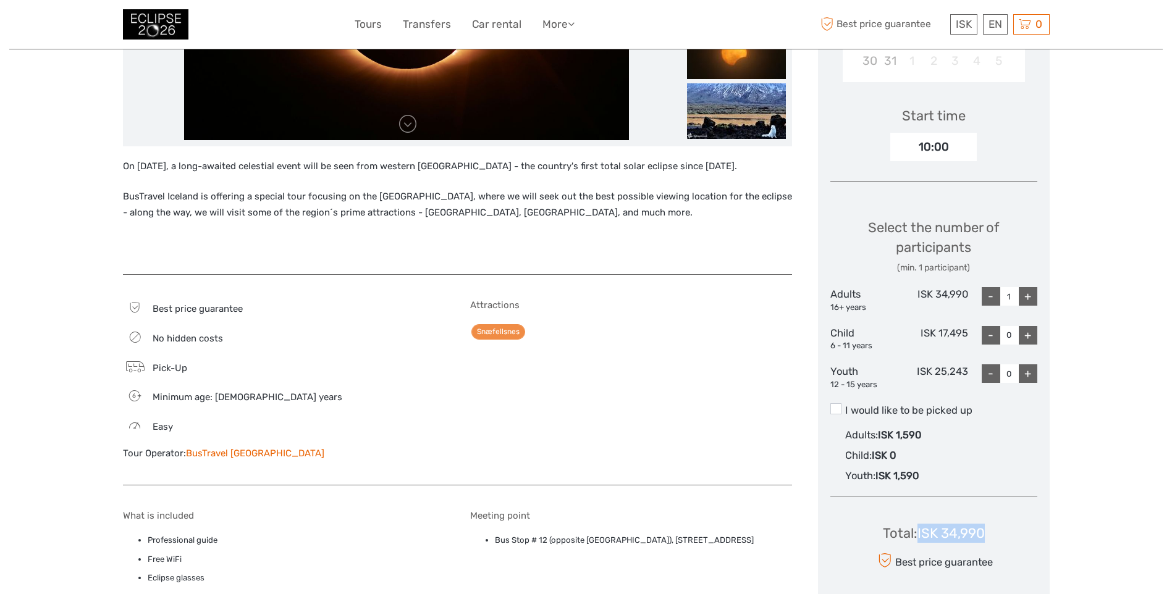
scroll to position [0, 0]
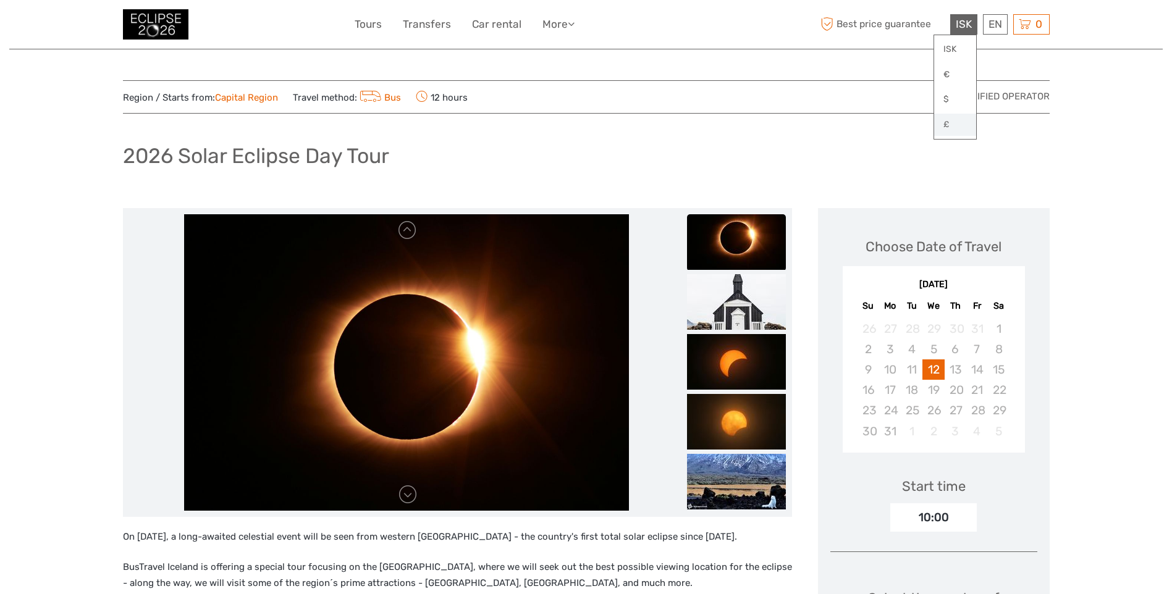
click at [957, 124] on link "£" at bounding box center [955, 125] width 42 height 22
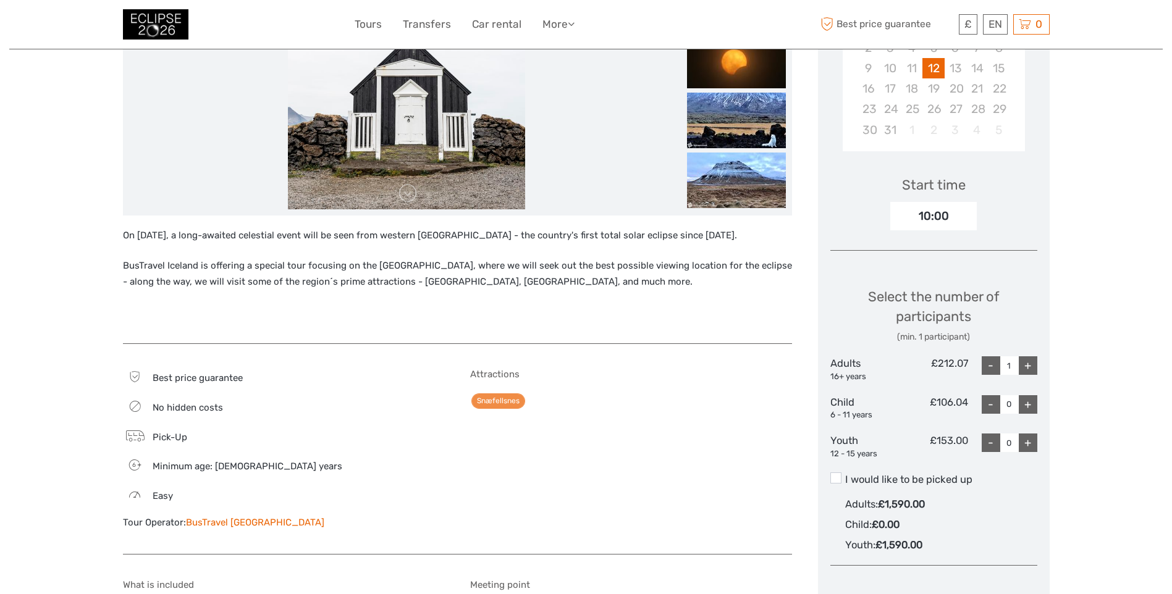
scroll to position [371, 0]
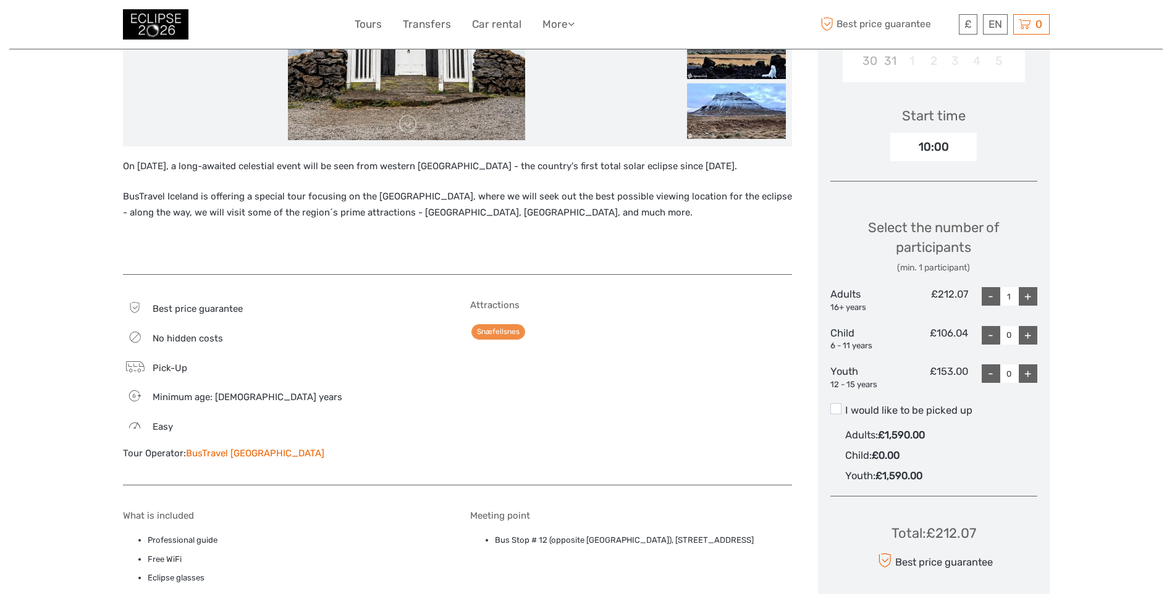
click at [1030, 291] on div "+" at bounding box center [1028, 296] width 19 height 19
click at [1030, 292] on div "+" at bounding box center [1028, 296] width 19 height 19
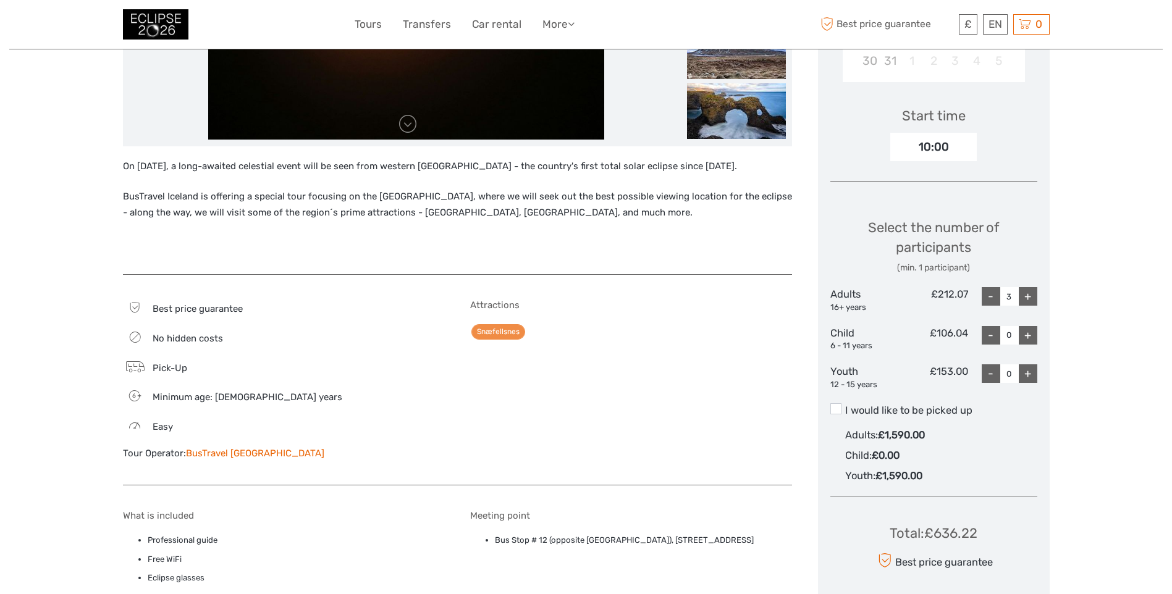
click at [1030, 292] on div "+" at bounding box center [1028, 296] width 19 height 19
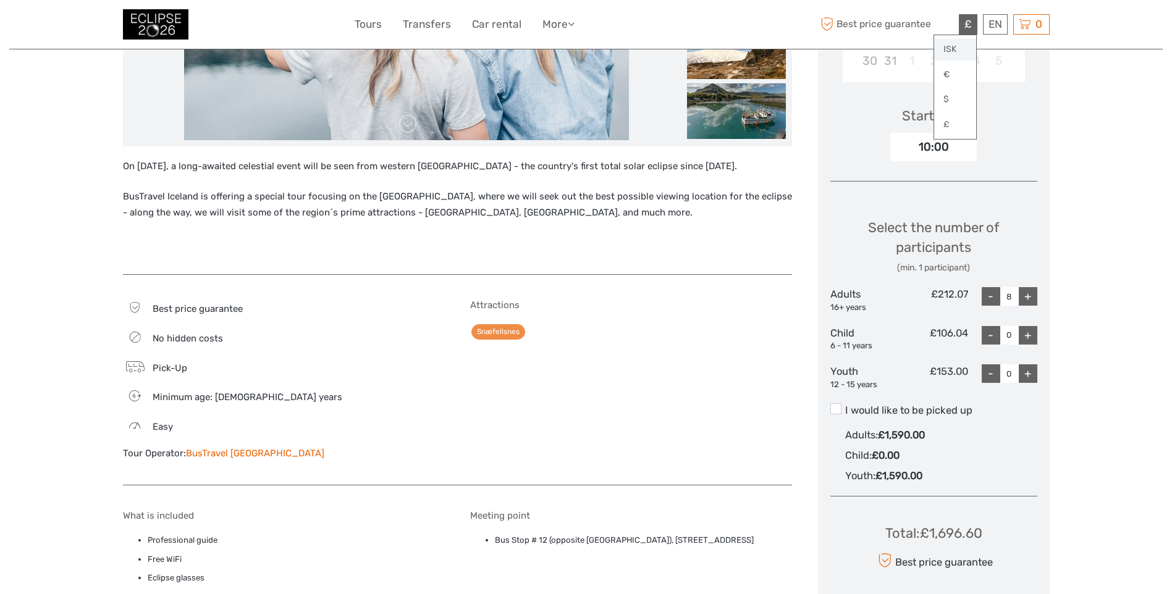
click at [961, 47] on link "ISK" at bounding box center [955, 49] width 42 height 22
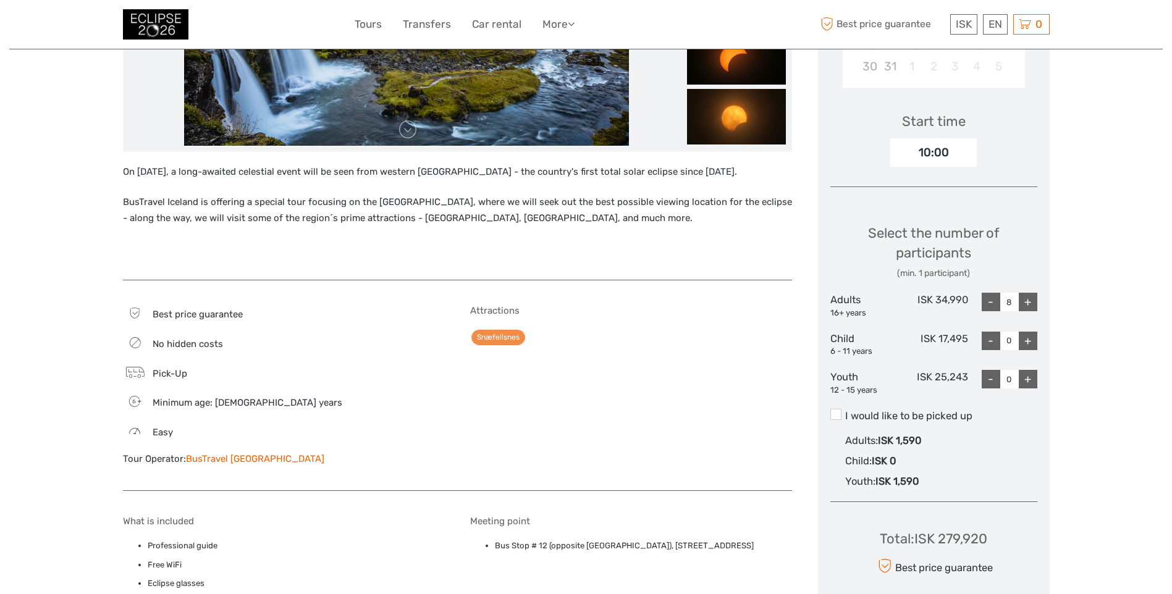
scroll to position [0, 0]
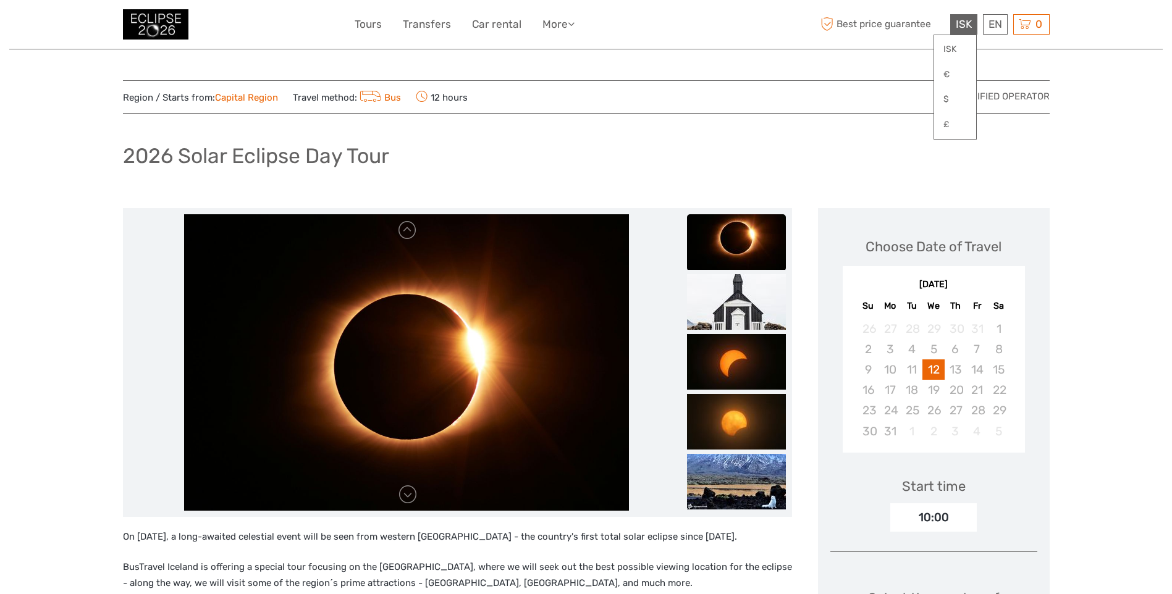
click at [962, 23] on span "ISK" at bounding box center [964, 24] width 16 height 12
click at [947, 130] on link "£" at bounding box center [955, 125] width 42 height 22
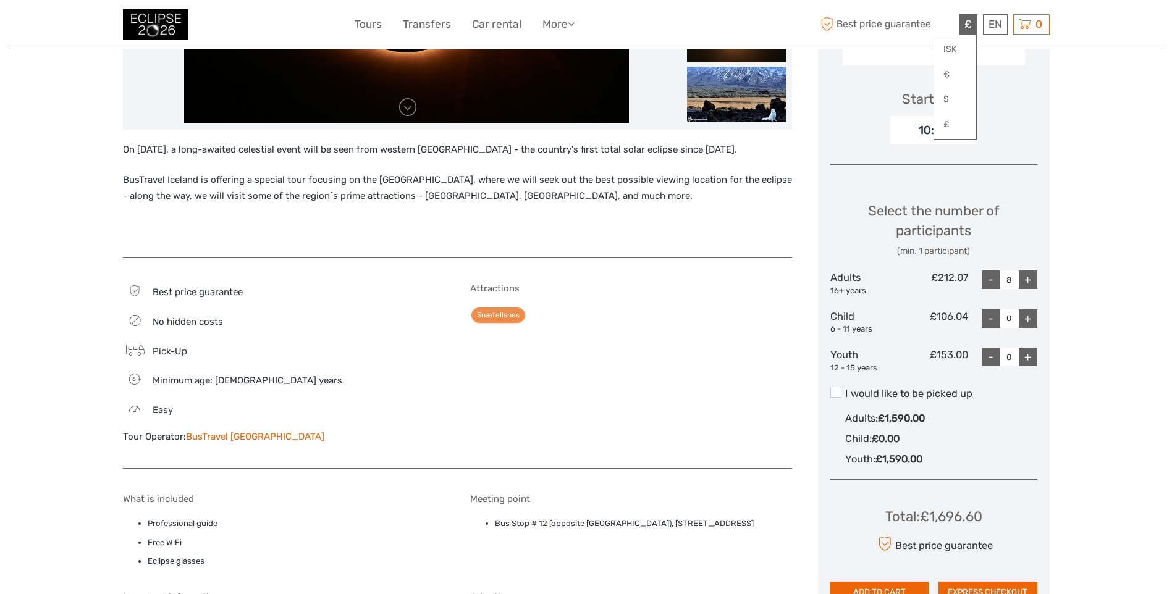
scroll to position [265, 0]
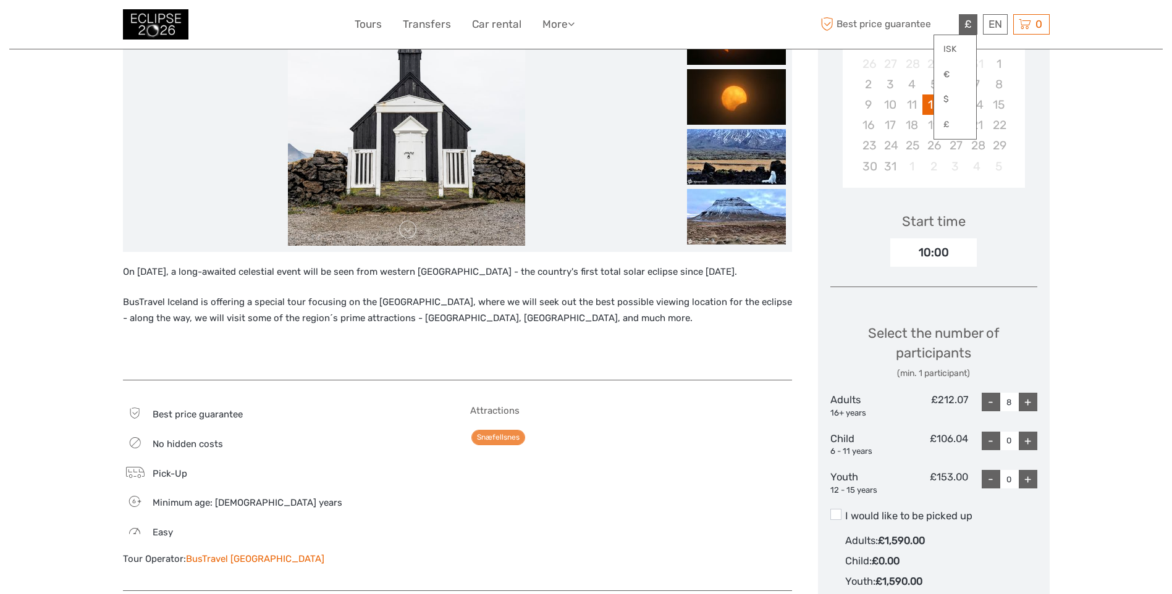
click at [993, 402] on div "-" at bounding box center [991, 402] width 19 height 19
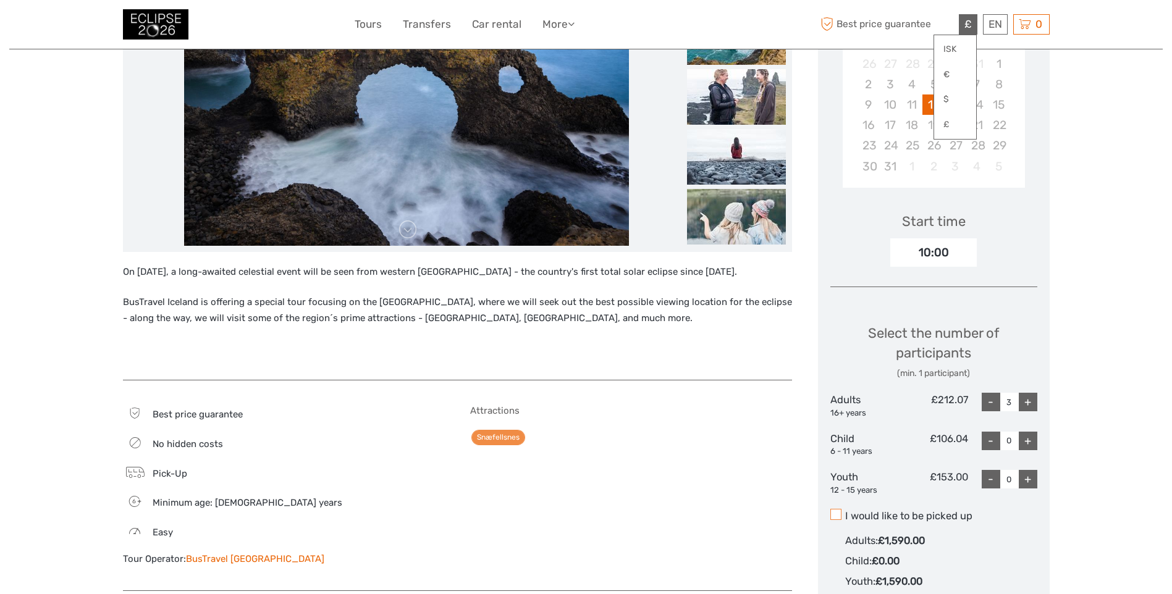
click at [840, 515] on span at bounding box center [836, 514] width 11 height 11
click at [845, 512] on input "I would like to be picked up" at bounding box center [845, 512] width 0 height 0
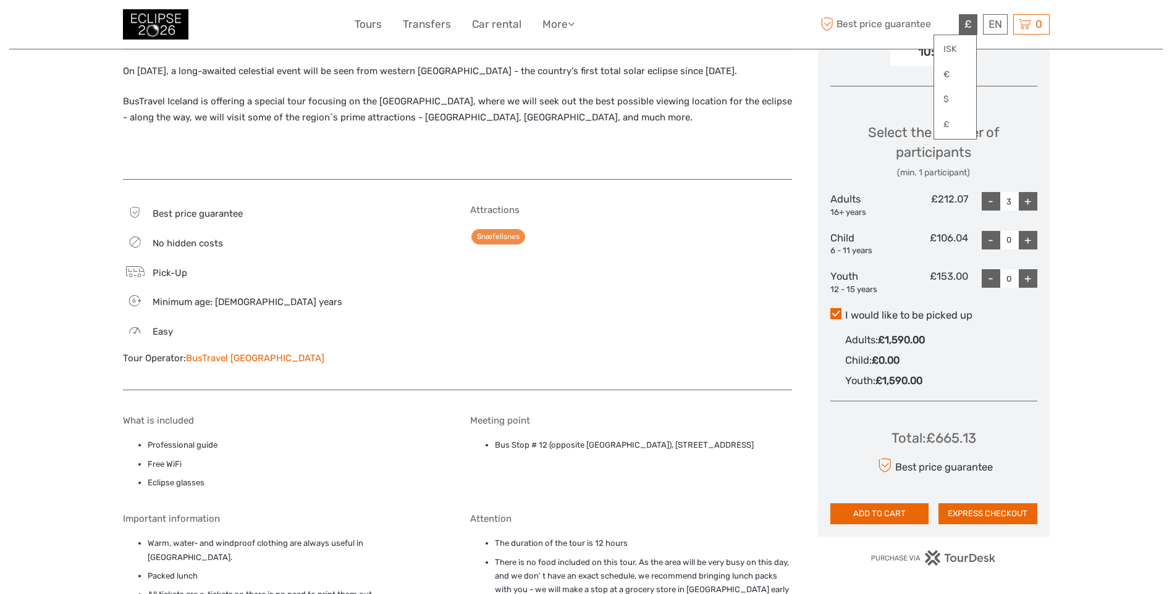
scroll to position [512, 0]
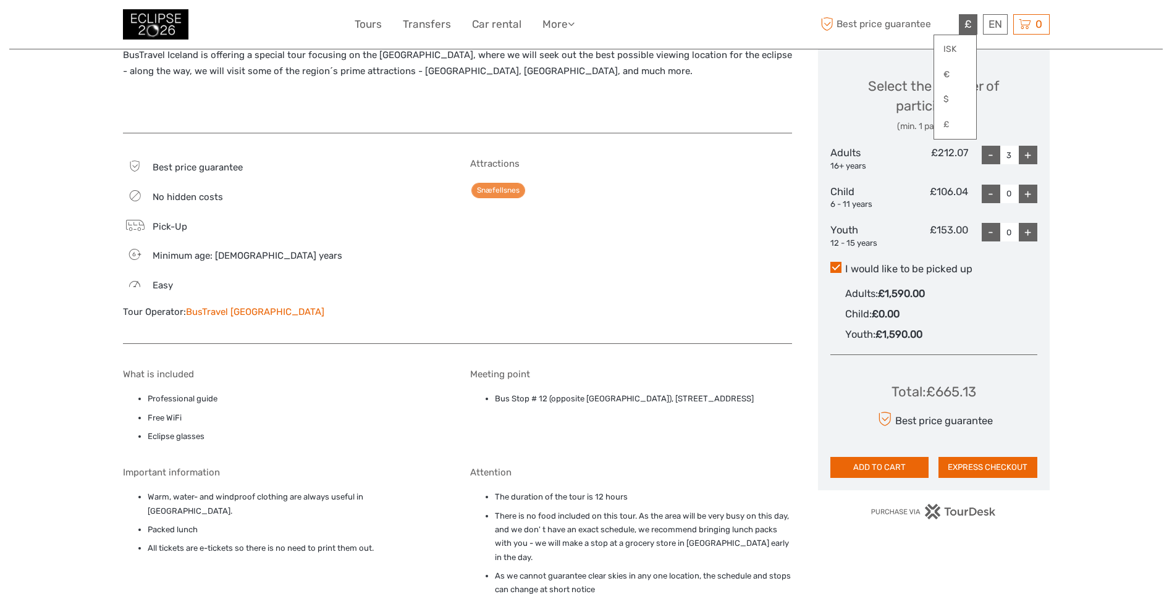
click at [985, 153] on div "-" at bounding box center [991, 155] width 19 height 19
type input "1"
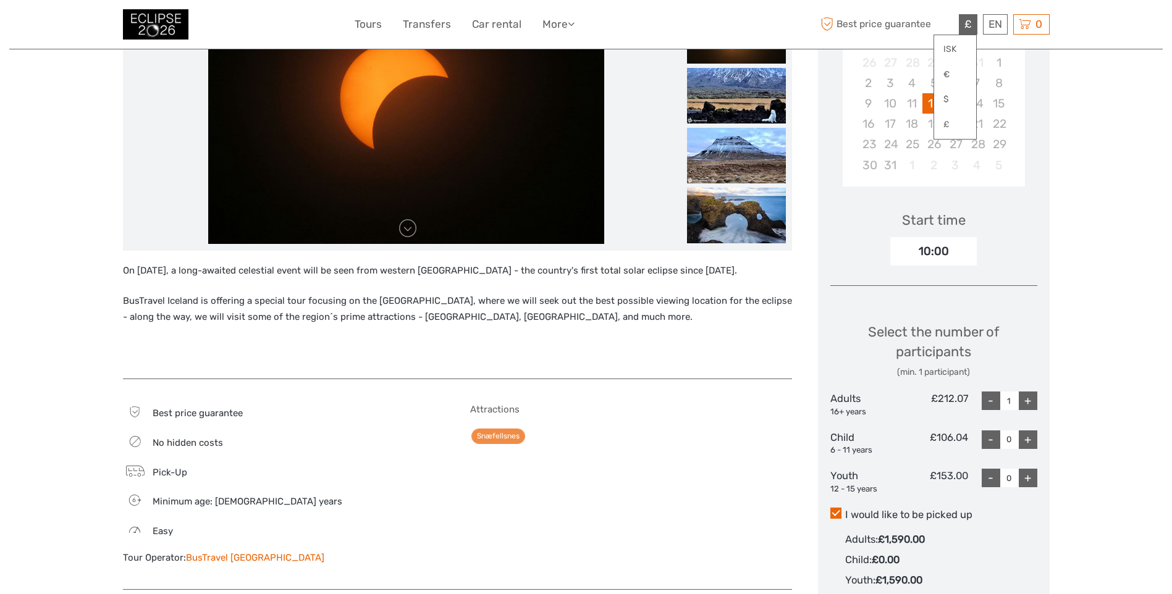
scroll to position [265, 0]
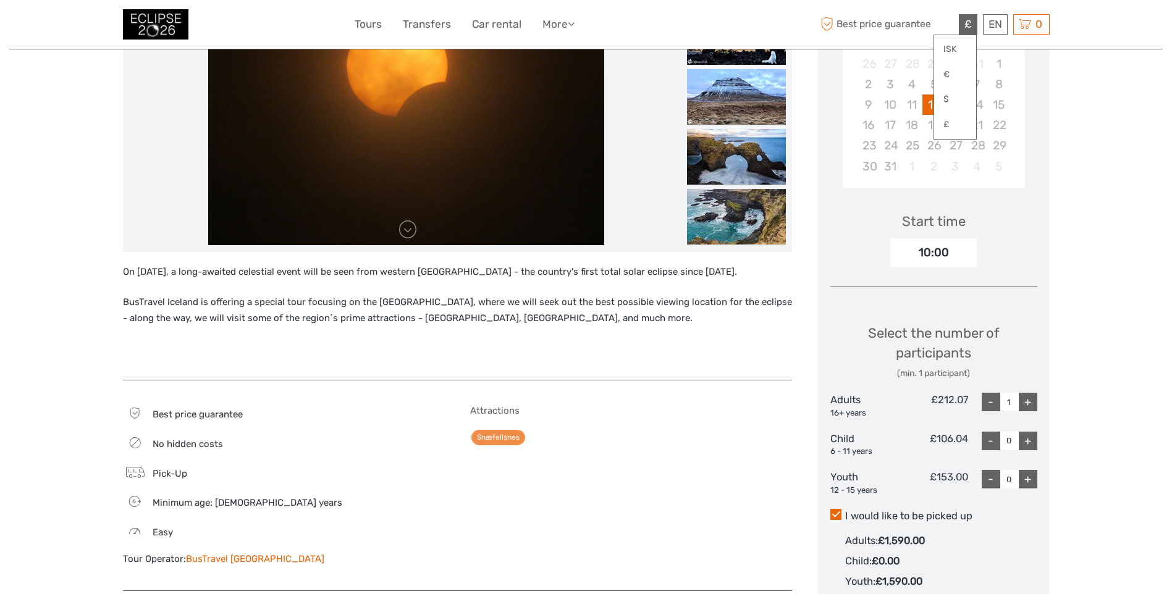
click at [684, 310] on p "BusTravel Iceland is offering a special tour focusing on the Snæfellsnes Penins…" at bounding box center [457, 311] width 669 height 32
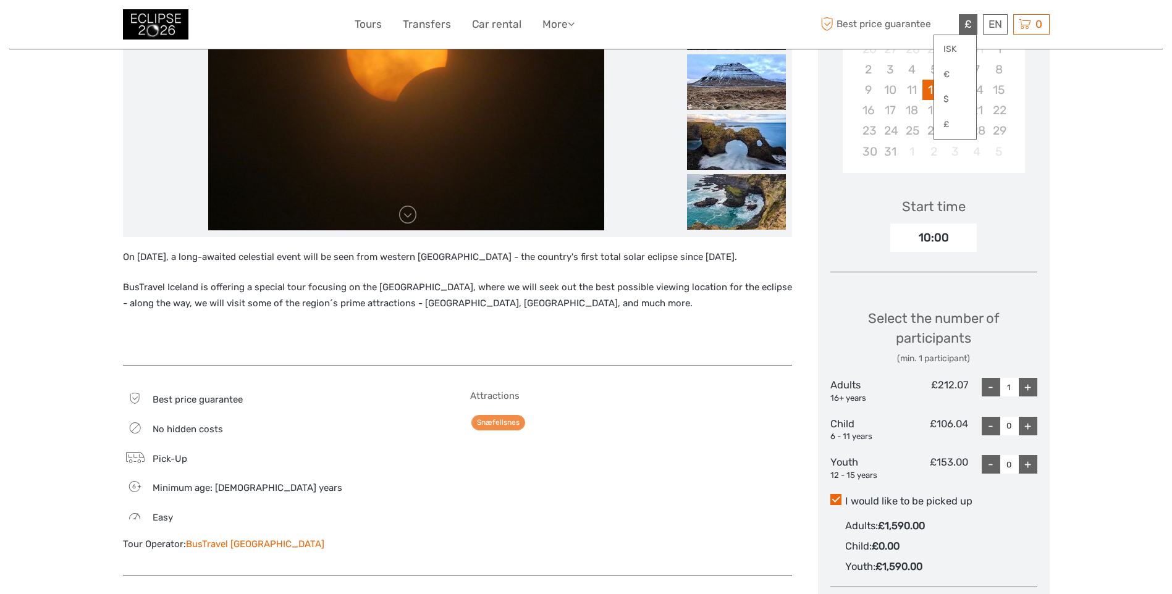
scroll to position [371, 0]
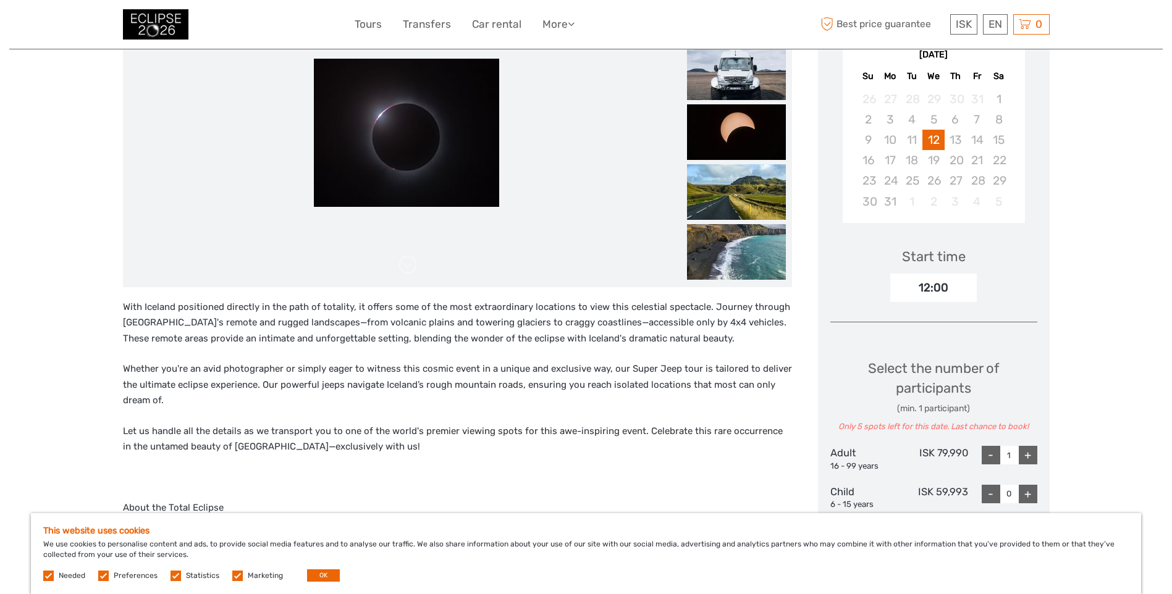
scroll to position [247, 0]
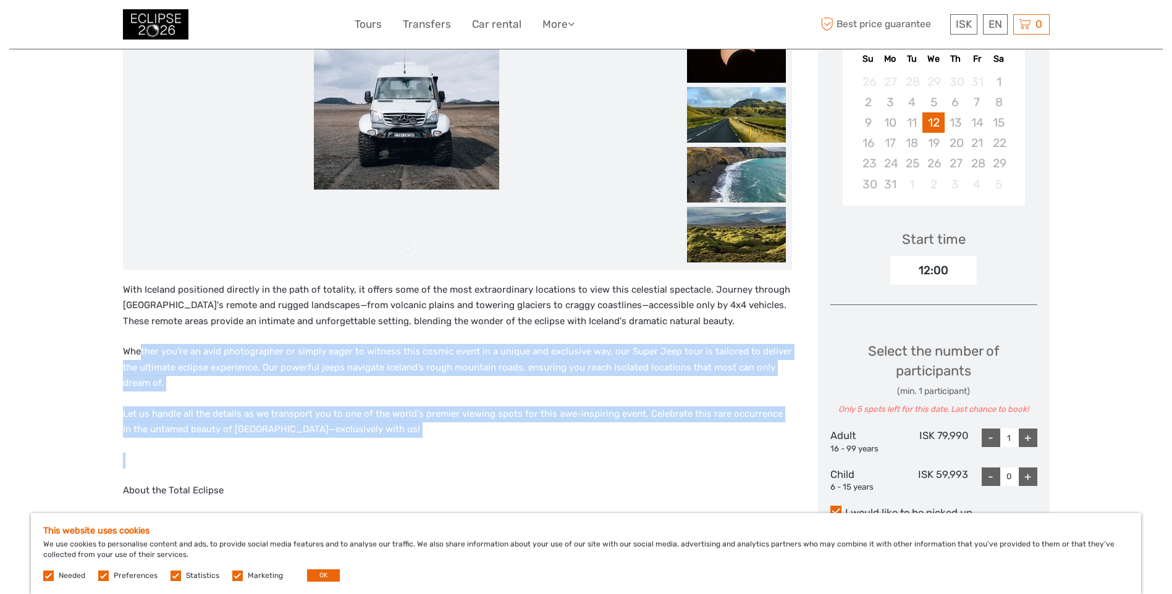
drag, startPoint x: 141, startPoint y: 353, endPoint x: 375, endPoint y: 447, distance: 252.6
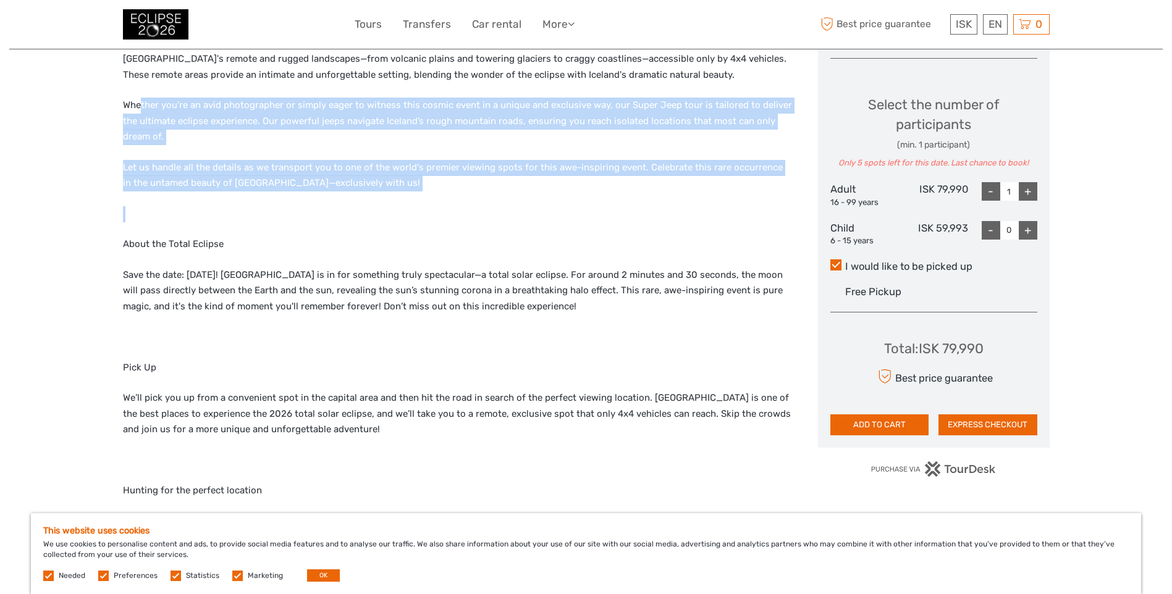
scroll to position [494, 0]
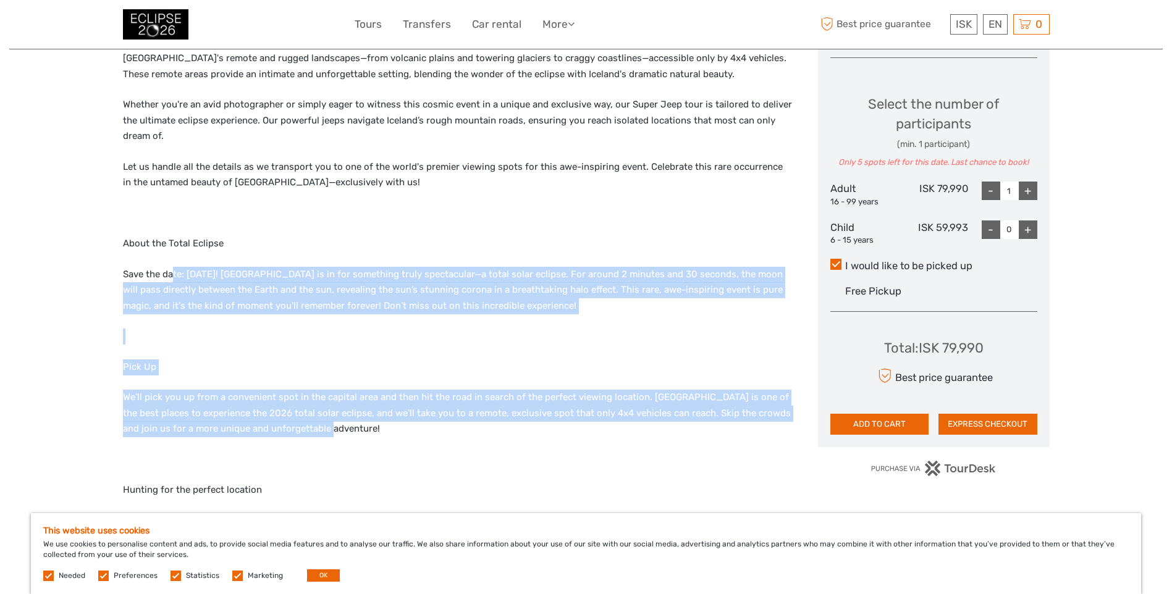
drag, startPoint x: 172, startPoint y: 264, endPoint x: 544, endPoint y: 425, distance: 405.2
click at [544, 425] on div "With Iceland positioned directly in the path of totality, it offers some of the…" at bounding box center [457, 573] width 669 height 1076
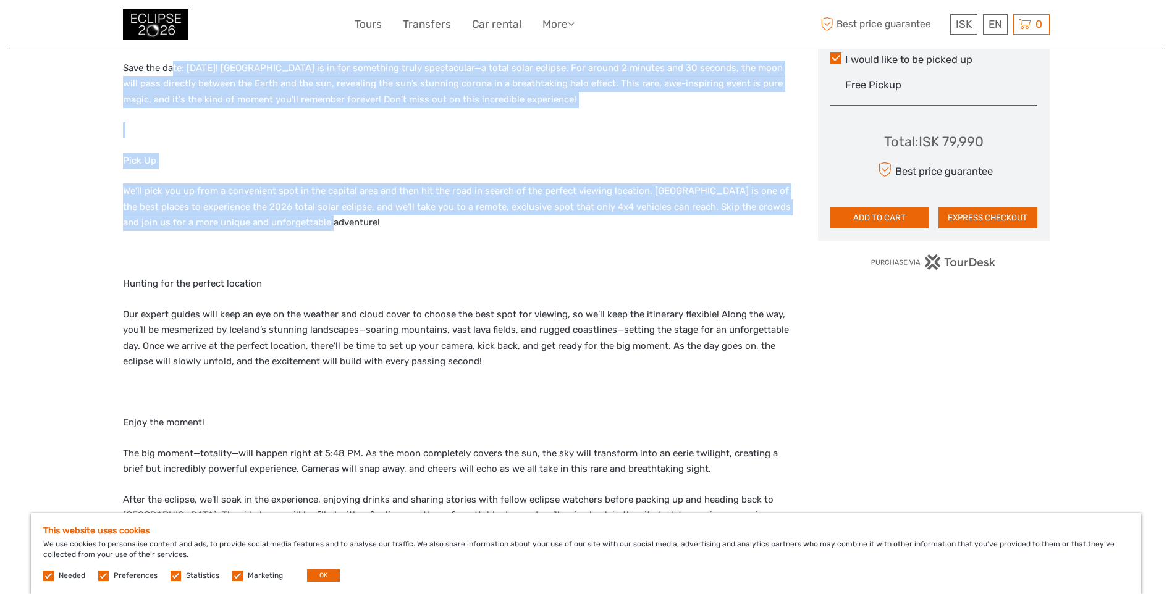
scroll to position [742, 0]
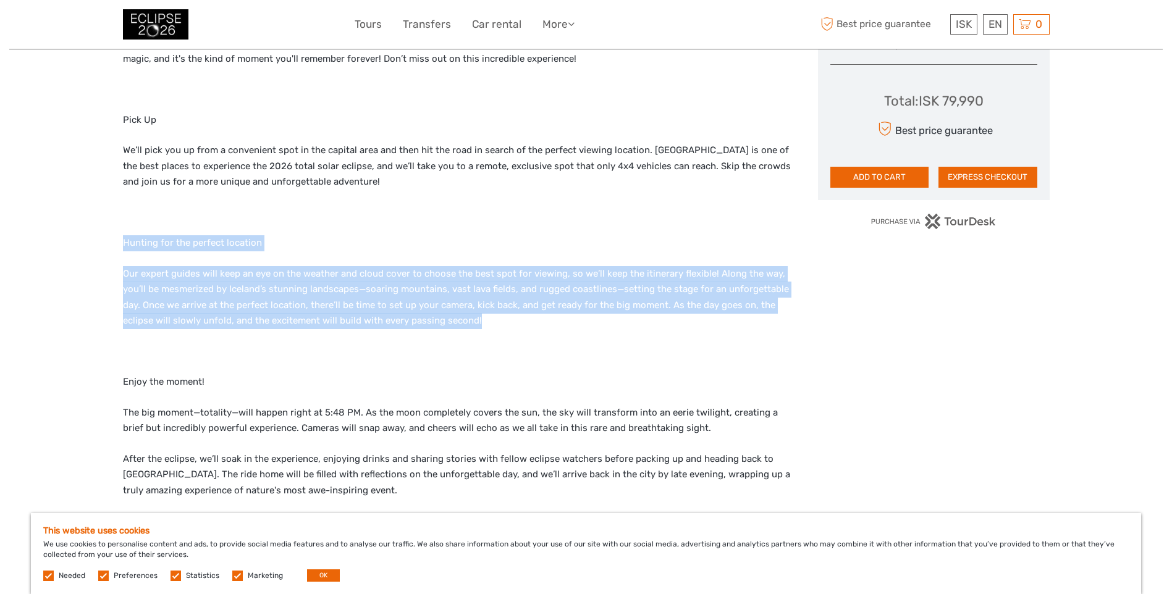
drag, startPoint x: 537, startPoint y: 310, endPoint x: 85, endPoint y: 247, distance: 456.8
click at [85, 247] on div "Region / Starts from: Capital Region Travel method: Jeep / 4x4 8 hours Verified…" at bounding box center [586, 582] width 1154 height 2649
click at [520, 316] on p "Our expert guides will keep an eye on the weather and cloud cover to choose the…" at bounding box center [457, 297] width 669 height 63
drag, startPoint x: 489, startPoint y: 314, endPoint x: 188, endPoint y: 272, distance: 303.9
click at [188, 272] on p "Our expert guides will keep an eye on the weather and cloud cover to choose the…" at bounding box center [457, 297] width 669 height 63
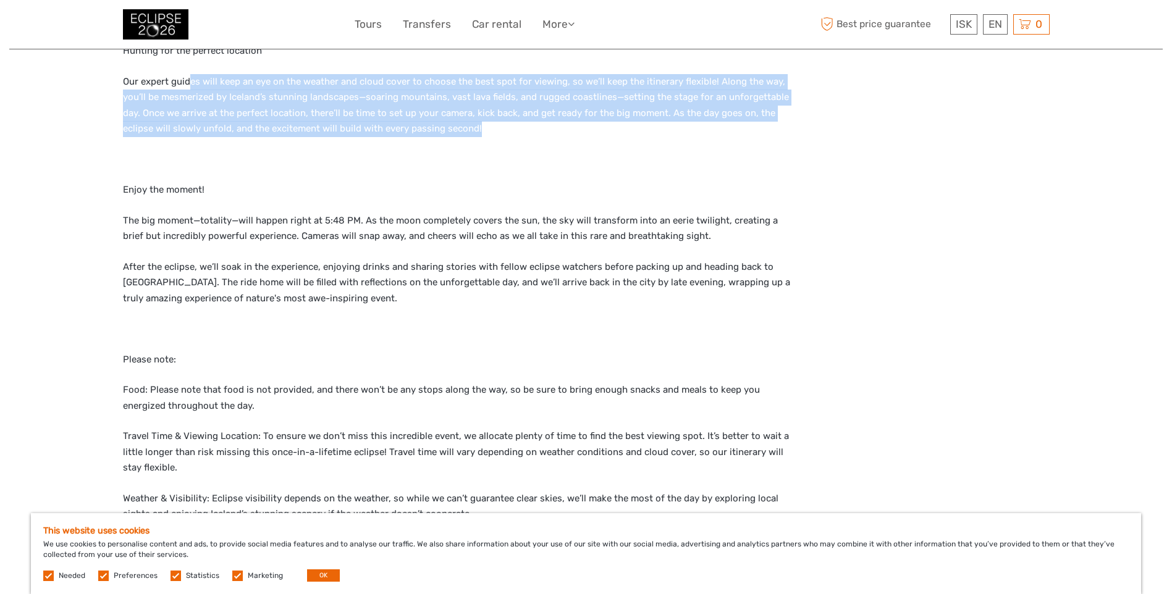
scroll to position [989, 0]
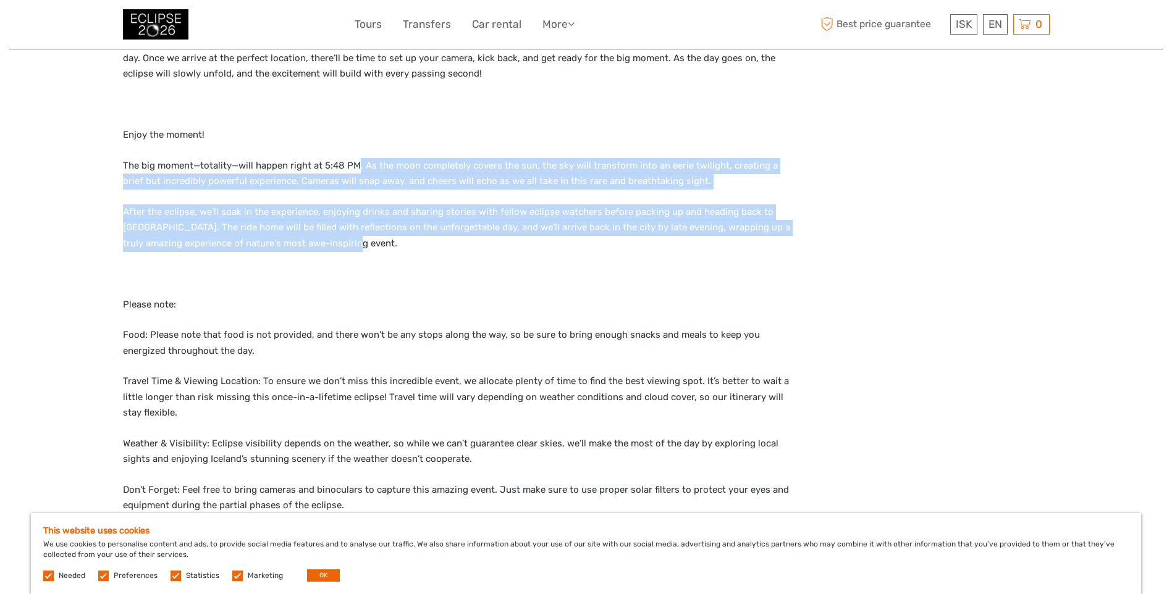
drag, startPoint x: 358, startPoint y: 165, endPoint x: 423, endPoint y: 250, distance: 106.7
click at [423, 250] on div "With Iceland positioned directly in the path of totality, it offers some of the…" at bounding box center [457, 79] width 669 height 1076
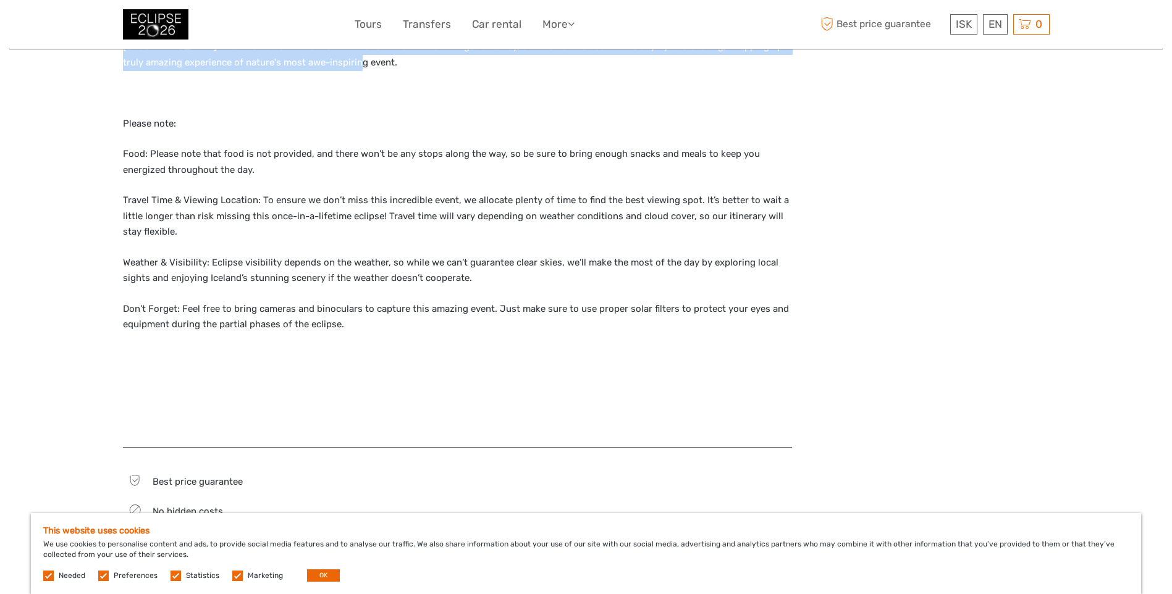
scroll to position [1174, 0]
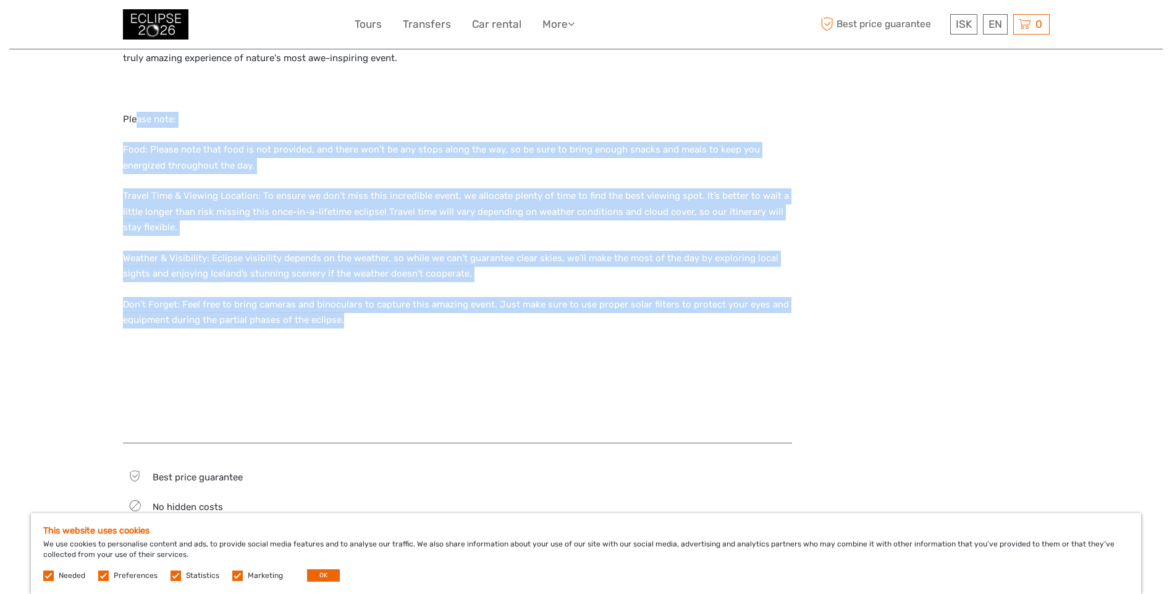
drag, startPoint x: 399, startPoint y: 313, endPoint x: 136, endPoint y: 100, distance: 338.3
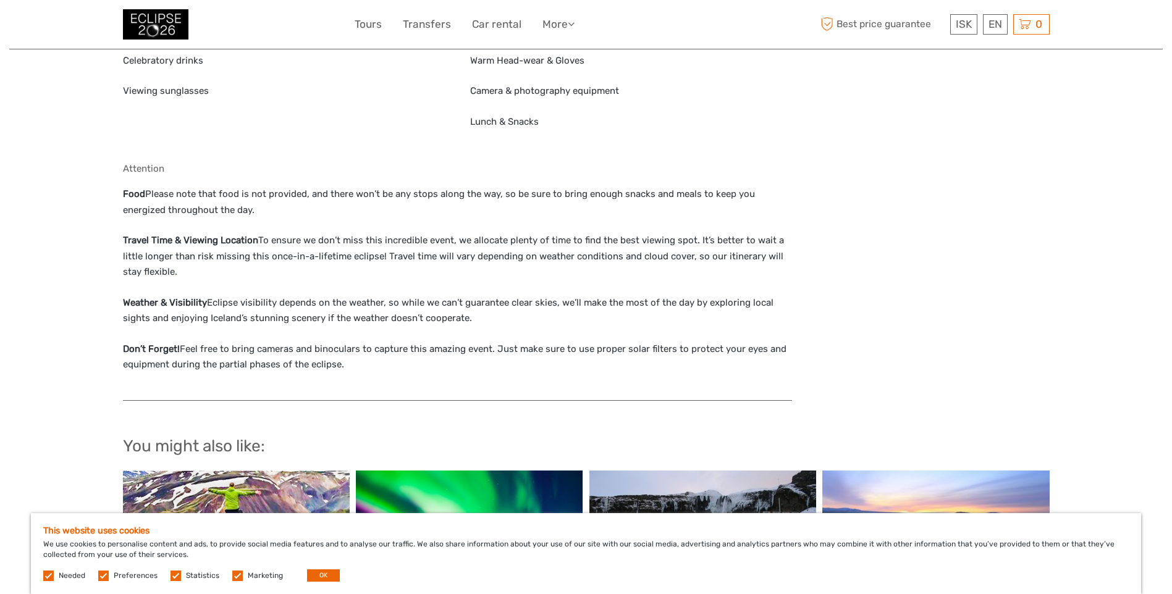
scroll to position [1977, 0]
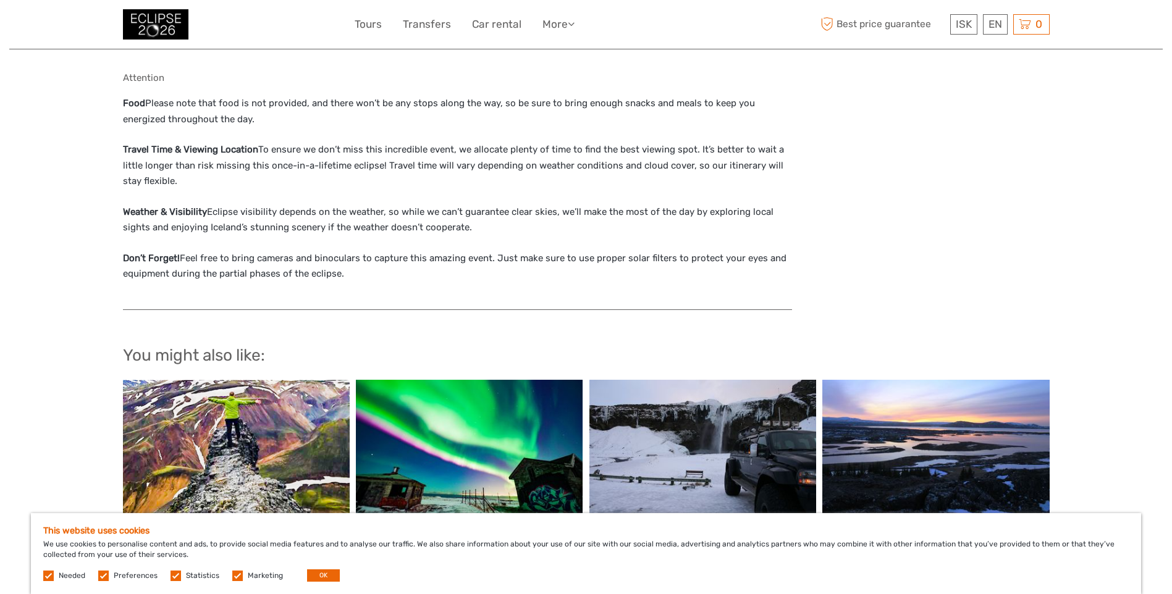
drag, startPoint x: 414, startPoint y: 290, endPoint x: 284, endPoint y: 82, distance: 245.4
click at [284, 82] on div "Attention Food Please note that food is not provided, and there won’t be any st…" at bounding box center [457, 184] width 669 height 225
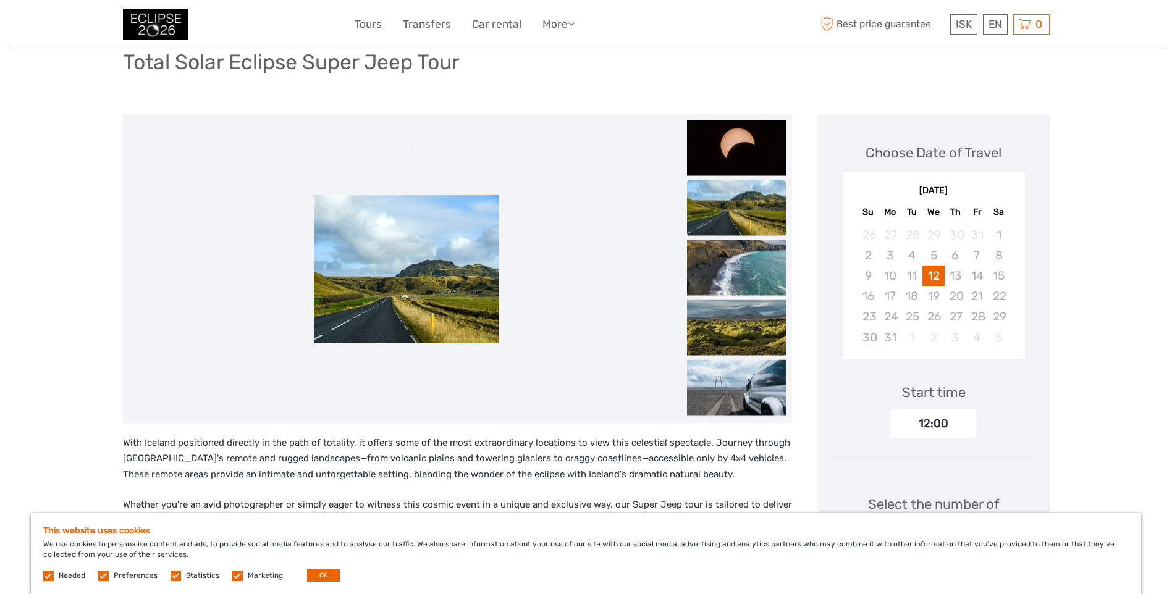
scroll to position [0, 0]
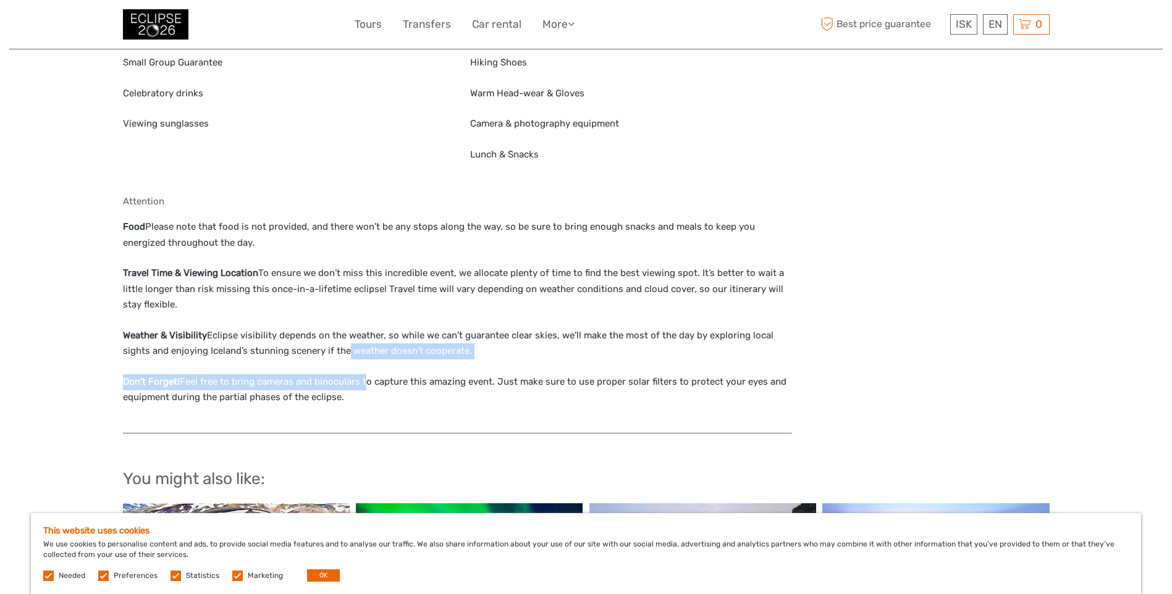
drag, startPoint x: 361, startPoint y: 386, endPoint x: 311, endPoint y: 322, distance: 81.1
click at [311, 322] on div "Attention Food Please note that food is not provided, and there won’t be any st…" at bounding box center [457, 308] width 669 height 225
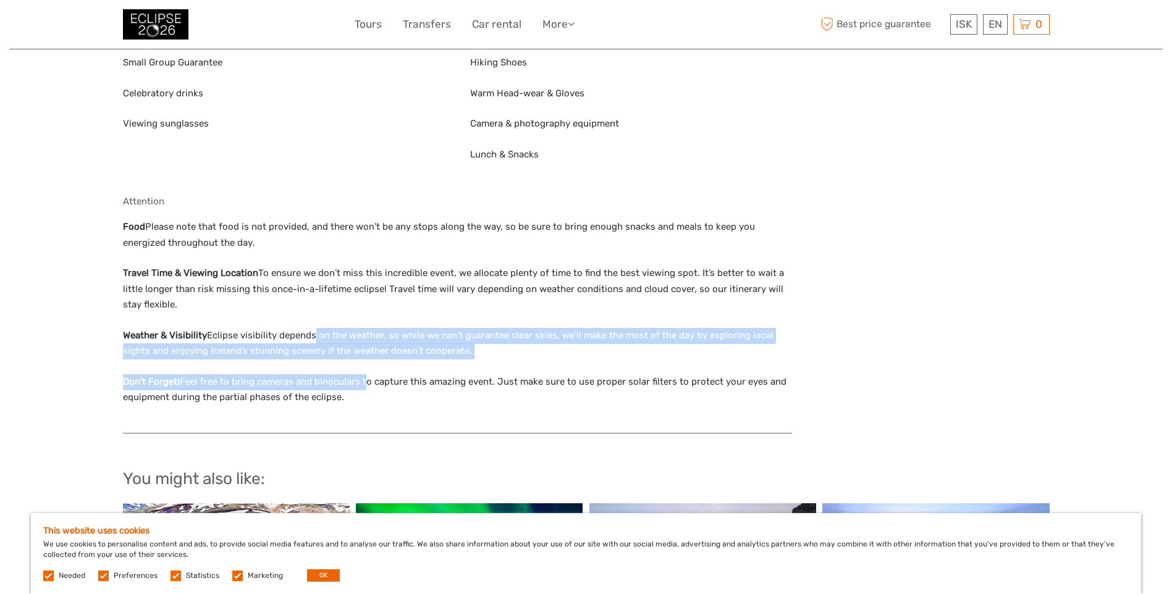
click at [321, 314] on div "Attention Food Please note that food is not provided, and there won’t be any st…" at bounding box center [457, 308] width 669 height 225
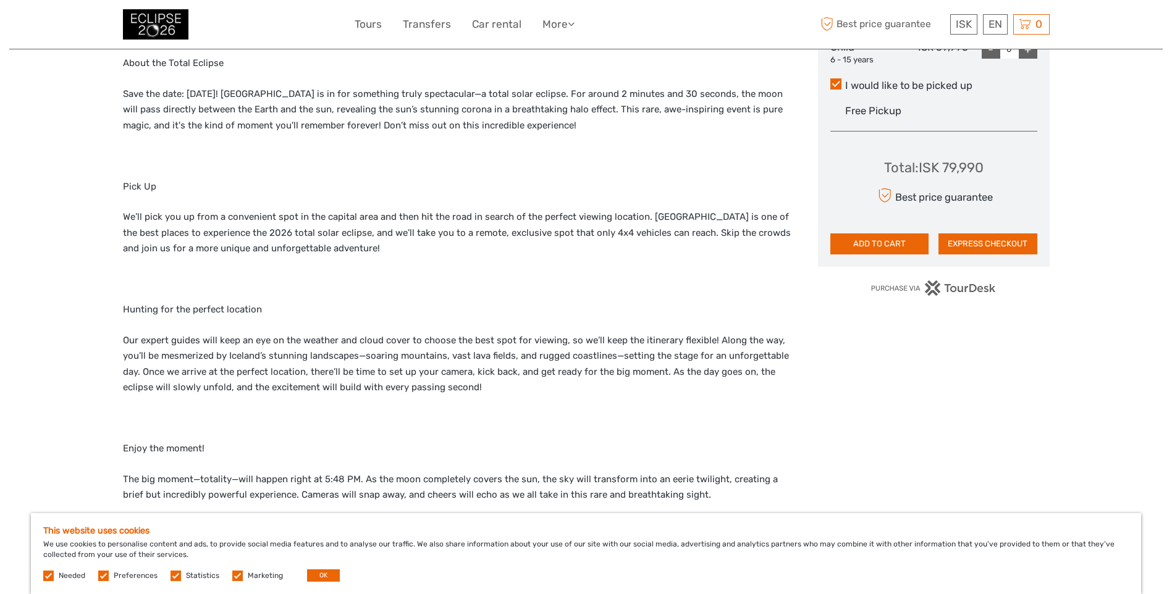
scroll to position [865, 0]
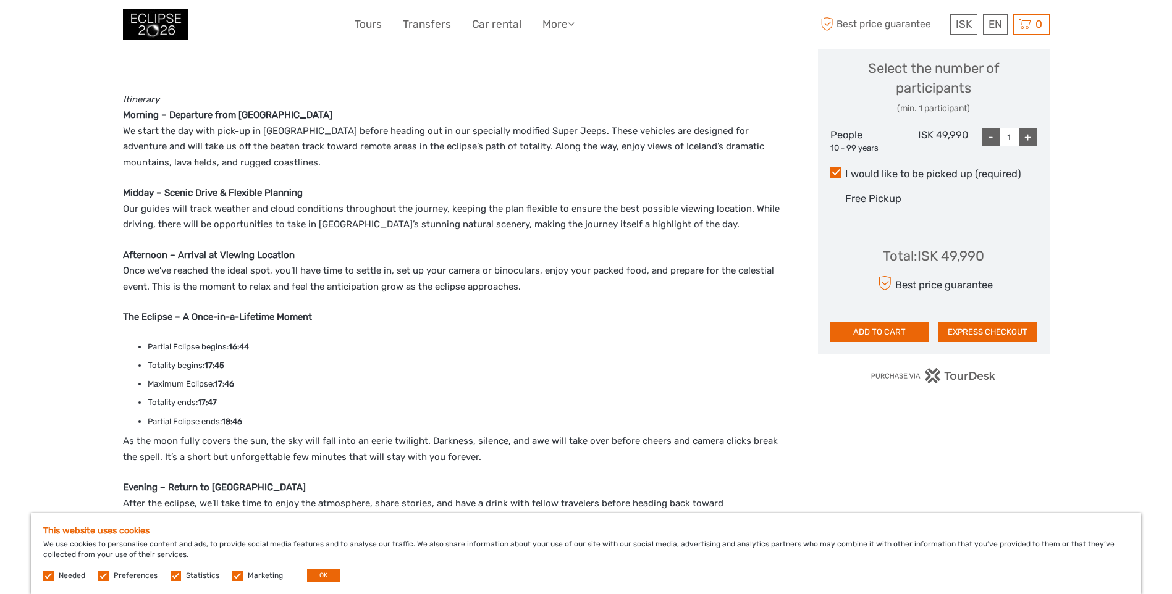
scroll to position [556, 0]
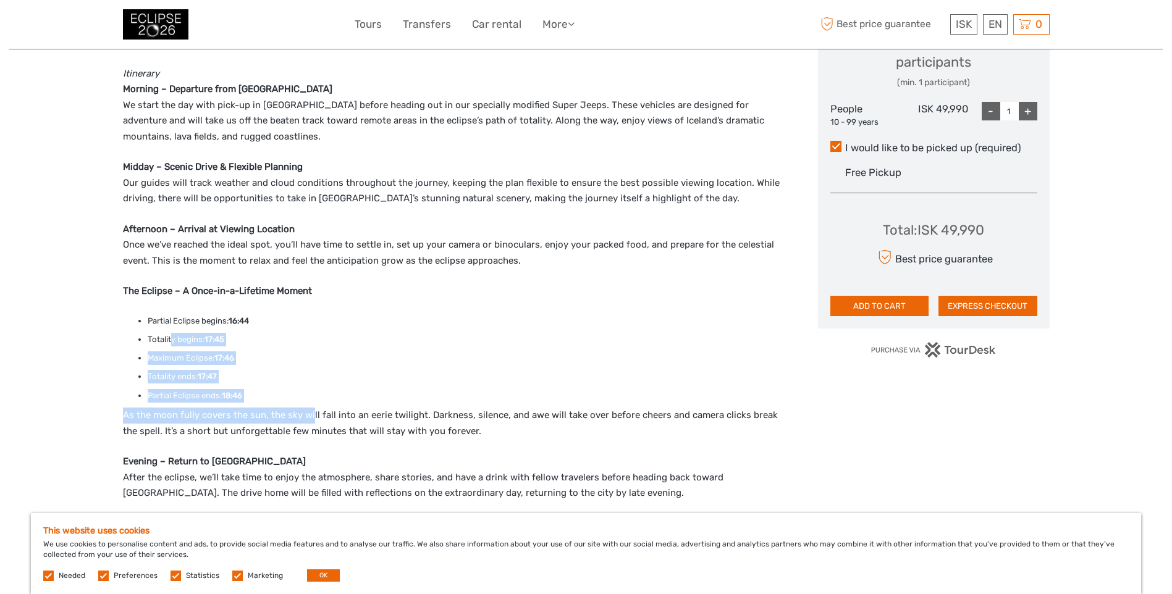
drag, startPoint x: 171, startPoint y: 329, endPoint x: 311, endPoint y: 404, distance: 158.7
click at [311, 404] on div "Join us for a once-in-a-lifetime adventure as we chase the perfect spot to witn…" at bounding box center [457, 301] width 669 height 656
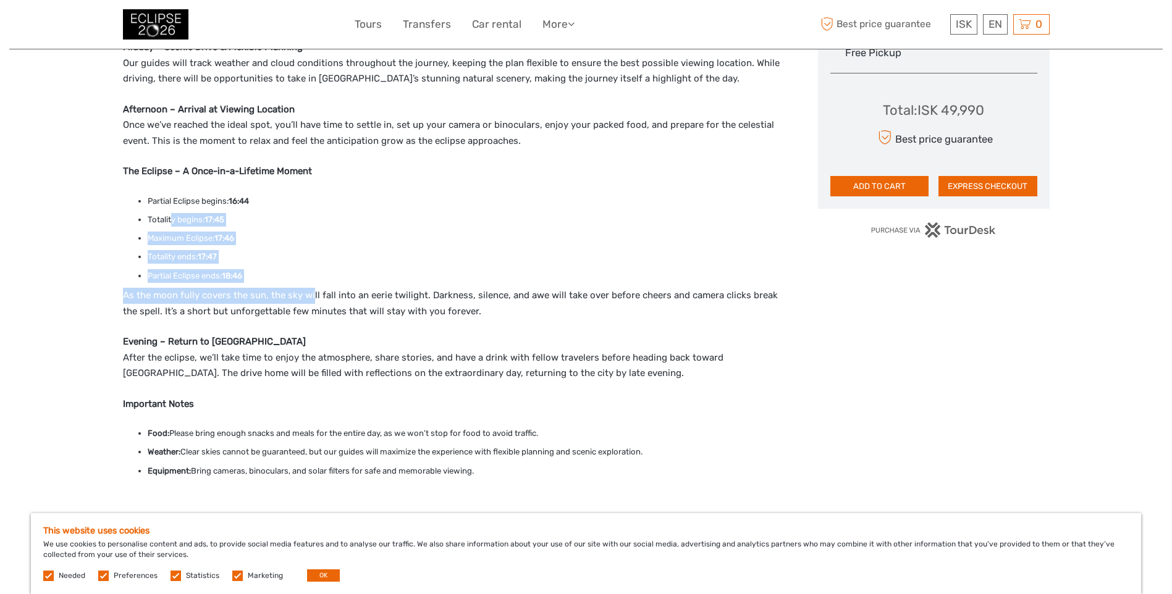
scroll to position [680, 0]
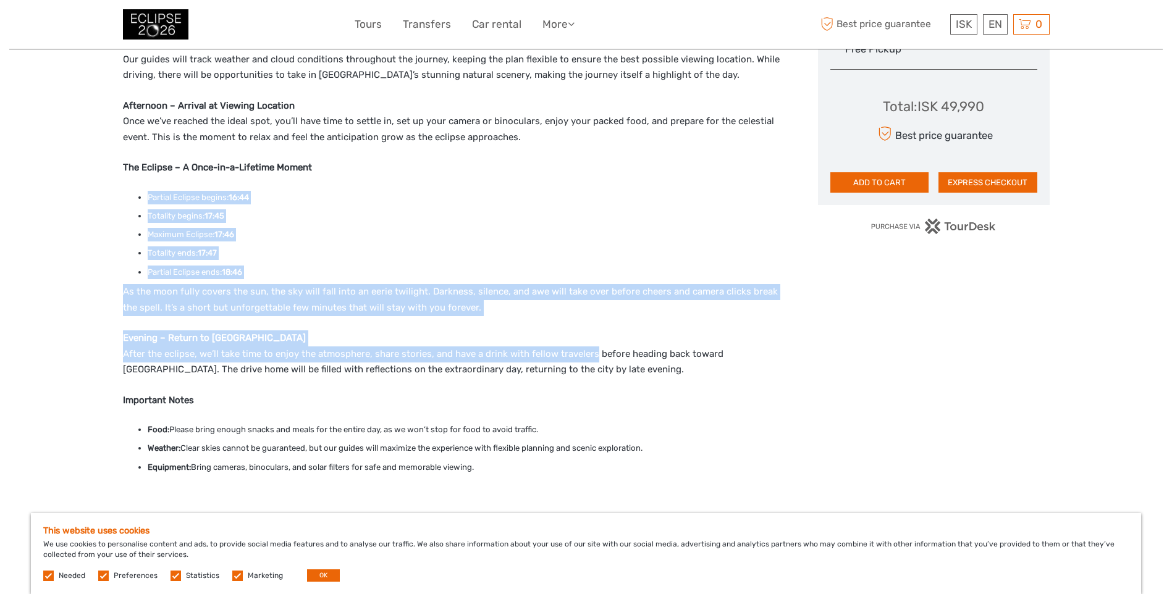
drag, startPoint x: 589, startPoint y: 358, endPoint x: 88, endPoint y: 186, distance: 529.8
click at [88, 186] on div "Region / Starts from: Capital Region Travel method: Jeep / 4x4 10 hours Verifie…" at bounding box center [586, 369] width 1154 height 2099
click at [319, 218] on li "Totality begins: 17:45" at bounding box center [470, 216] width 645 height 14
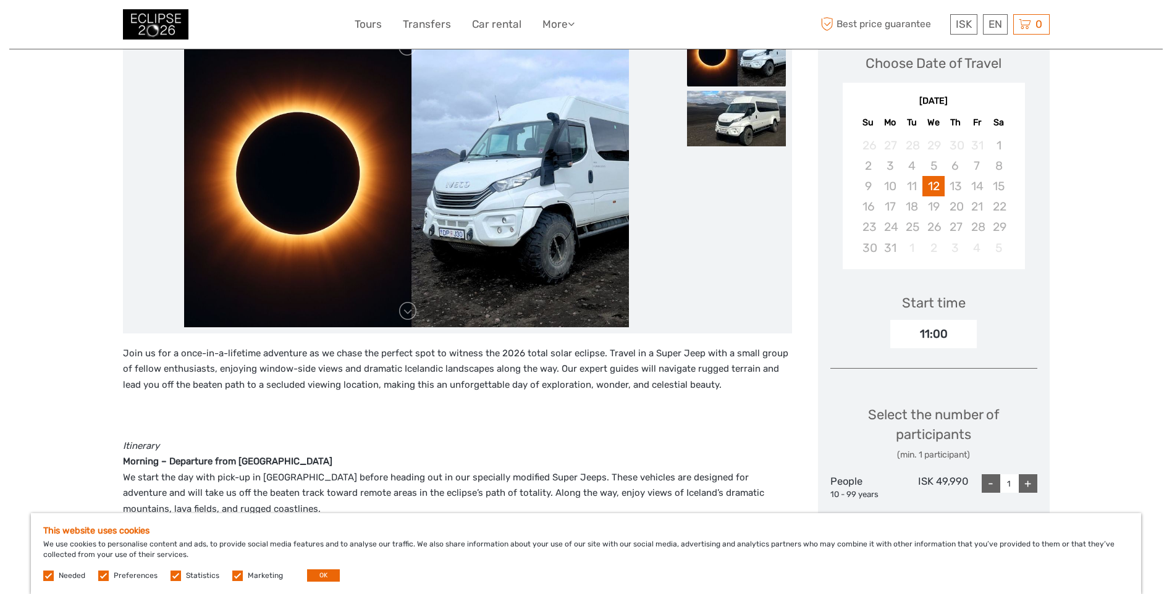
scroll to position [433, 0]
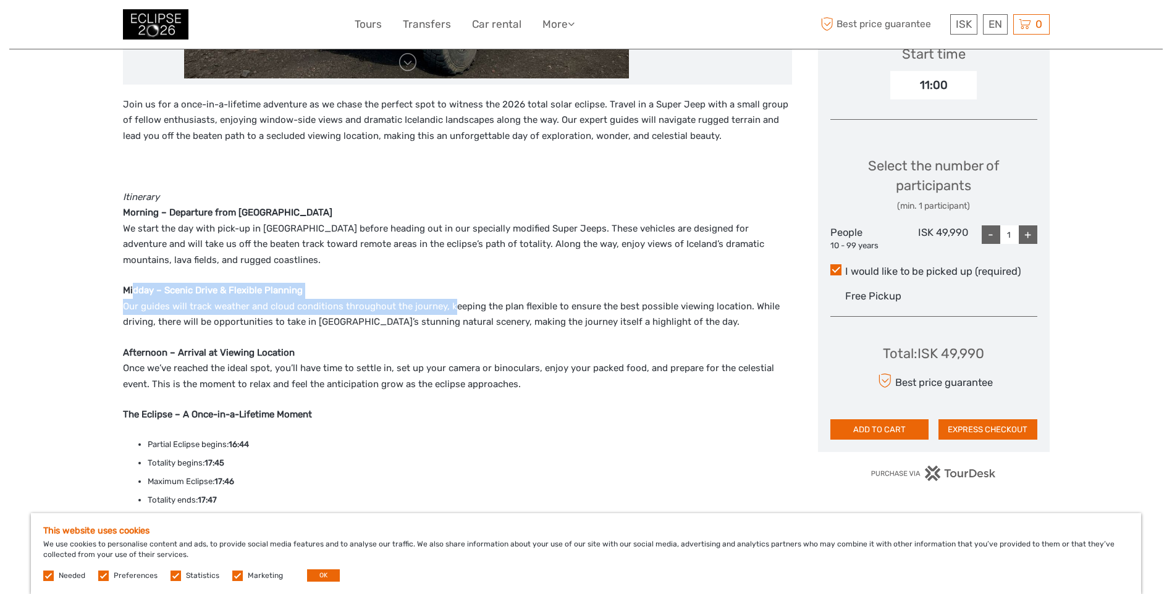
drag, startPoint x: 132, startPoint y: 285, endPoint x: 449, endPoint y: 308, distance: 317.8
click at [449, 308] on p "Midday – Scenic Drive & Flexible Planning Our guides will track weather and clo…" at bounding box center [457, 307] width 669 height 48
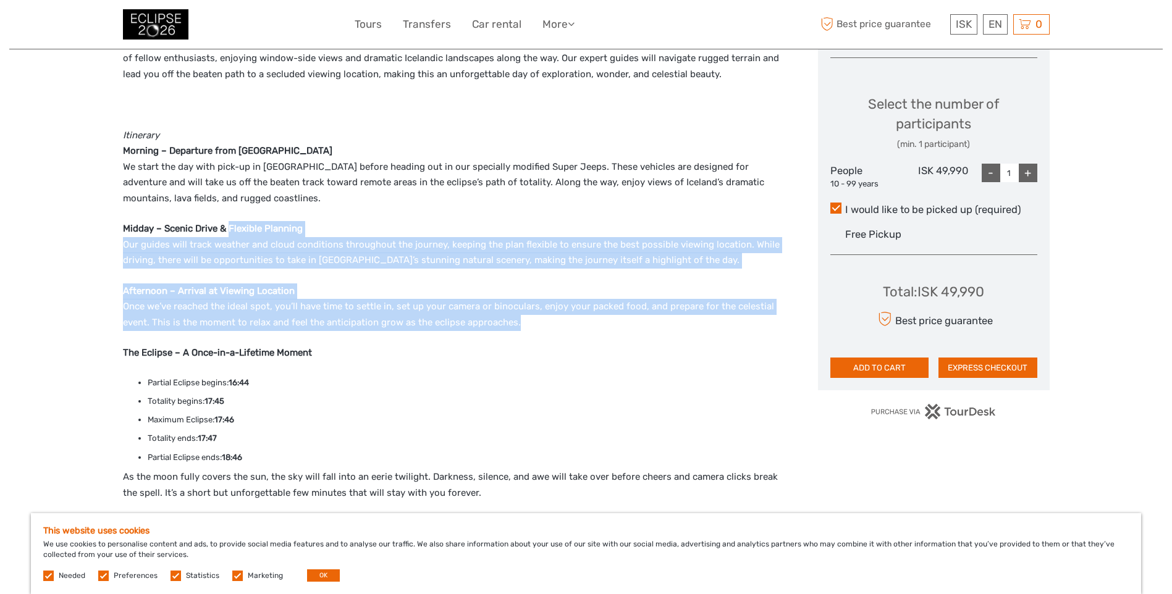
drag, startPoint x: 509, startPoint y: 317, endPoint x: 229, endPoint y: 208, distance: 300.0
click at [229, 208] on div "Join us for a once-in-a-lifetime adventure as we chase the perfect spot to witn…" at bounding box center [457, 363] width 669 height 656
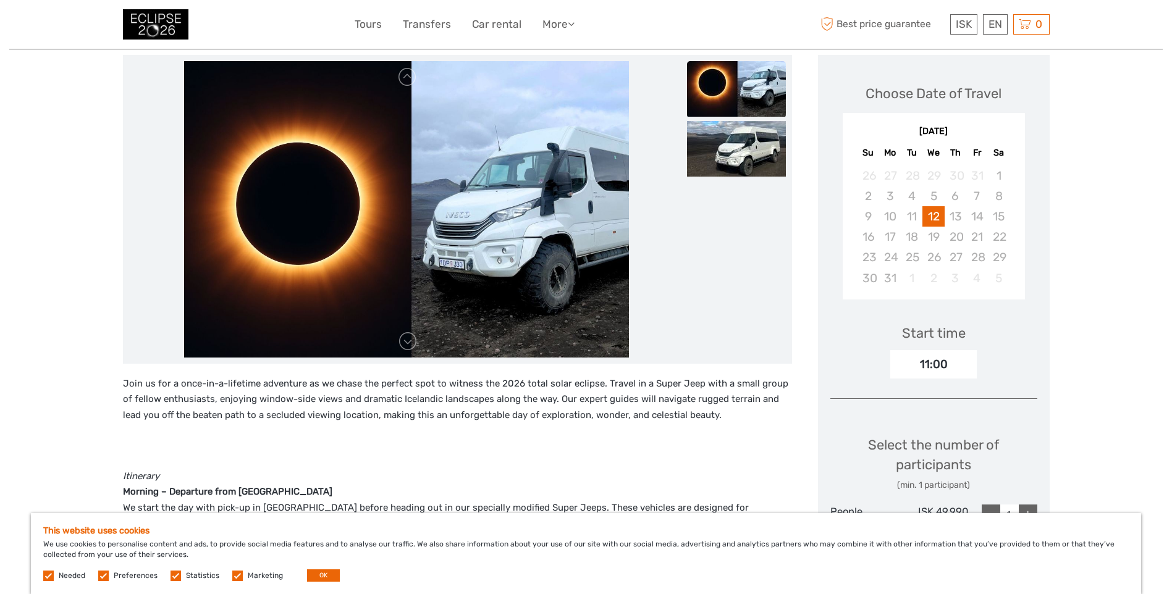
scroll to position [62, 0]
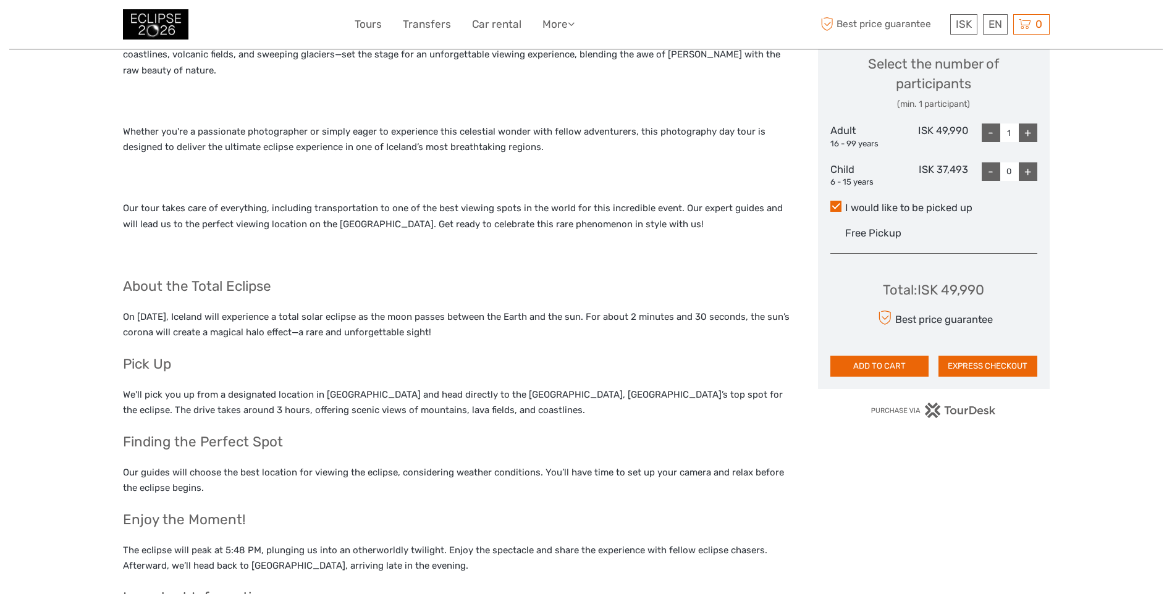
scroll to position [556, 0]
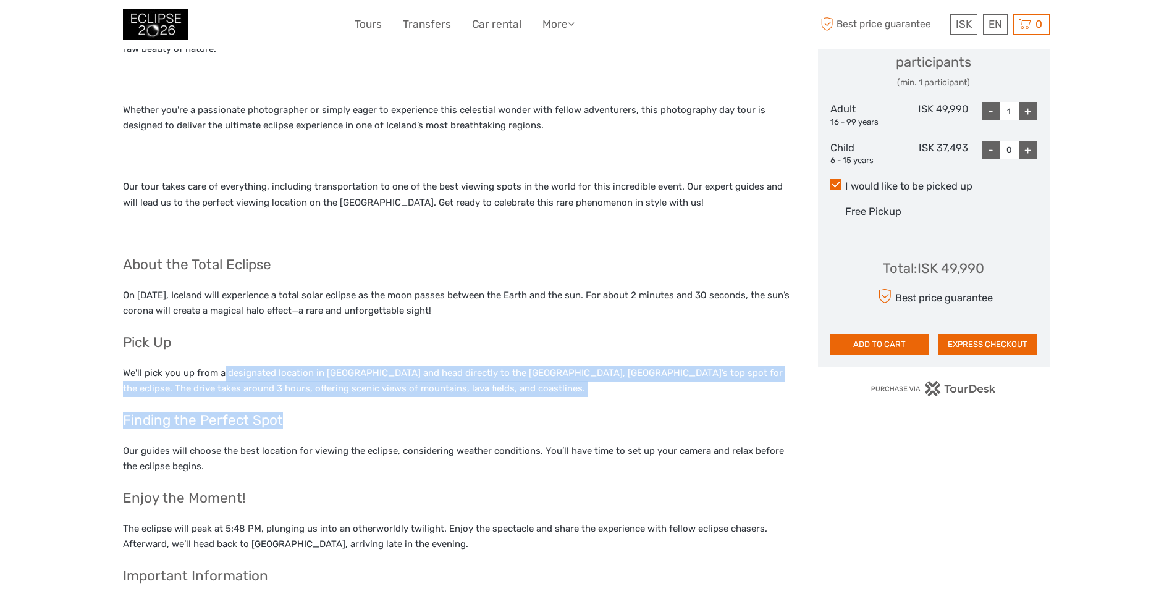
drag, startPoint x: 433, startPoint y: 392, endPoint x: 223, endPoint y: 351, distance: 214.0
click at [223, 351] on div "Summary Iceland sits directly in the path of totality, making it one of the pri…" at bounding box center [457, 336] width 669 height 727
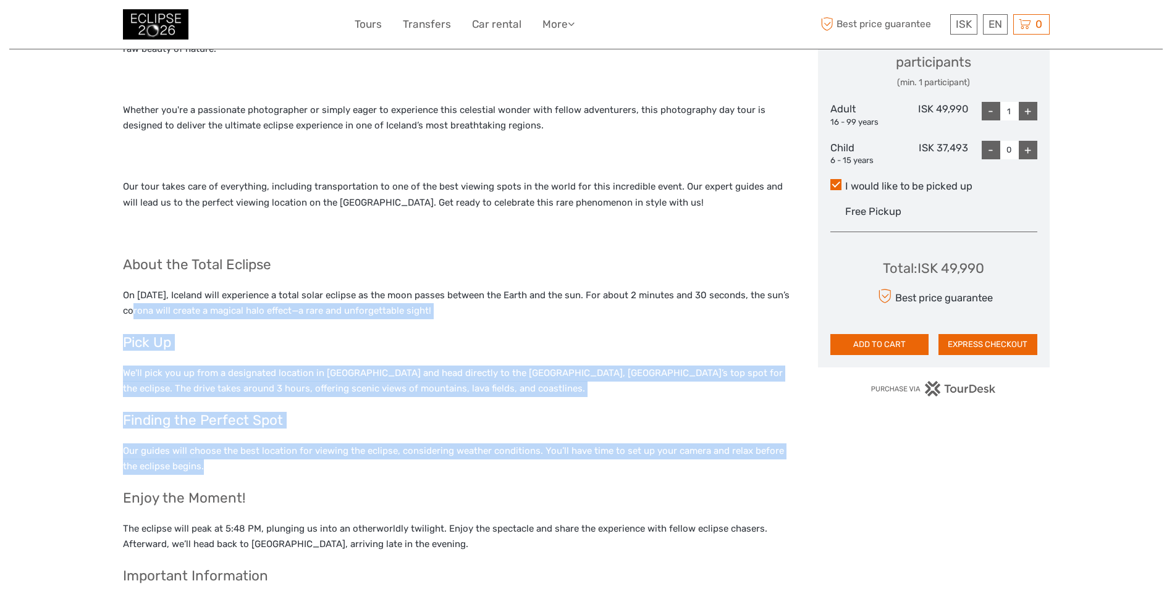
drag, startPoint x: 136, startPoint y: 313, endPoint x: 323, endPoint y: 469, distance: 243.1
click at [323, 469] on div "Summary Iceland sits directly in the path of totality, making it one of the pri…" at bounding box center [457, 336] width 669 height 727
click at [324, 470] on p "Our guides will choose the best location for viewing the eclipse, considering w…" at bounding box center [457, 460] width 669 height 32
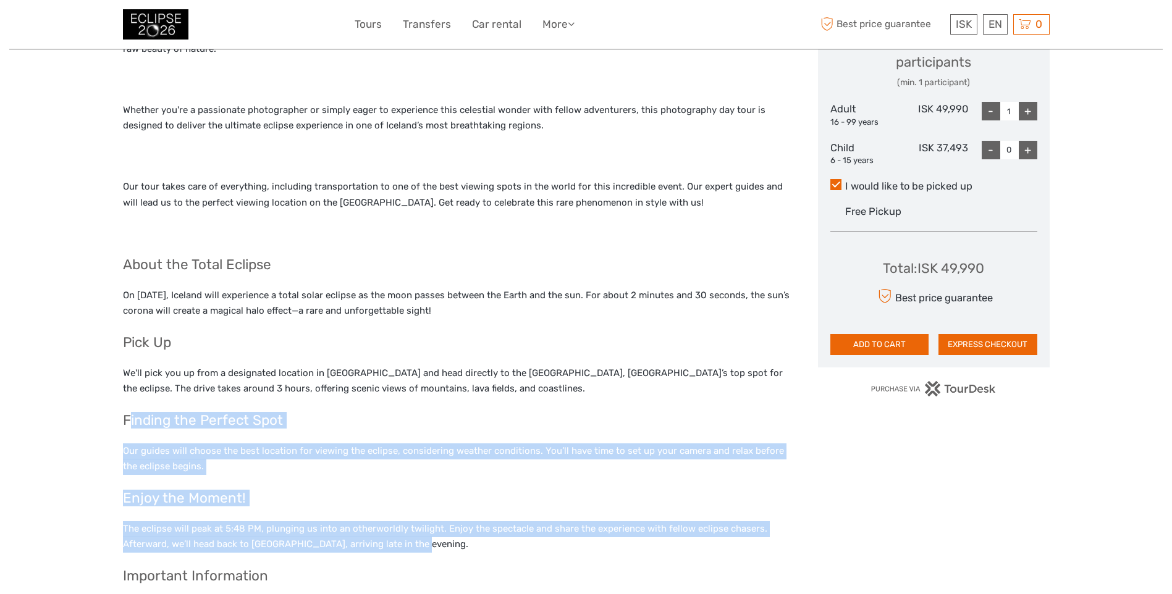
drag, startPoint x: 419, startPoint y: 543, endPoint x: 129, endPoint y: 402, distance: 323.1
click at [129, 402] on div "Summary Iceland sits directly in the path of totality, making it one of the pri…" at bounding box center [457, 336] width 669 height 727
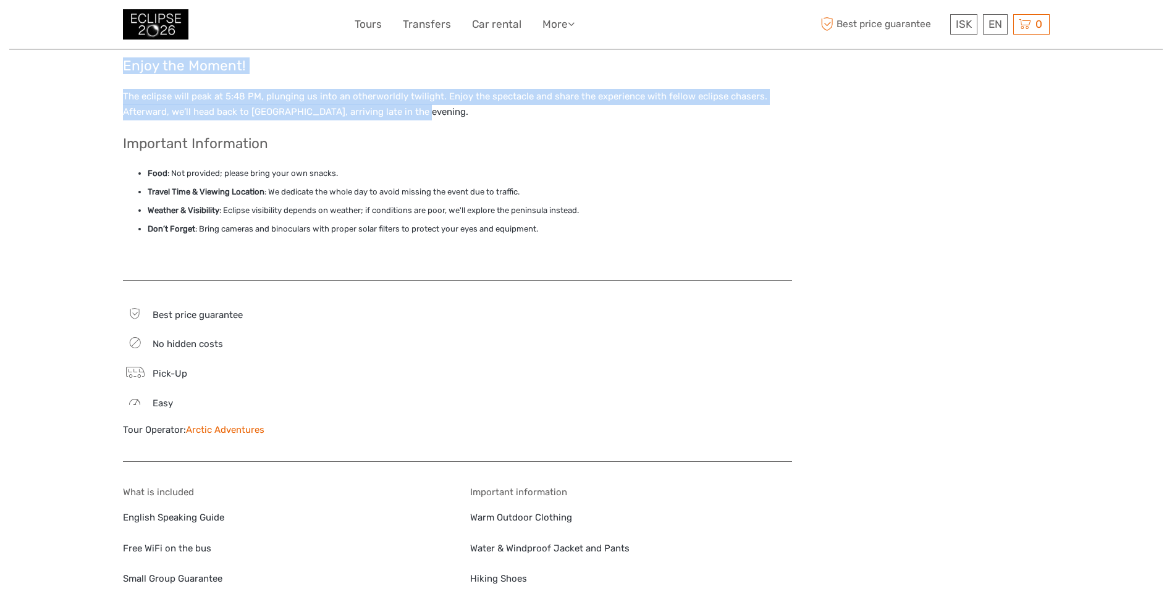
scroll to position [618, 0]
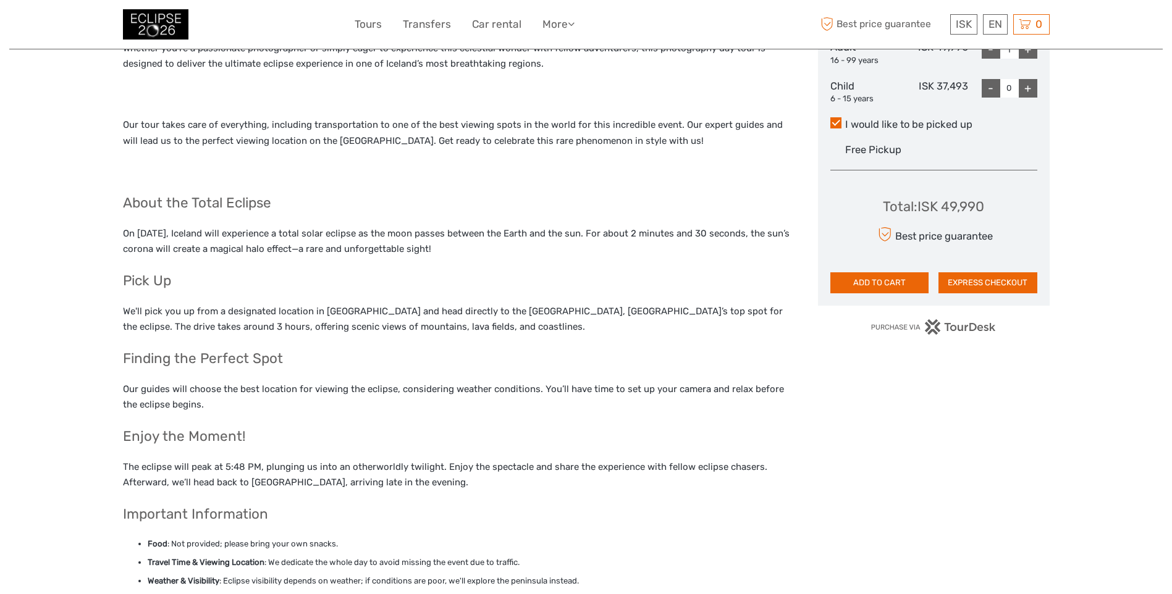
click at [281, 313] on p "We'll pick you up from a designated location in [GEOGRAPHIC_DATA] and head dire…" at bounding box center [457, 320] width 669 height 32
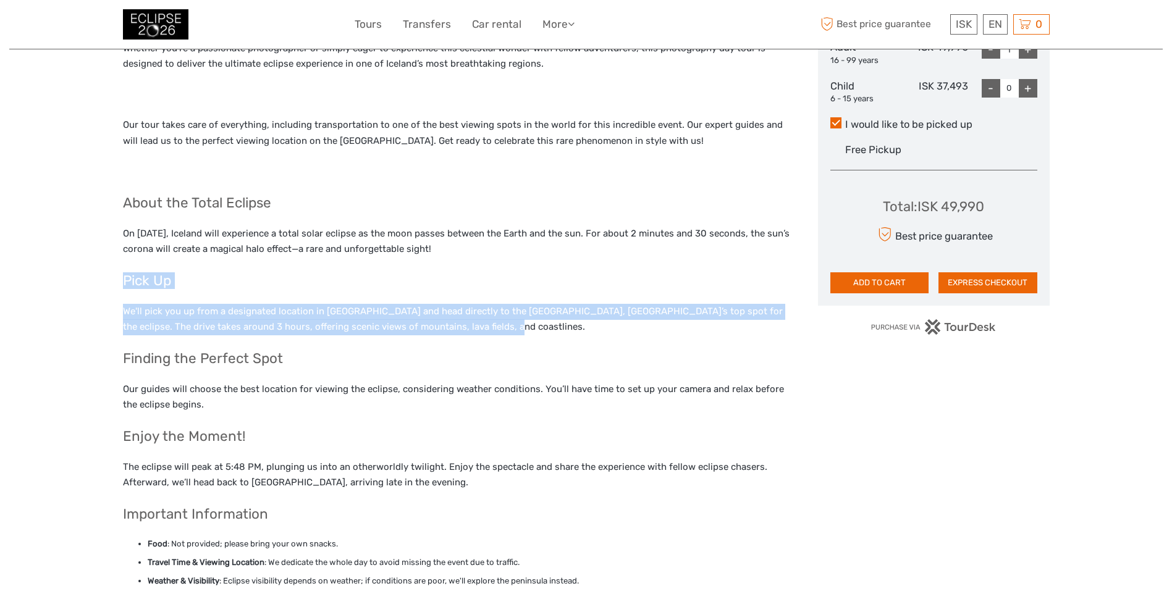
drag, startPoint x: 386, startPoint y: 309, endPoint x: 106, endPoint y: 271, distance: 282.5
click at [106, 271] on div "Region / Starts from: Capital Region Travel method: Mini Bus / Car 11 hours Ver…" at bounding box center [586, 575] width 1154 height 2387
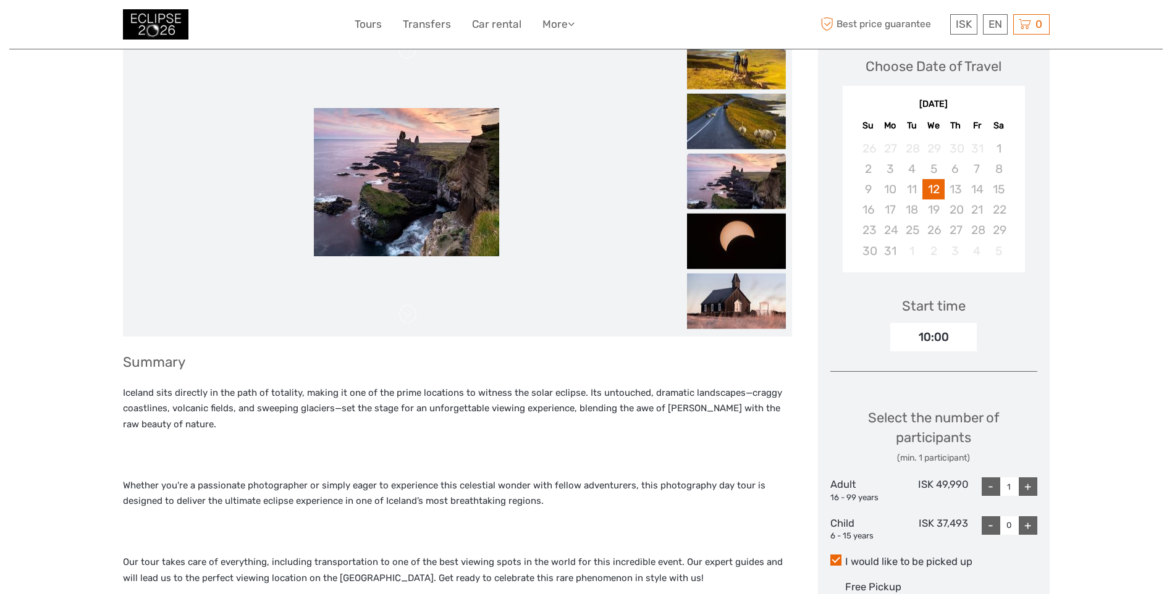
scroll to position [185, 0]
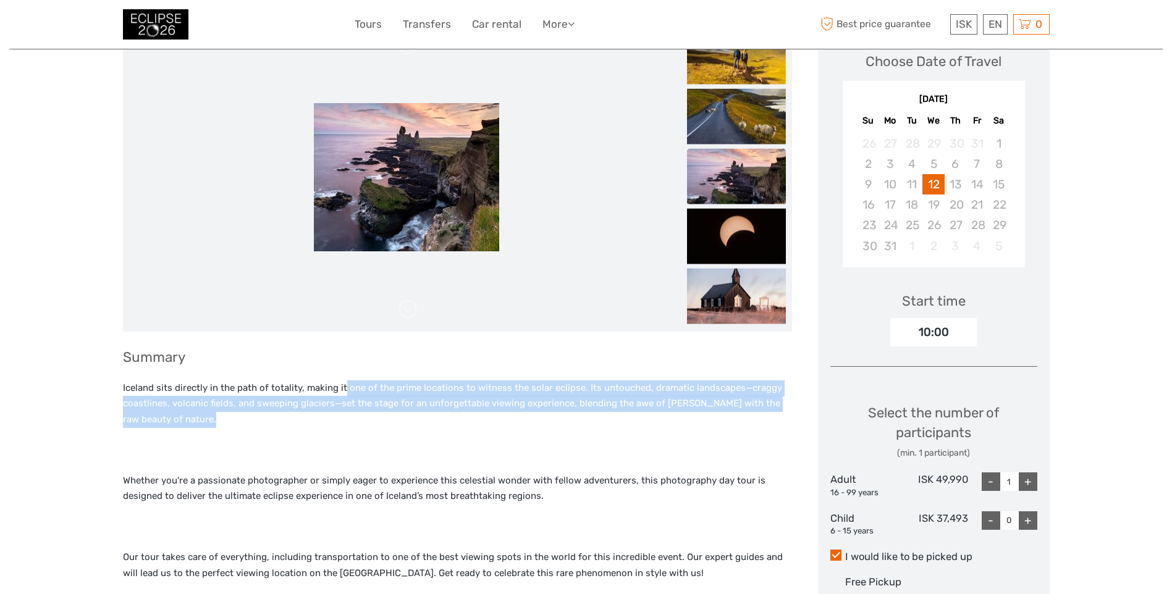
drag, startPoint x: 342, startPoint y: 385, endPoint x: 559, endPoint y: 421, distance: 219.8
click at [559, 421] on p "Iceland sits directly in the path of totality, making it one of the prime locat…" at bounding box center [457, 405] width 669 height 48
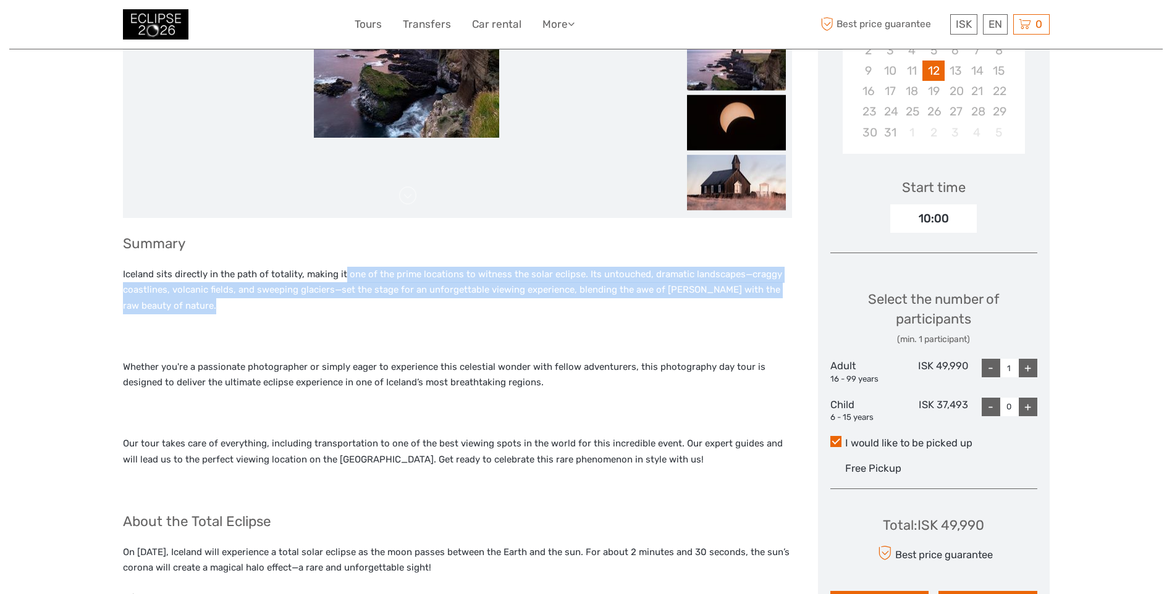
scroll to position [309, 0]
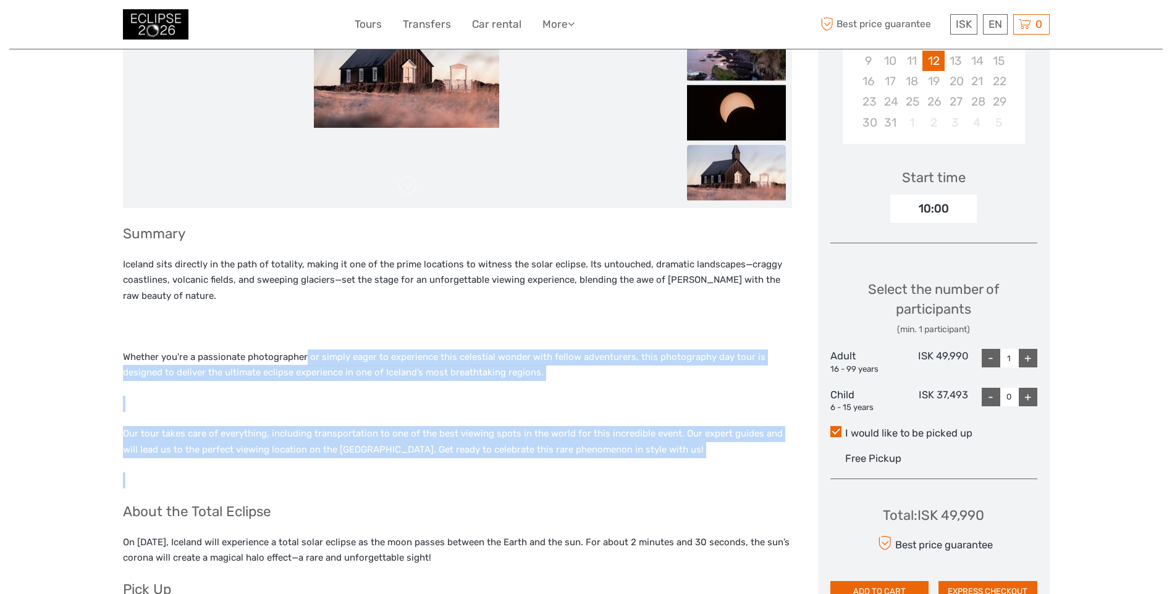
drag, startPoint x: 305, startPoint y: 338, endPoint x: 704, endPoint y: 462, distance: 418.7
click at [704, 462] on div "Summary Iceland sits directly in the path of totality, making it one of the pri…" at bounding box center [457, 584] width 669 height 727
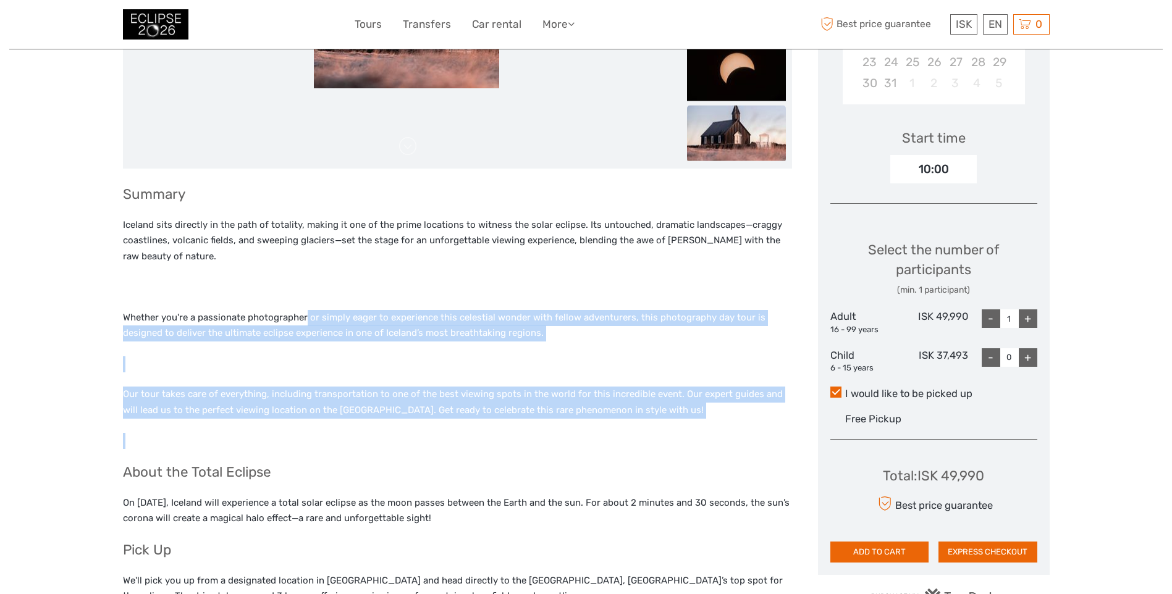
scroll to position [556, 0]
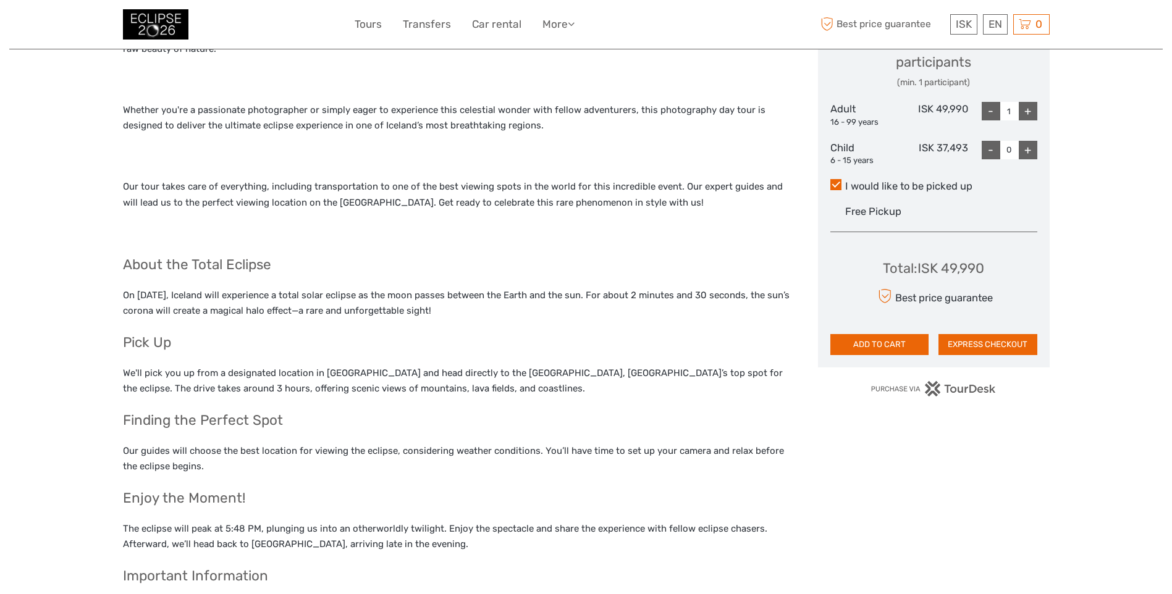
click at [412, 372] on p "We'll pick you up from a designated location in [GEOGRAPHIC_DATA] and head dire…" at bounding box center [457, 382] width 669 height 32
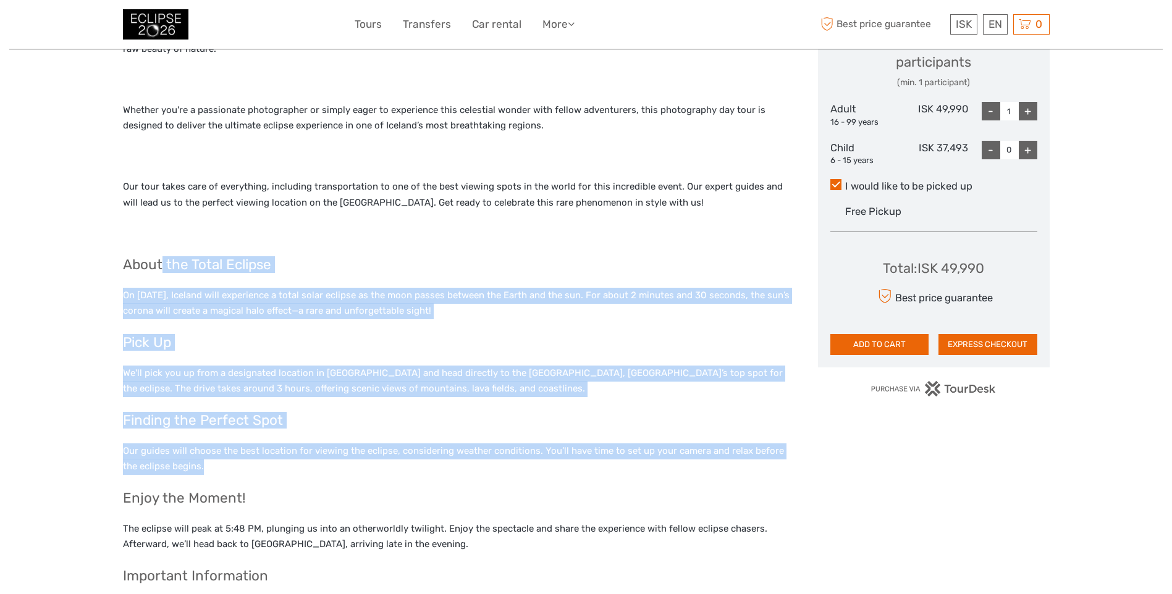
drag, startPoint x: 160, startPoint y: 247, endPoint x: 546, endPoint y: 472, distance: 447.3
click at [546, 472] on div "Summary Iceland sits directly in the path of totality, making it one of the pri…" at bounding box center [457, 336] width 669 height 727
click at [546, 472] on p "Our guides will choose the best location for viewing the eclipse, considering w…" at bounding box center [457, 460] width 669 height 32
drag, startPoint x: 489, startPoint y: 475, endPoint x: 202, endPoint y: 232, distance: 376.2
click at [202, 232] on div "Summary Iceland sits directly in the path of totality, making it one of the pri…" at bounding box center [457, 336] width 669 height 727
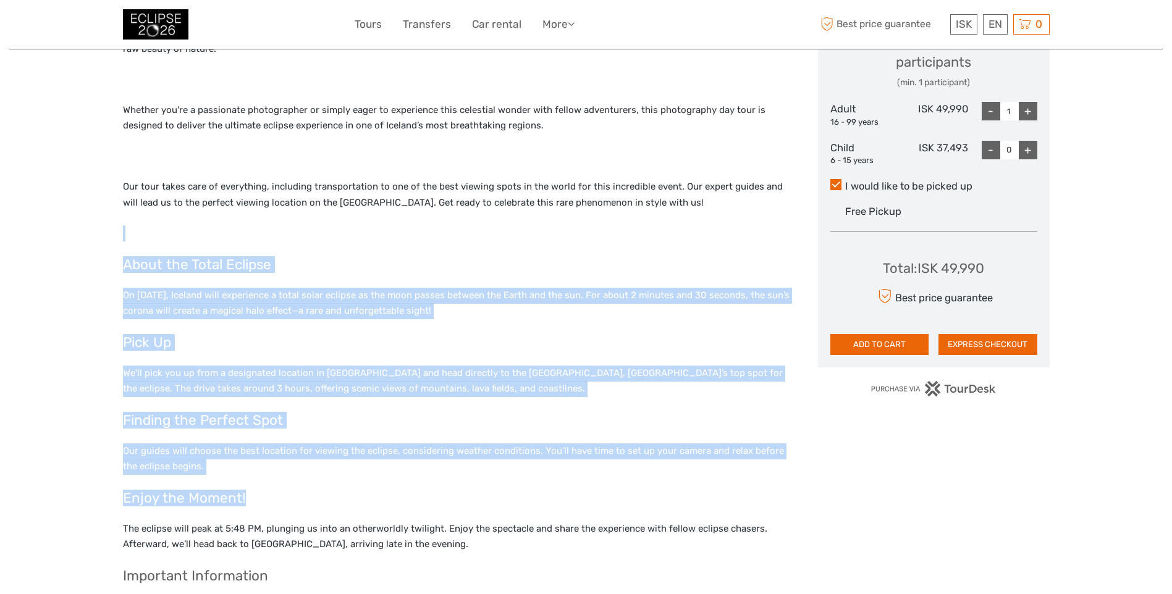
click at [410, 265] on h3 "About the Total Eclipse" at bounding box center [457, 264] width 669 height 17
drag, startPoint x: 331, startPoint y: 216, endPoint x: 603, endPoint y: 474, distance: 374.6
click at [603, 474] on div "Summary Iceland sits directly in the path of totality, making it one of the pri…" at bounding box center [457, 336] width 669 height 727
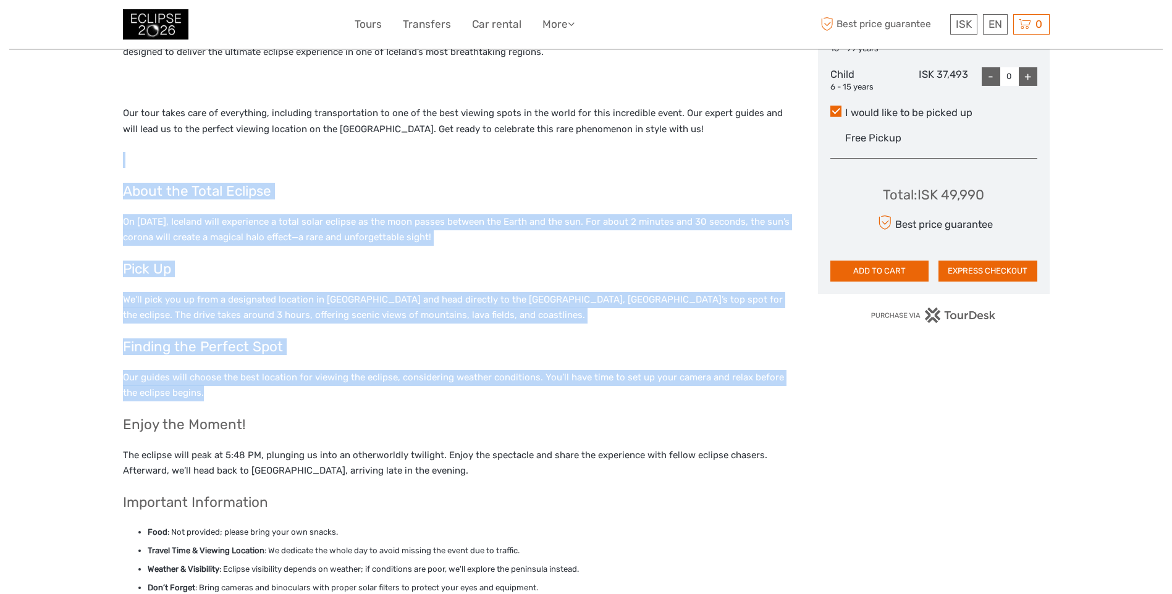
scroll to position [742, 0]
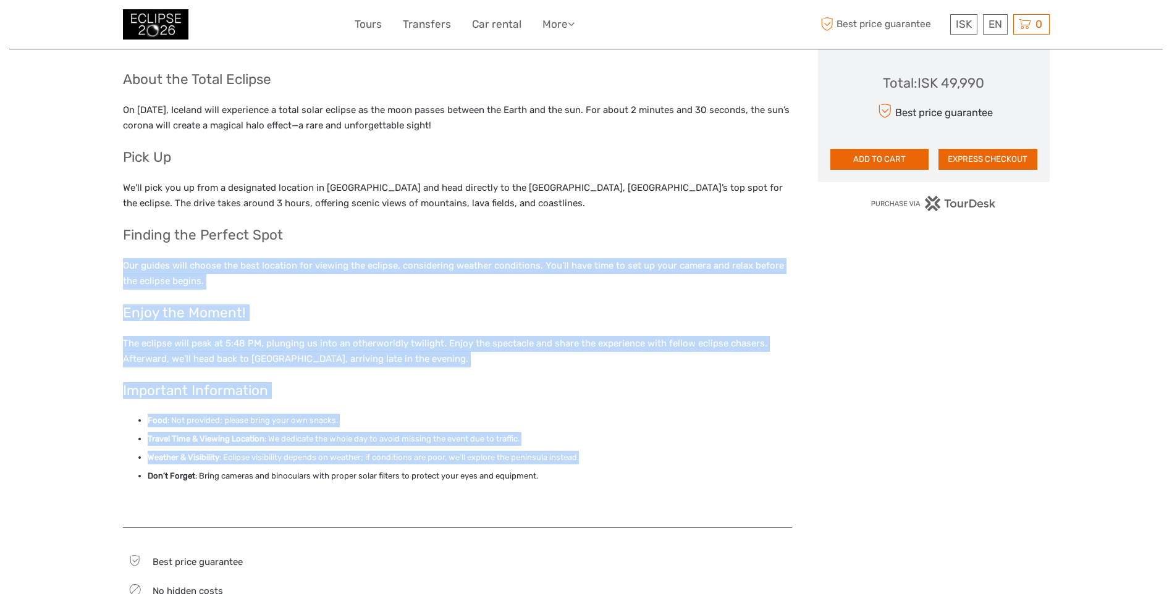
drag, startPoint x: 642, startPoint y: 463, endPoint x: 399, endPoint y: 222, distance: 342.1
click at [399, 222] on div "Summary Iceland sits directly in the path of totality, making it one of the pri…" at bounding box center [457, 151] width 669 height 727
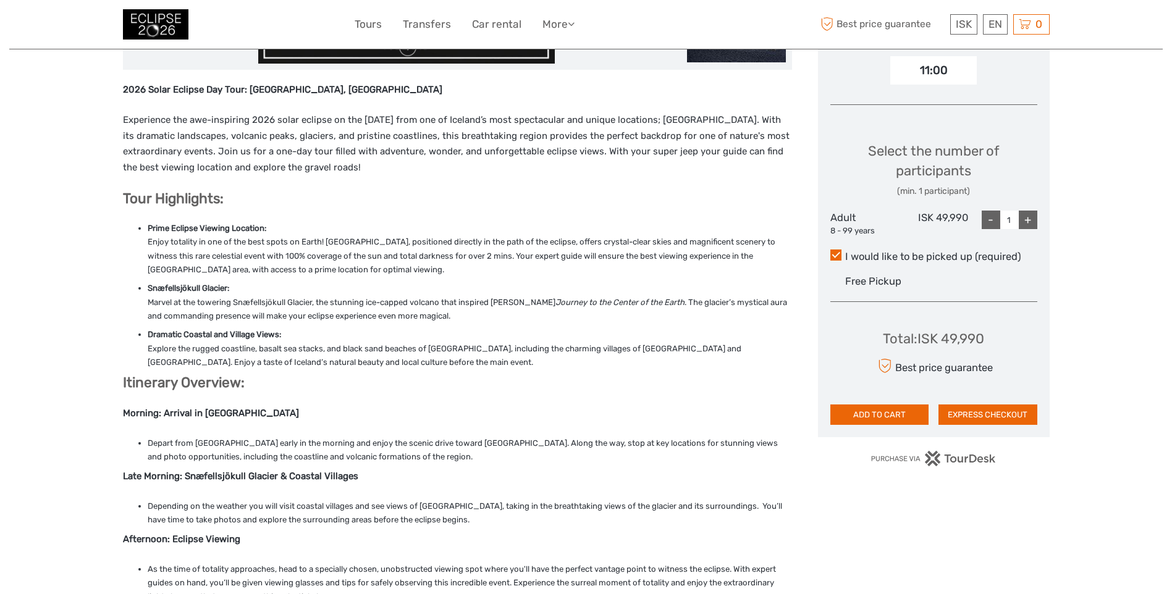
scroll to position [371, 0]
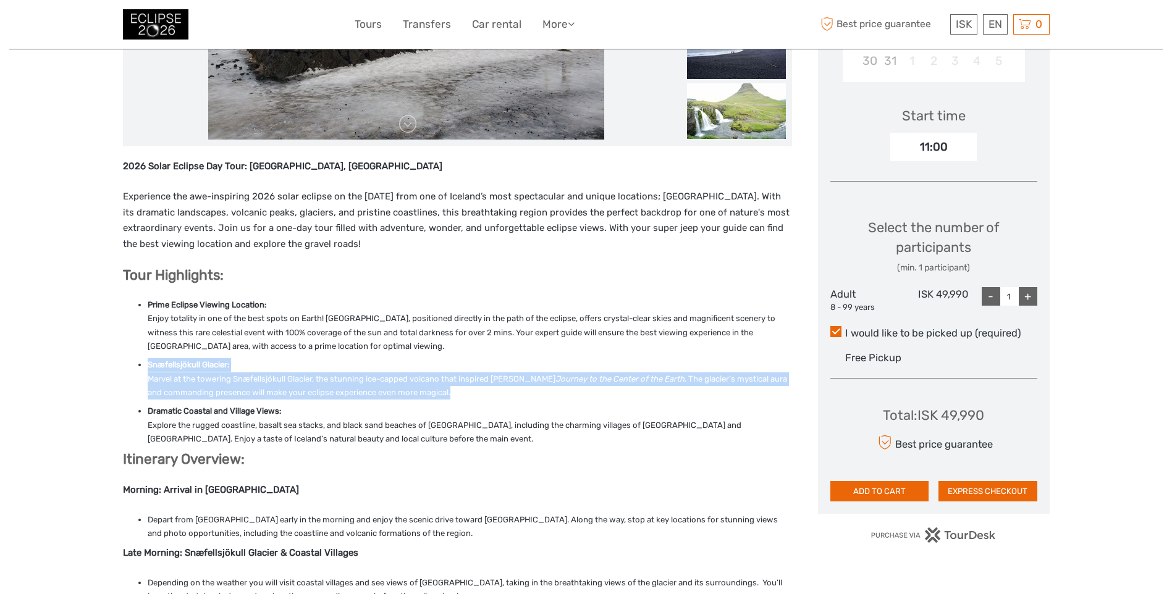
drag, startPoint x: 480, startPoint y: 392, endPoint x: 334, endPoint y: 365, distance: 148.3
click at [334, 365] on li "Snæfellsjökull Glacier: Marvel at the towering Snæfellsjökull Glacier, the stun…" at bounding box center [470, 378] width 645 height 41
drag, startPoint x: 334, startPoint y: 365, endPoint x: 242, endPoint y: 379, distance: 93.2
click at [242, 379] on li "Snæfellsjökull Glacier: Marvel at the towering Snæfellsjökull Glacier, the stun…" at bounding box center [470, 378] width 645 height 41
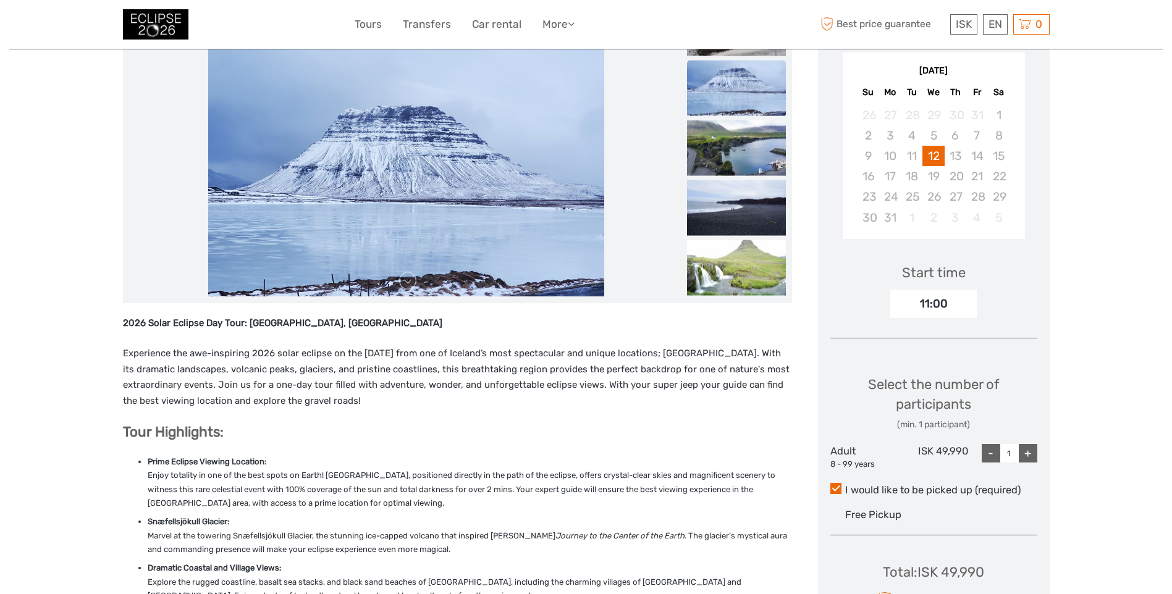
scroll to position [247, 0]
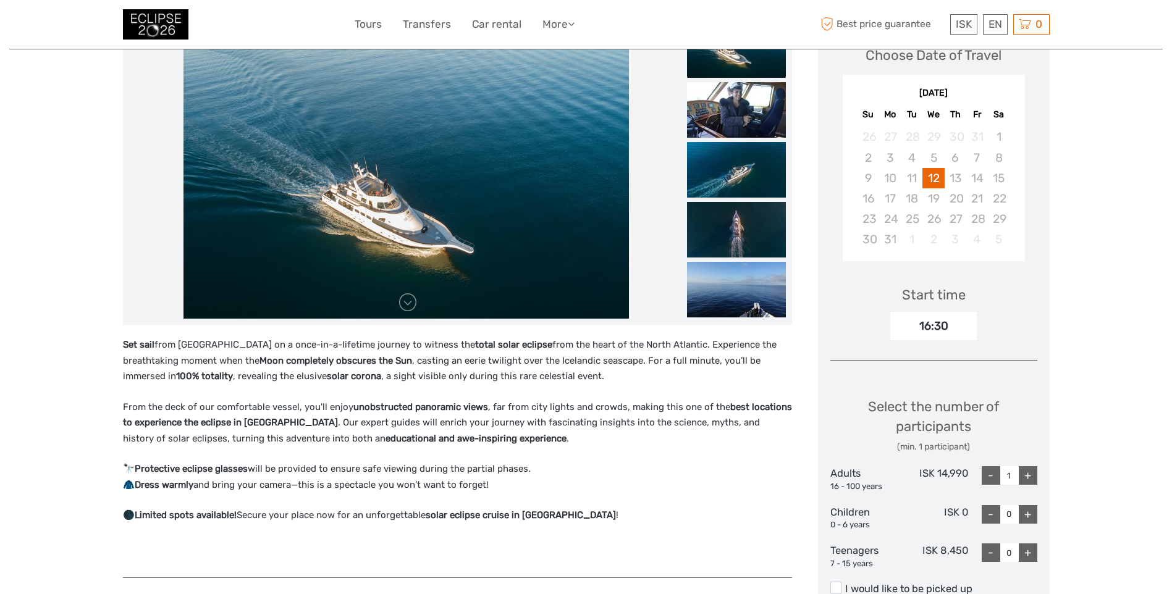
scroll to position [185, 0]
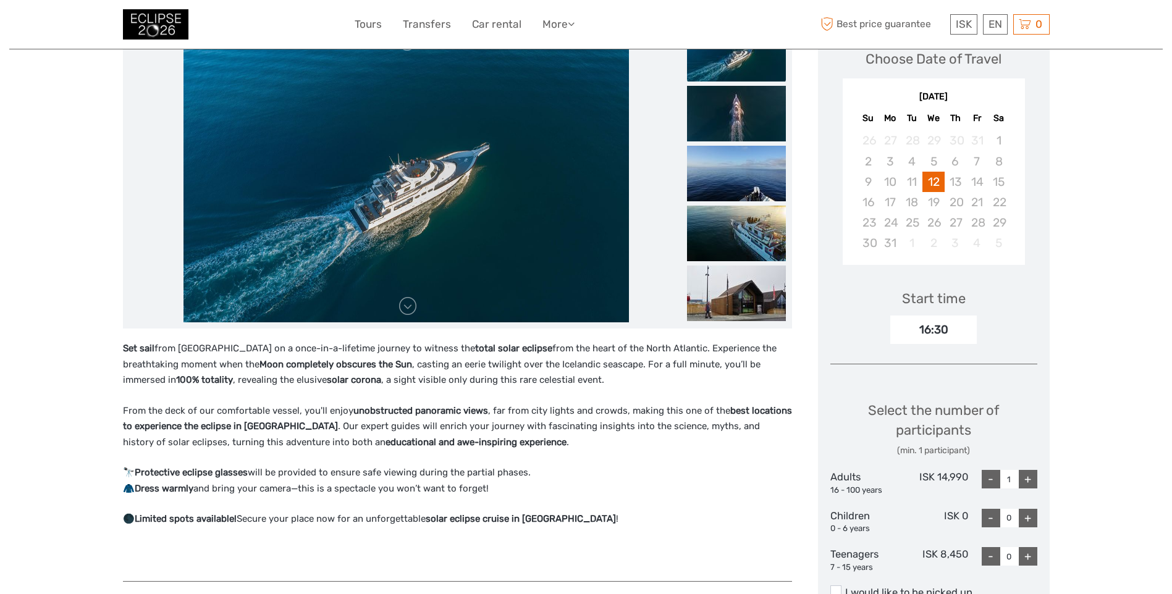
drag, startPoint x: 489, startPoint y: 491, endPoint x: 106, endPoint y: 340, distance: 411.5
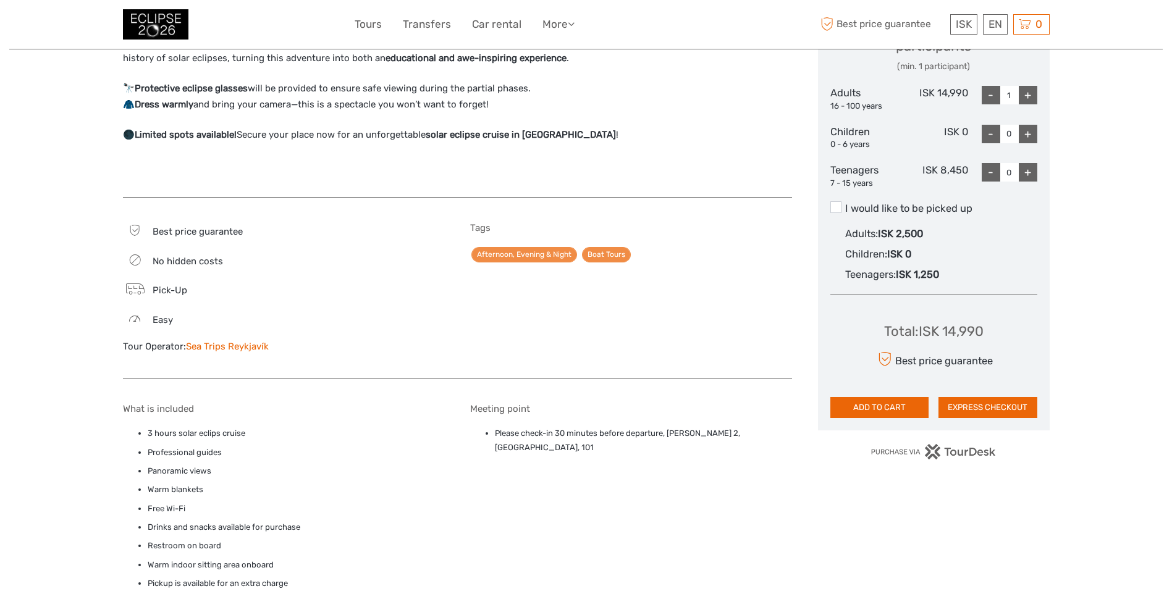
scroll to position [618, 0]
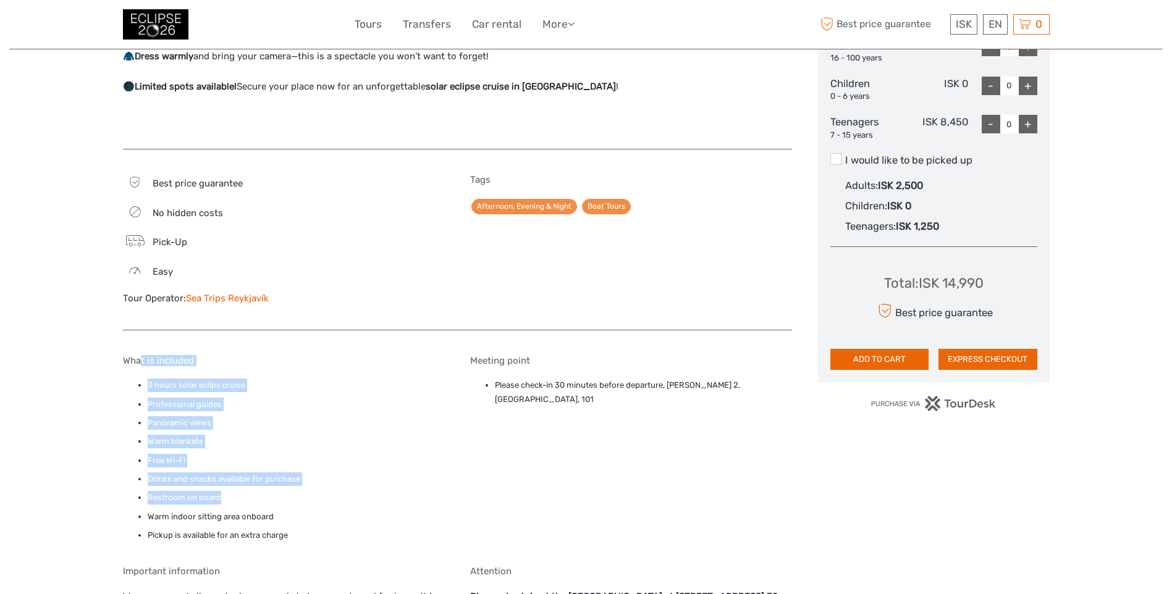
drag, startPoint x: 302, startPoint y: 471, endPoint x: 140, endPoint y: 353, distance: 200.4
click at [140, 353] on div "What is included 3 hours solar eclips cruise Professional guides Panoramic view…" at bounding box center [457, 551] width 669 height 417
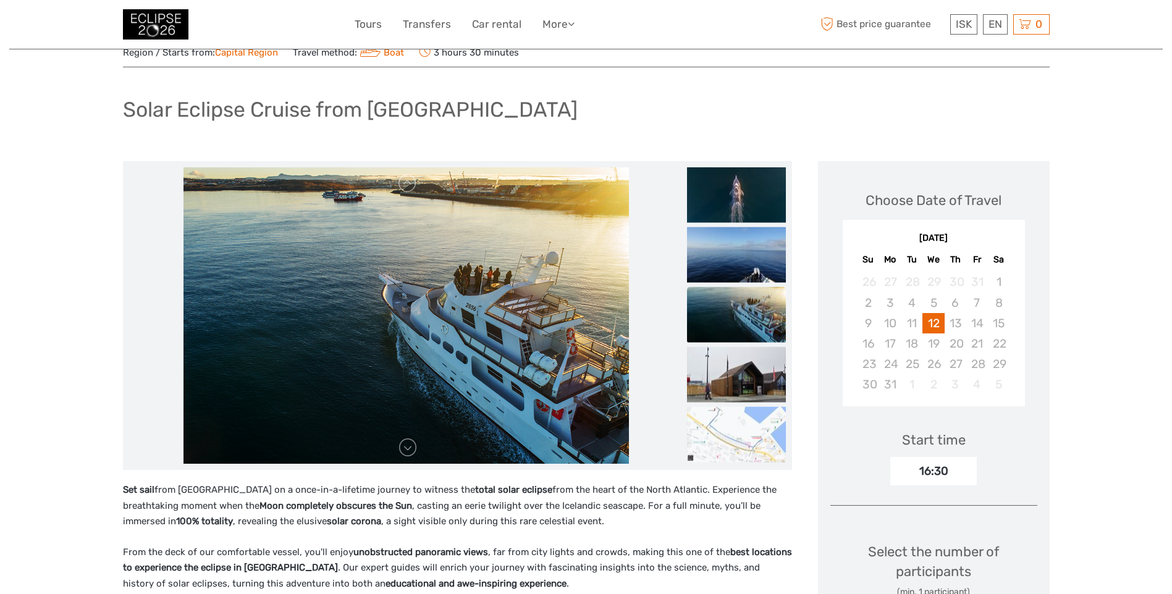
scroll to position [41, 0]
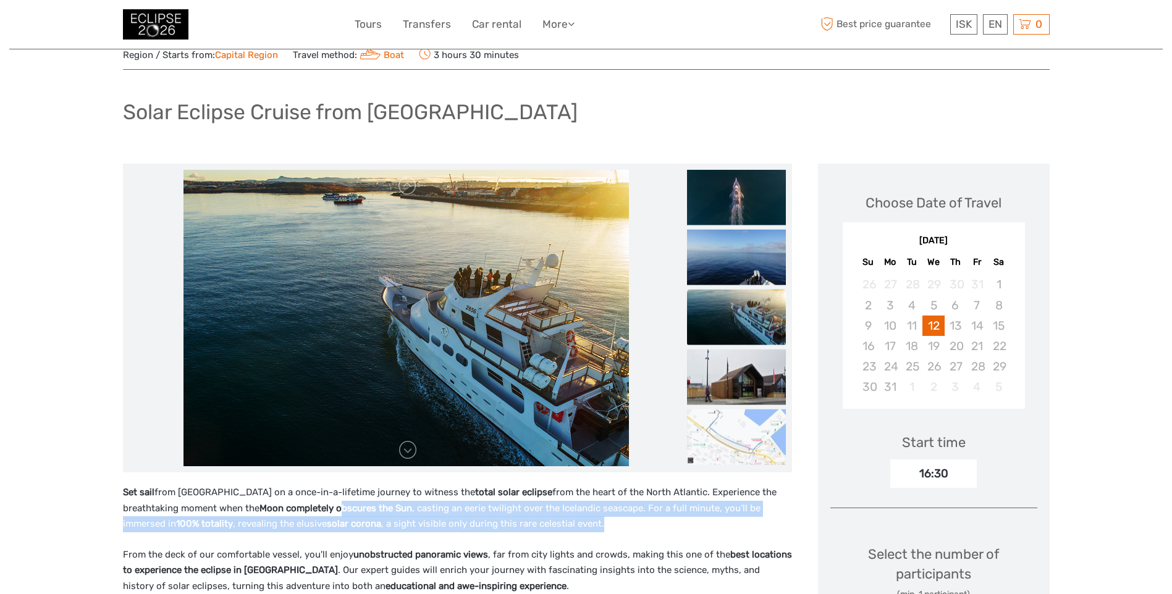
drag, startPoint x: 341, startPoint y: 504, endPoint x: 662, endPoint y: 518, distance: 321.6
click at [662, 518] on p "Set sail from Reykjavík Bay on a once-in-a-lifetime journey to witness the tota…" at bounding box center [457, 509] width 669 height 48
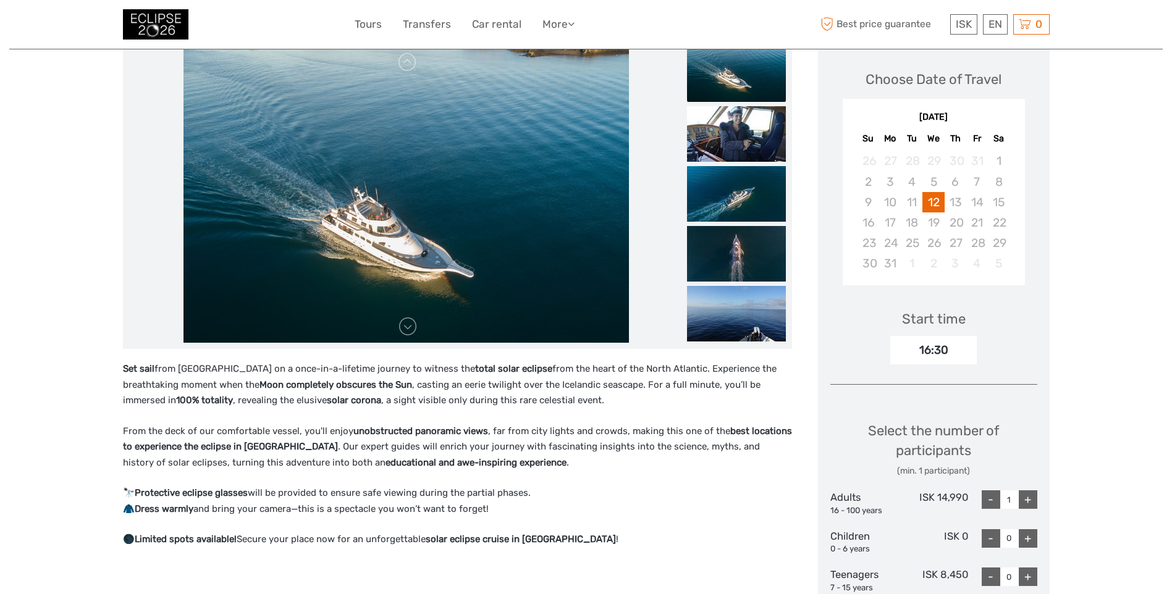
scroll to position [0, 0]
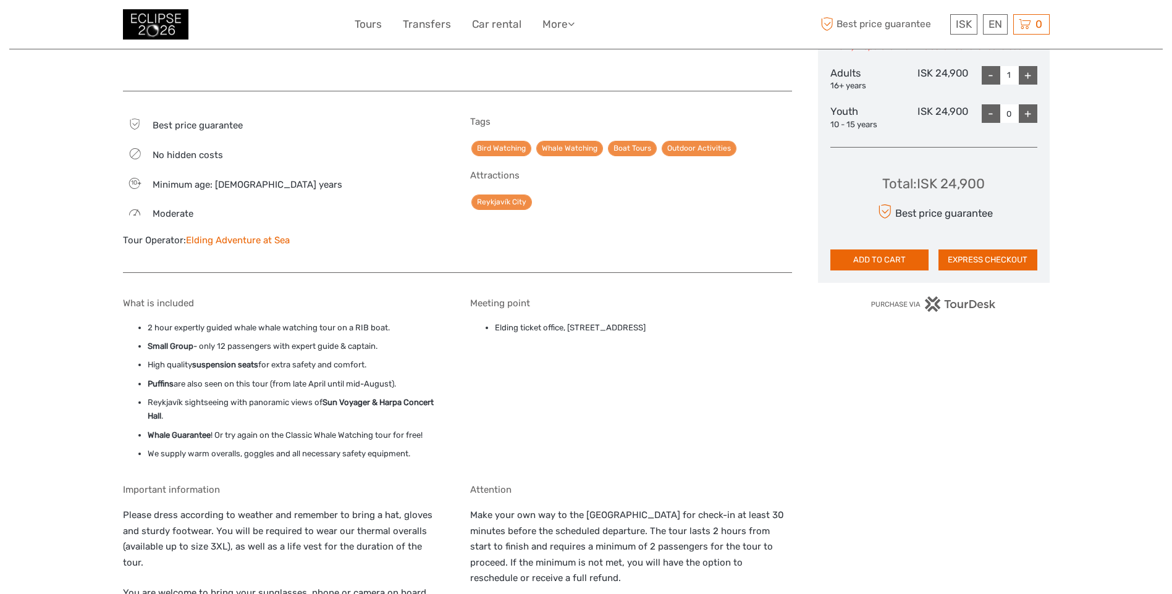
scroll to position [618, 0]
drag, startPoint x: 263, startPoint y: 382, endPoint x: 422, endPoint y: 382, distance: 158.8
click at [422, 382] on li "Puffins are also seen on this tour (from late April until mid-August)." at bounding box center [296, 384] width 297 height 14
drag, startPoint x: 355, startPoint y: 379, endPoint x: 424, endPoint y: 455, distance: 102.4
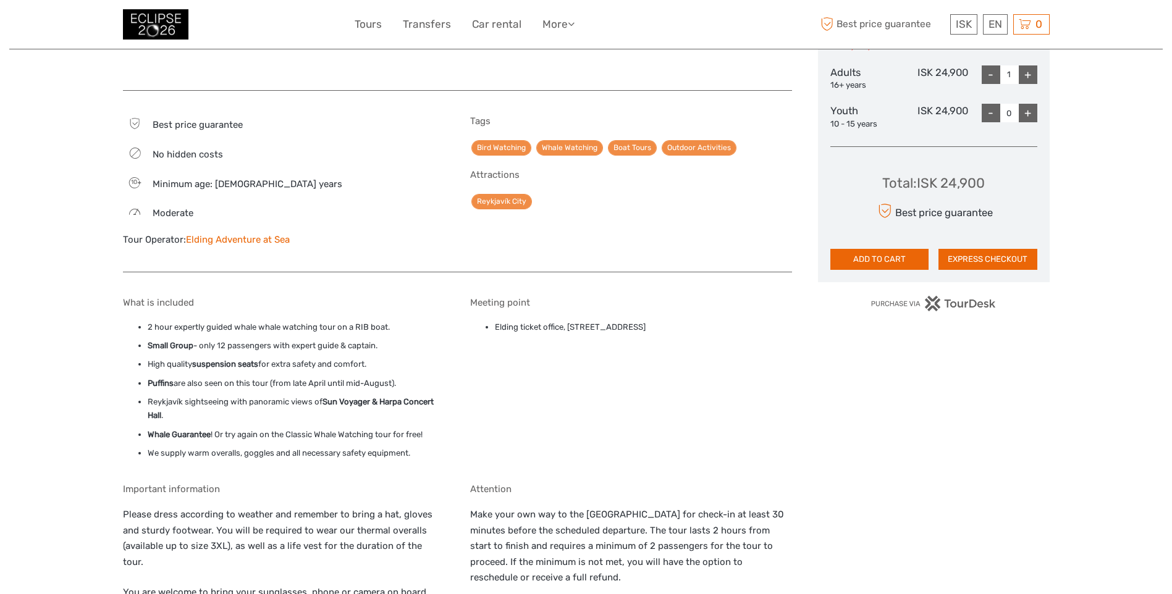
click at [424, 455] on ul "2 hour expertly guided whale whale watching tour on a RIB boat. Small Group - o…" at bounding box center [284, 391] width 322 height 140
click at [424, 455] on li "We supply warm overalls, goggles and all necessary safety equipment." at bounding box center [296, 454] width 297 height 14
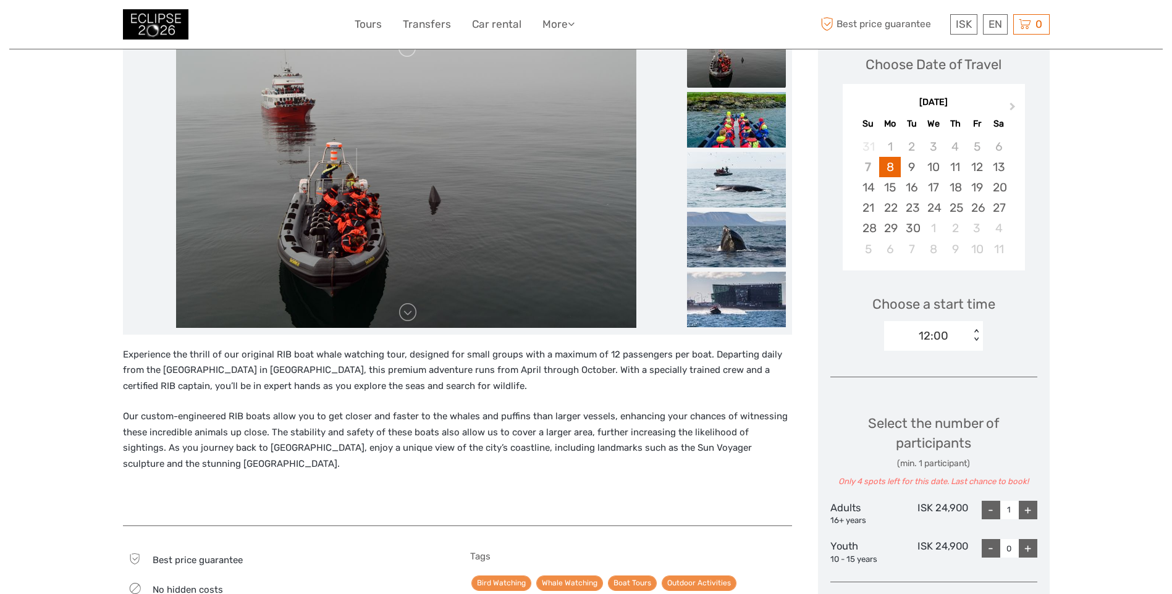
scroll to position [185, 0]
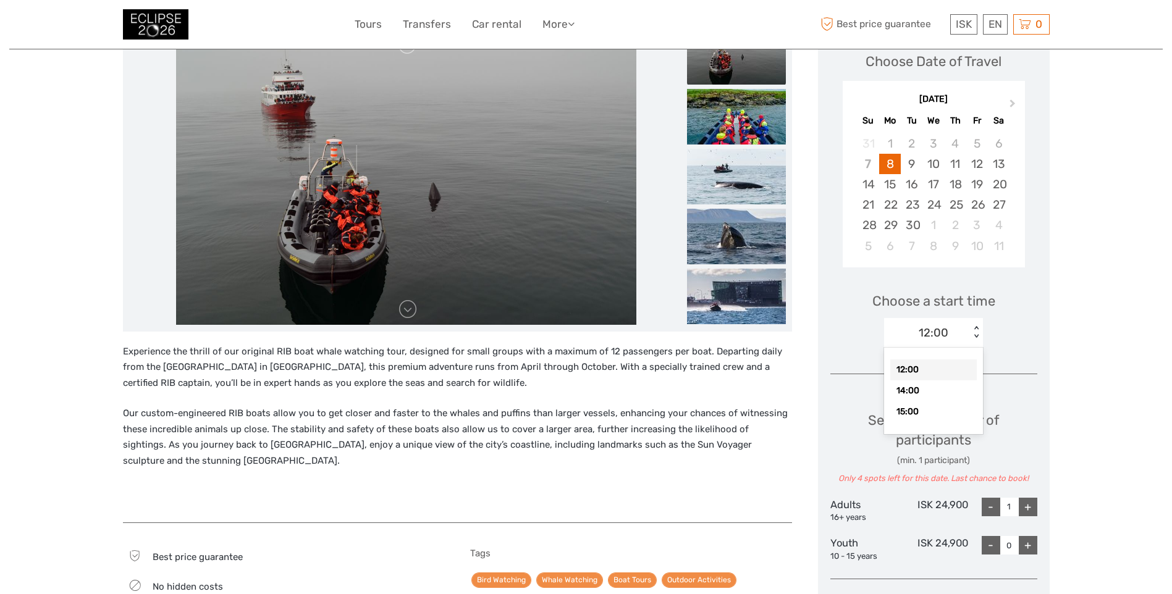
click at [948, 319] on div "12:00 < >" at bounding box center [933, 333] width 99 height 30
click at [950, 327] on div "12:00" at bounding box center [927, 333] width 86 height 19
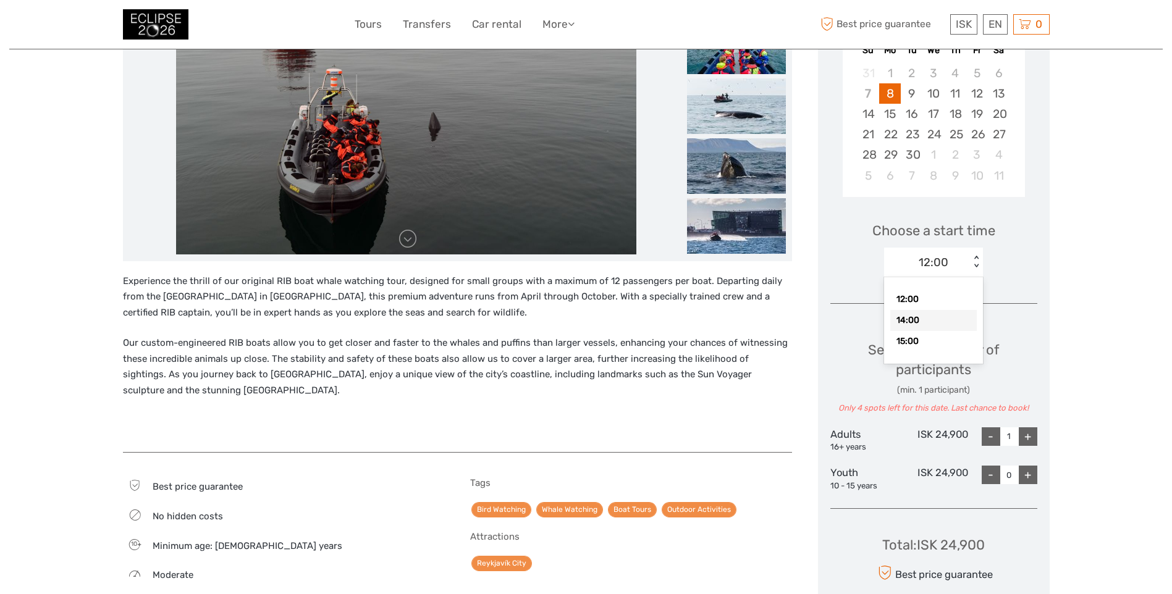
scroll to position [0, 0]
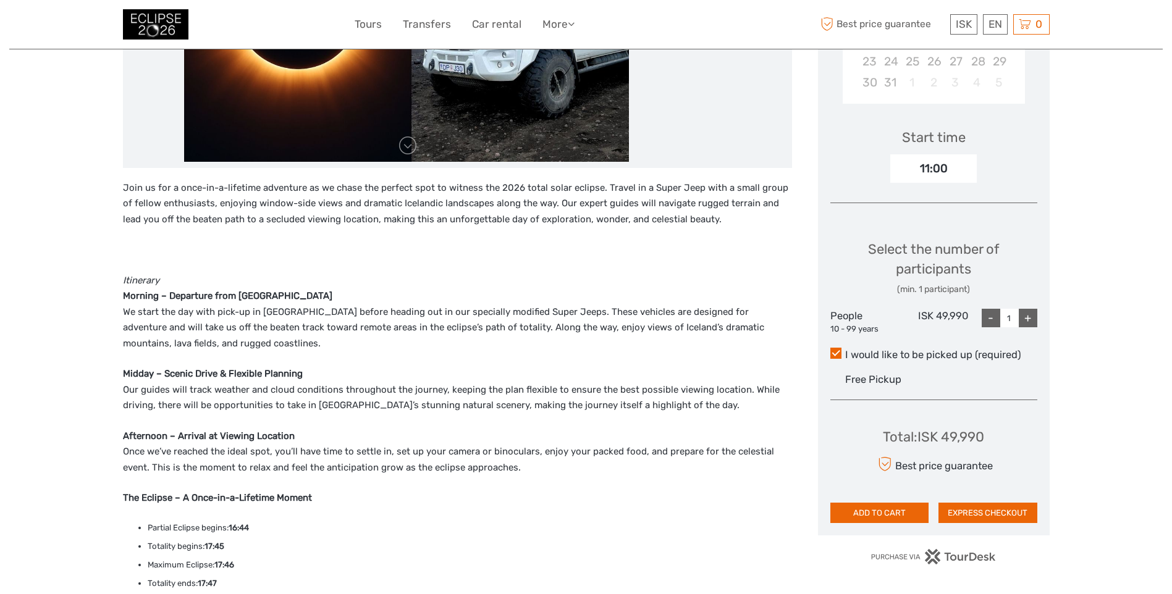
scroll to position [371, 0]
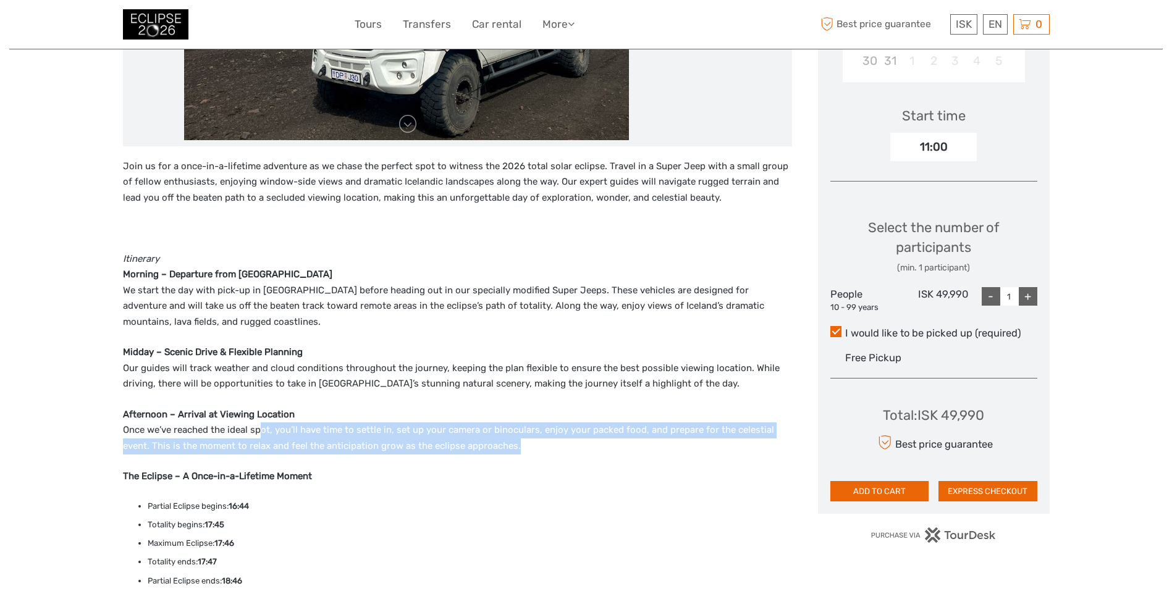
drag, startPoint x: 261, startPoint y: 423, endPoint x: 519, endPoint y: 454, distance: 260.1
click at [519, 454] on p "Afternoon – Arrival at Viewing Location Once we’ve reached the ideal spot, you’…" at bounding box center [457, 431] width 669 height 48
drag, startPoint x: 284, startPoint y: 478, endPoint x: 235, endPoint y: 405, distance: 87.2
click at [235, 405] on div "Join us for a once-in-a-lifetime adventure as we chase the perfect spot to witn…" at bounding box center [457, 487] width 669 height 656
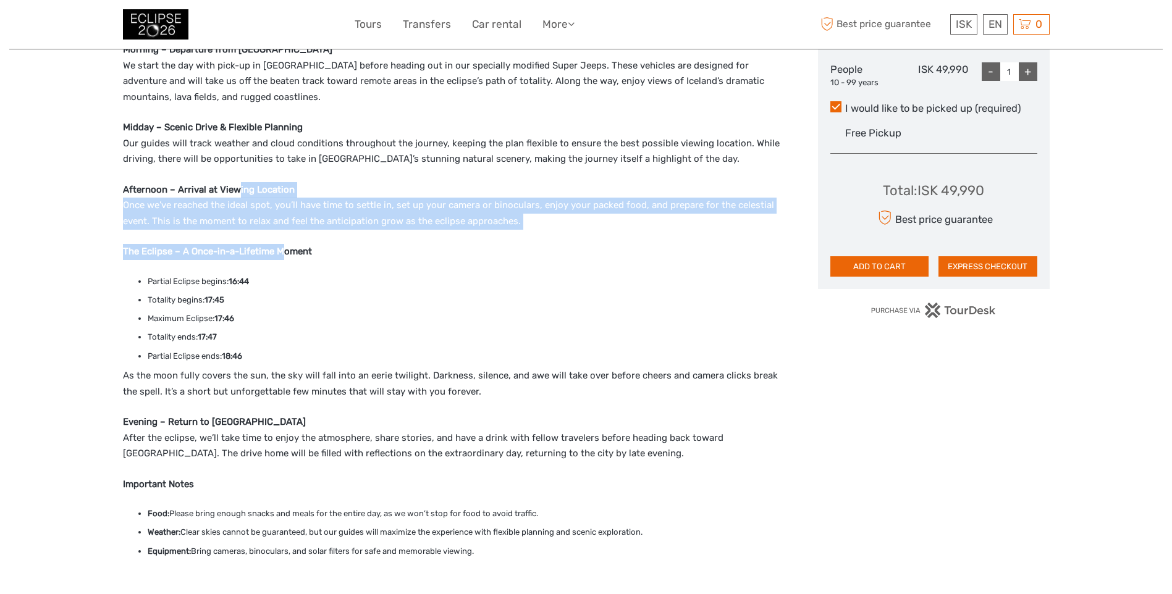
scroll to position [618, 0]
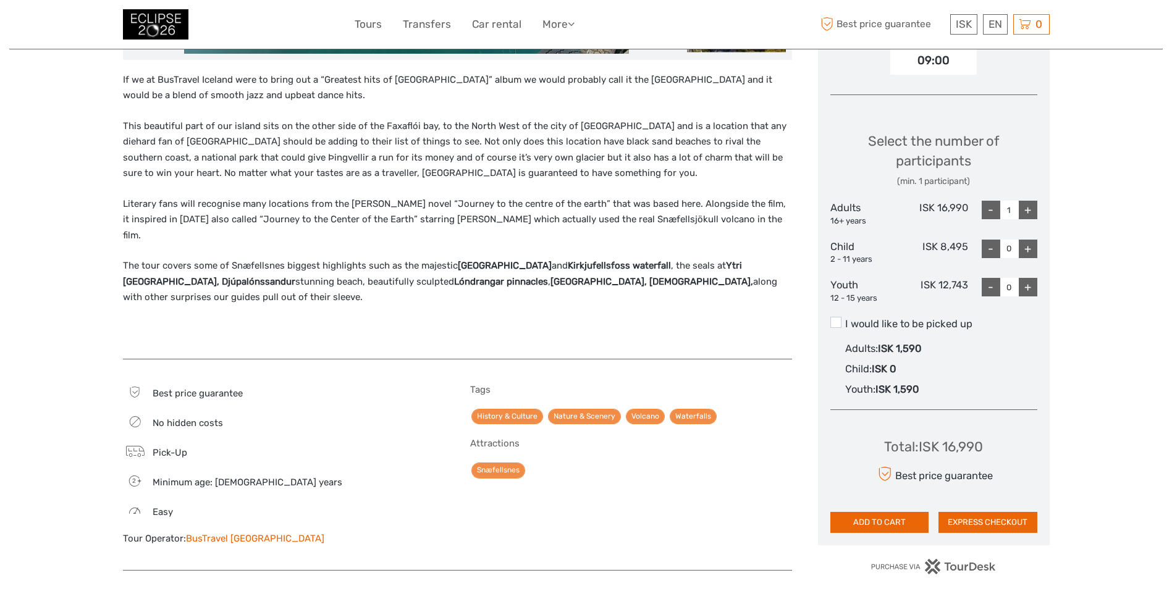
scroll to position [247, 0]
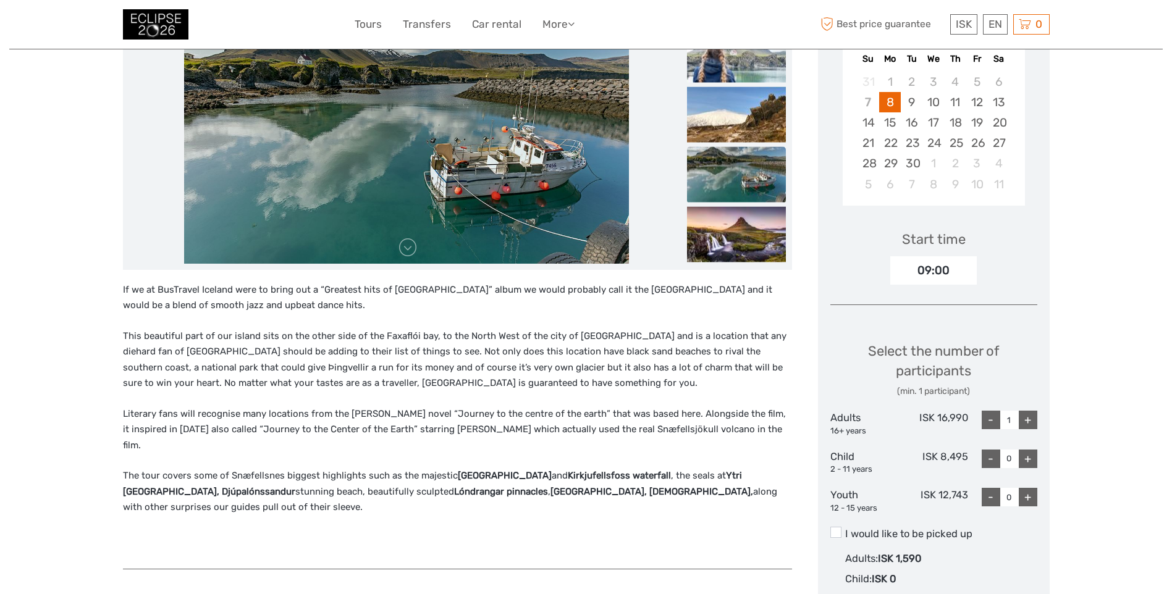
click at [748, 175] on img at bounding box center [736, 174] width 99 height 56
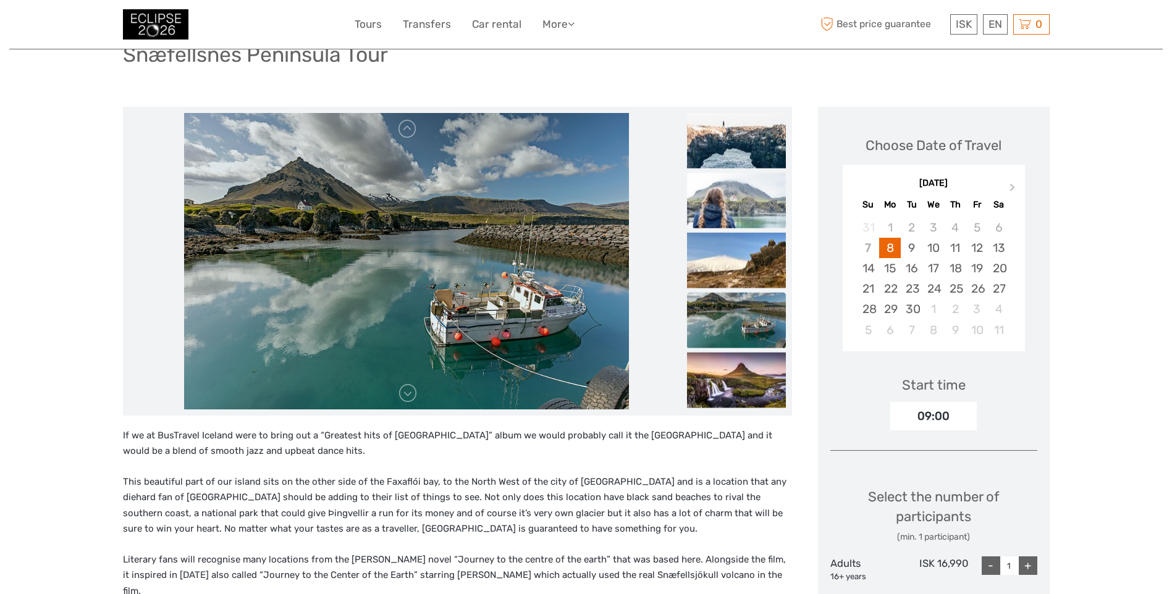
scroll to position [62, 0]
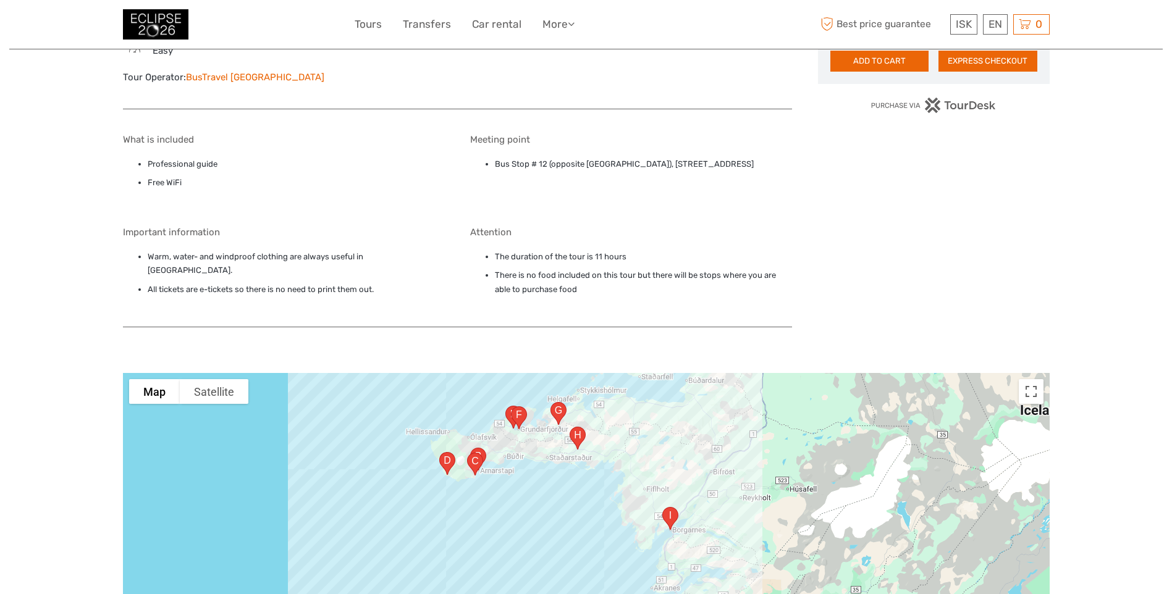
scroll to position [927, 0]
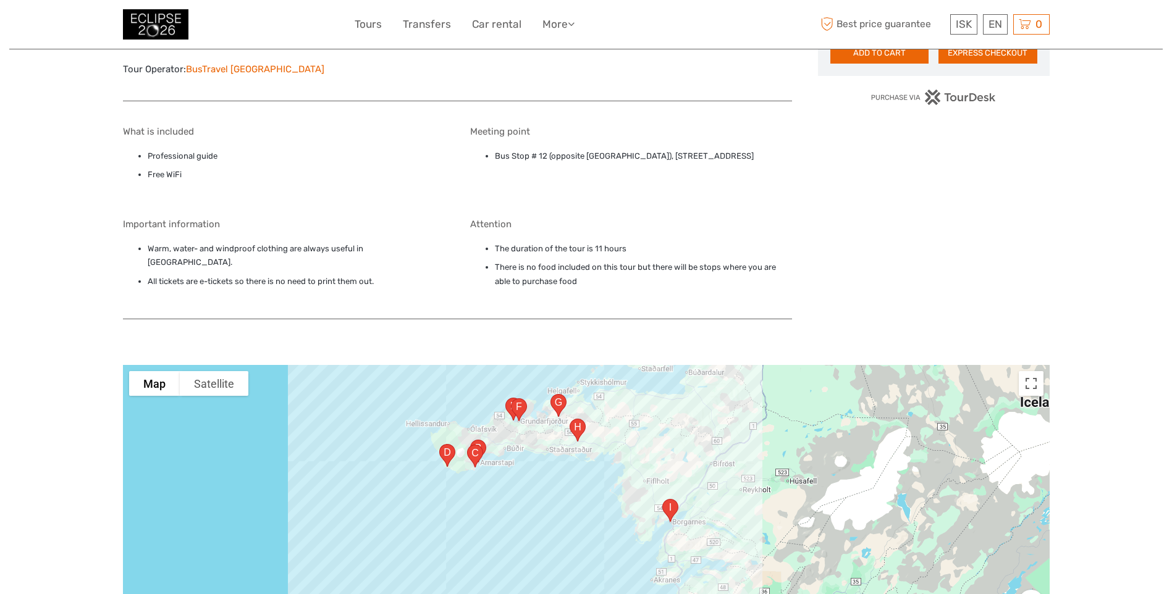
click at [447, 439] on img "572, 356, Iceland" at bounding box center [447, 455] width 26 height 33
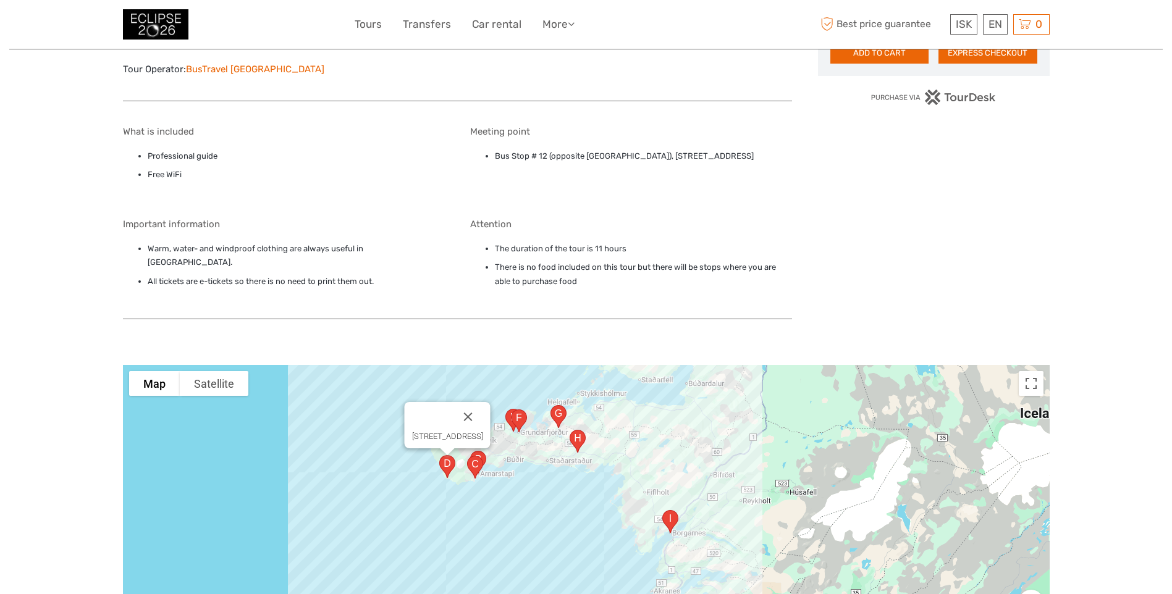
click at [473, 451] on img "Brekkustígur 21, 356, Iceland" at bounding box center [475, 467] width 26 height 33
click at [443, 450] on img "572, 356, Iceland" at bounding box center [447, 466] width 26 height 33
click at [523, 405] on img "Grundargata 33, 350 Grundarfjörður, Iceland" at bounding box center [519, 421] width 26 height 33
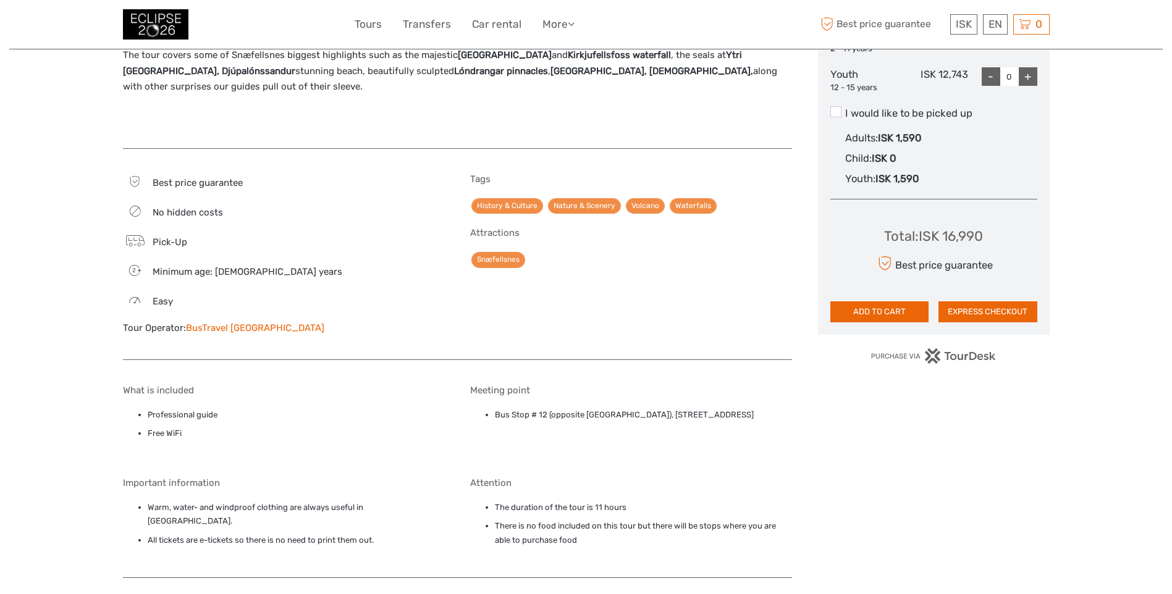
scroll to position [433, 0]
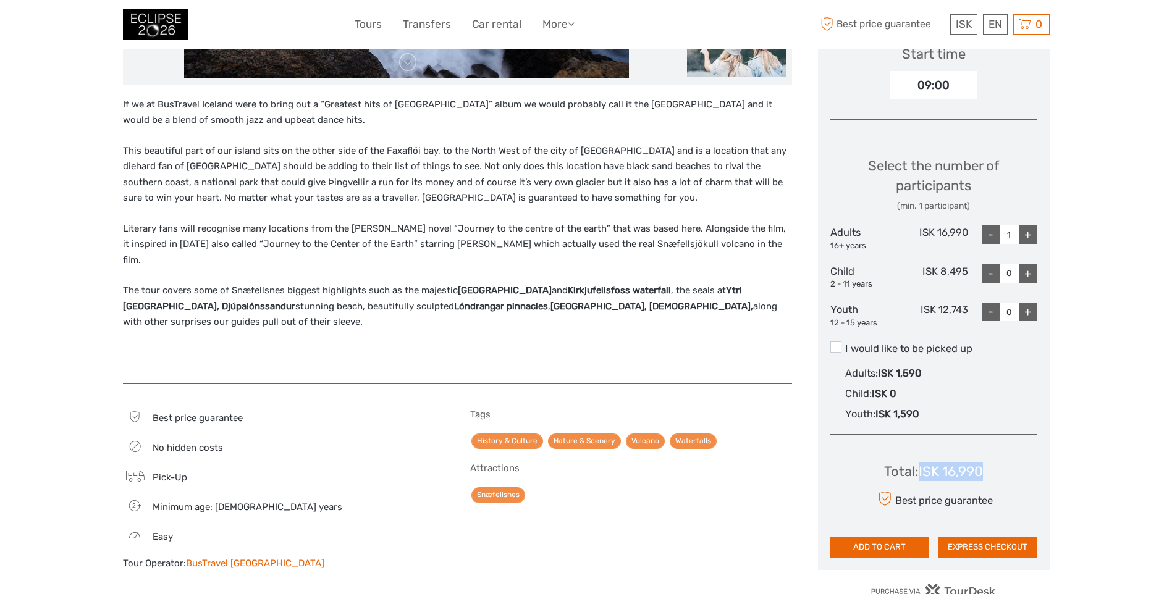
drag, startPoint x: 999, startPoint y: 472, endPoint x: 918, endPoint y: 467, distance: 81.1
click at [918, 467] on div "Total : ISK 16,990 Best price guarantee ADD TO CART EXPRESS CHECKOUT" at bounding box center [934, 501] width 207 height 113
drag, startPoint x: 918, startPoint y: 467, endPoint x: 942, endPoint y: 471, distance: 25.0
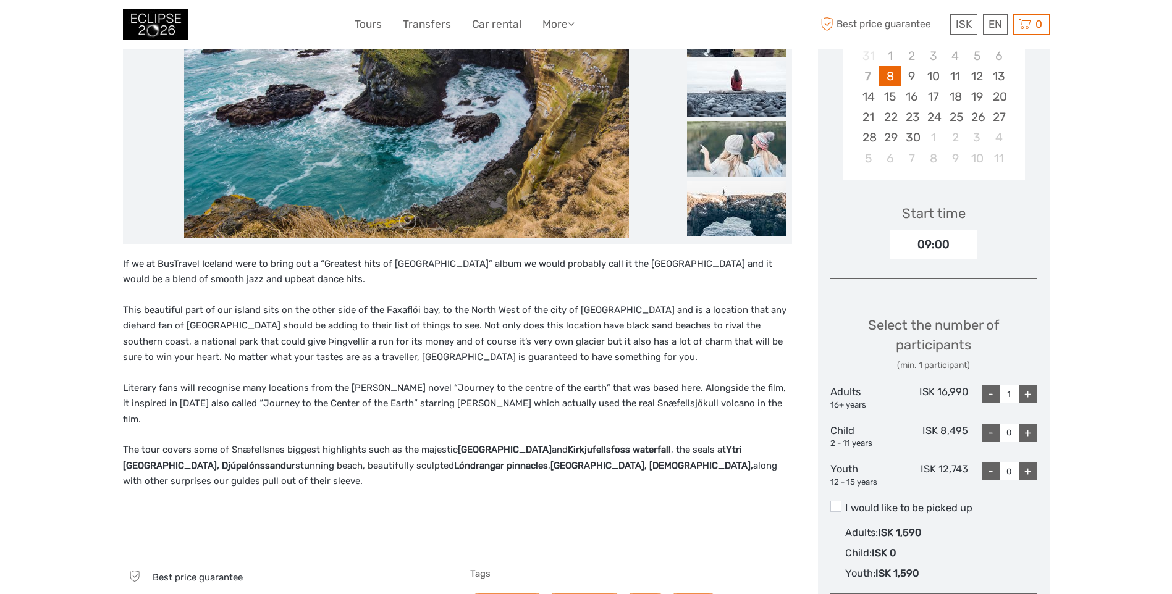
scroll to position [62, 0]
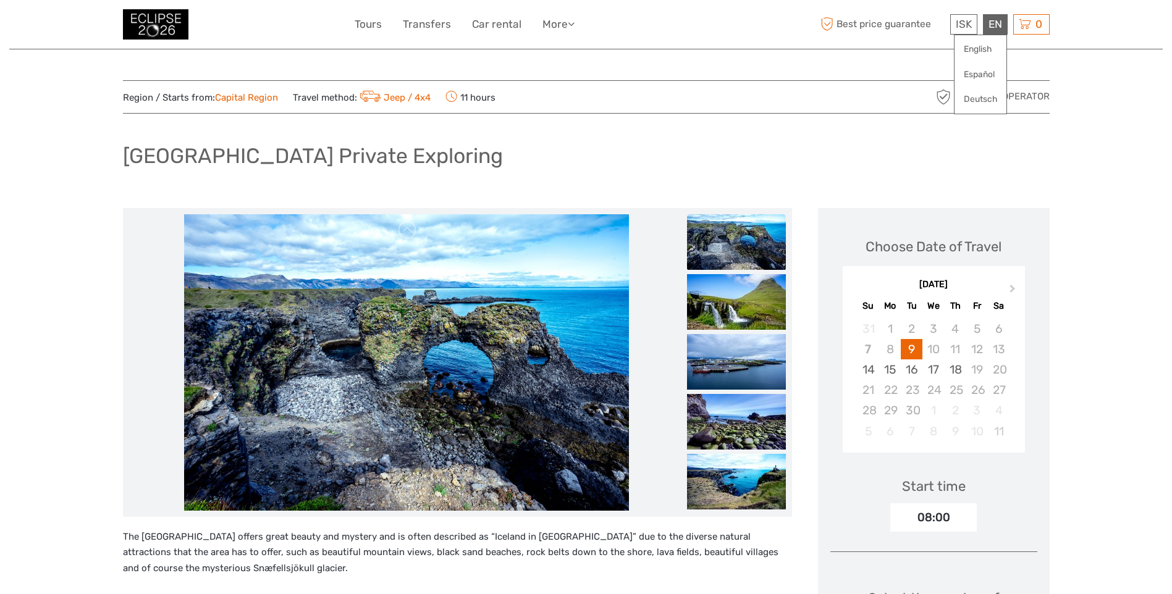
click at [994, 31] on div "EN English Español Deutsch" at bounding box center [995, 24] width 25 height 20
click at [942, 124] on link "£" at bounding box center [955, 125] width 42 height 22
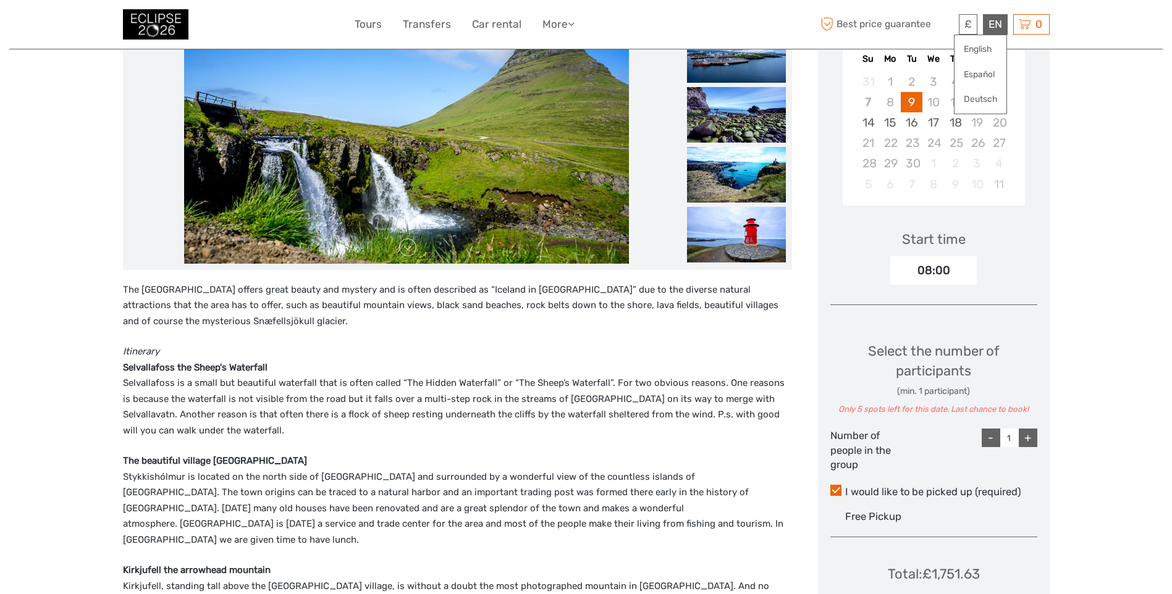
scroll to position [433, 0]
